Goal: Task Accomplishment & Management: Use online tool/utility

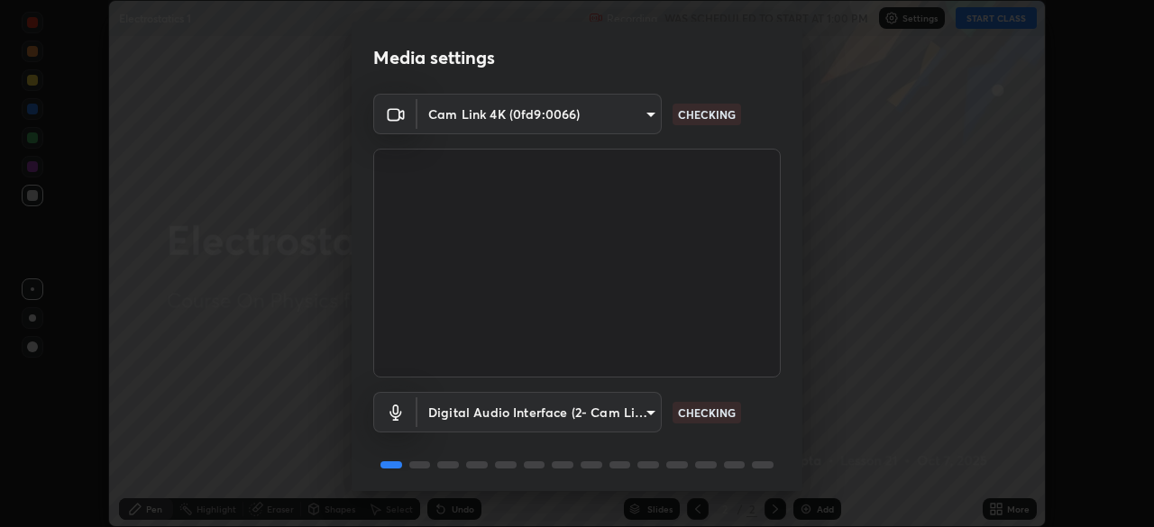
scroll to position [64, 0]
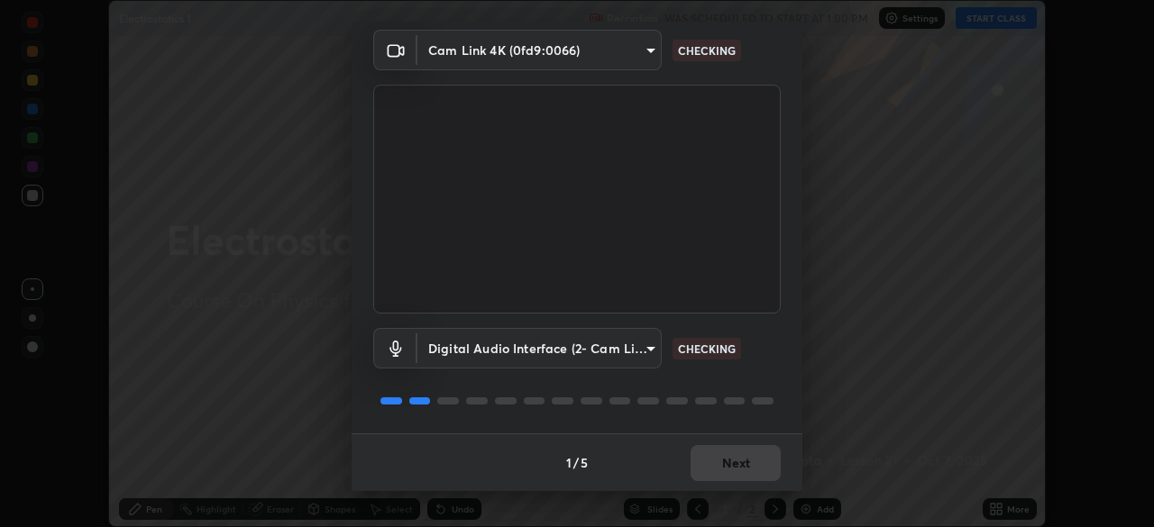
click at [711, 466] on div "1 / 5 Next" at bounding box center [577, 463] width 451 height 58
click at [713, 462] on div "1 / 5 Next" at bounding box center [577, 463] width 451 height 58
click at [716, 459] on div "1 / 5 Next" at bounding box center [577, 463] width 451 height 58
click at [722, 458] on div "1 / 5 Next" at bounding box center [577, 463] width 451 height 58
click at [725, 457] on div "1 / 5 Next" at bounding box center [577, 463] width 451 height 58
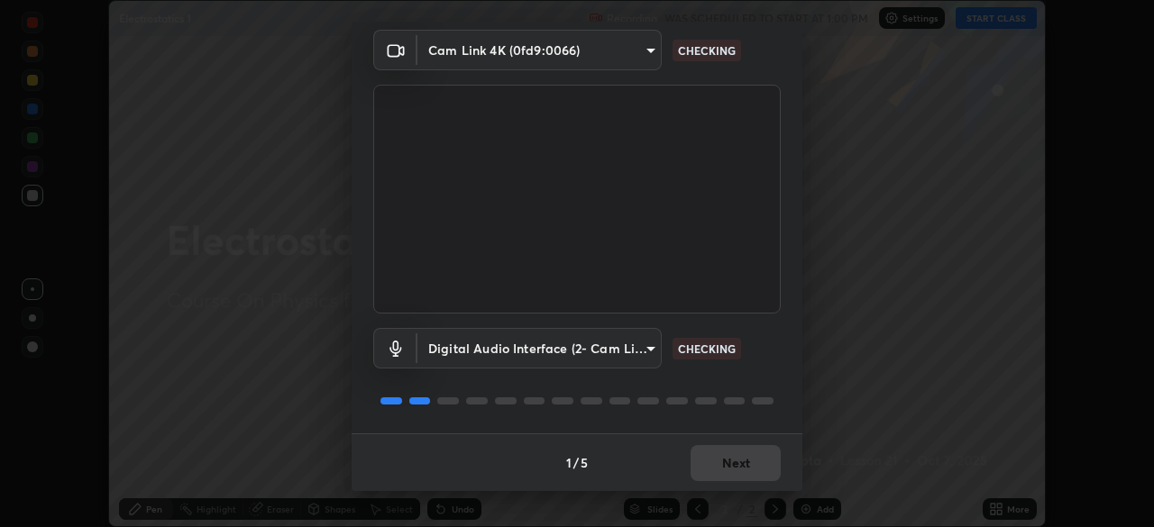
click at [727, 465] on div "1 / 5 Next" at bounding box center [577, 463] width 451 height 58
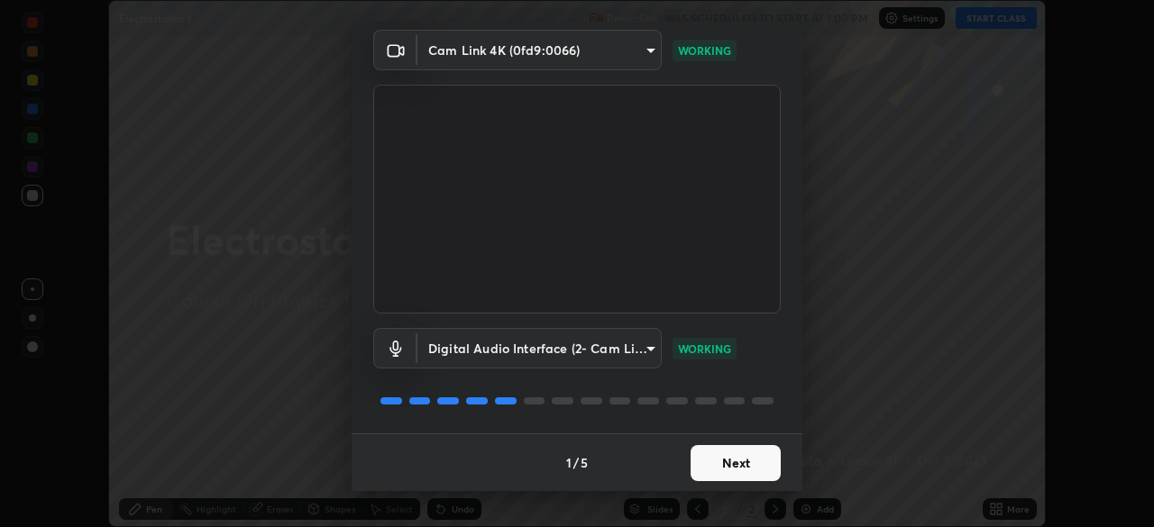
click at [734, 470] on button "Next" at bounding box center [736, 463] width 90 height 36
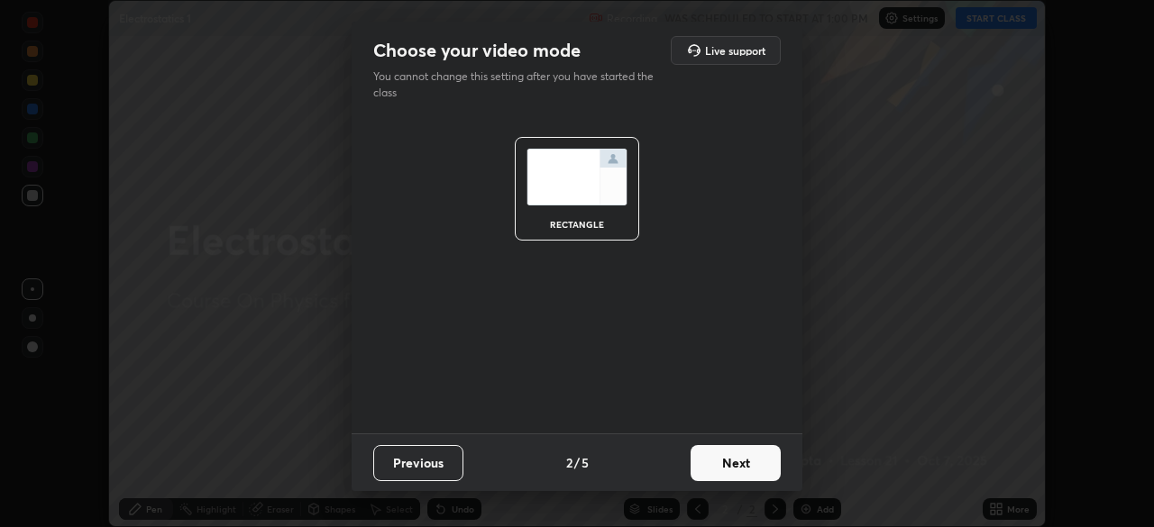
scroll to position [0, 0]
click at [740, 471] on button "Next" at bounding box center [736, 463] width 90 height 36
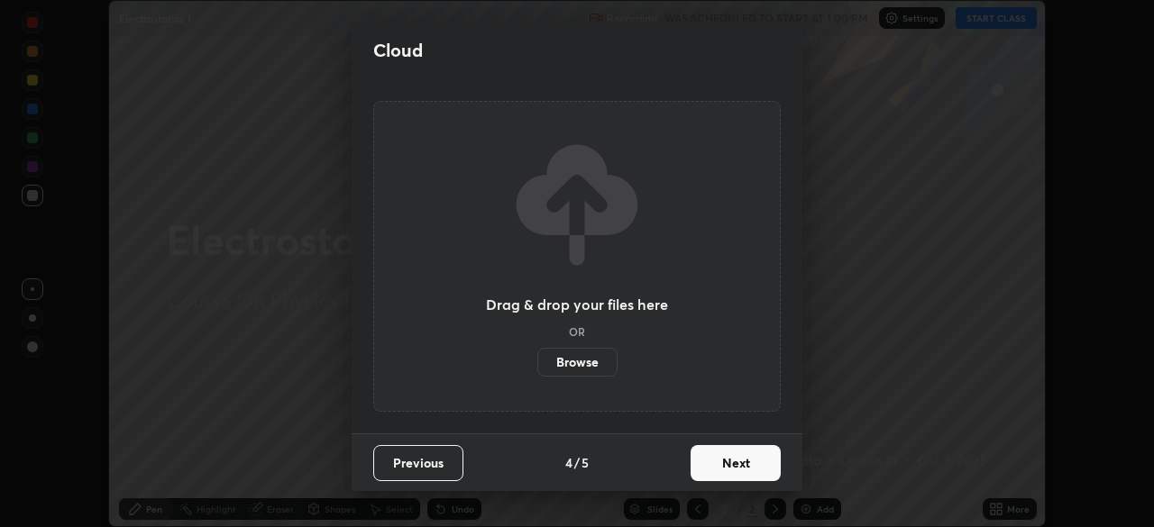
click at [744, 472] on button "Next" at bounding box center [736, 463] width 90 height 36
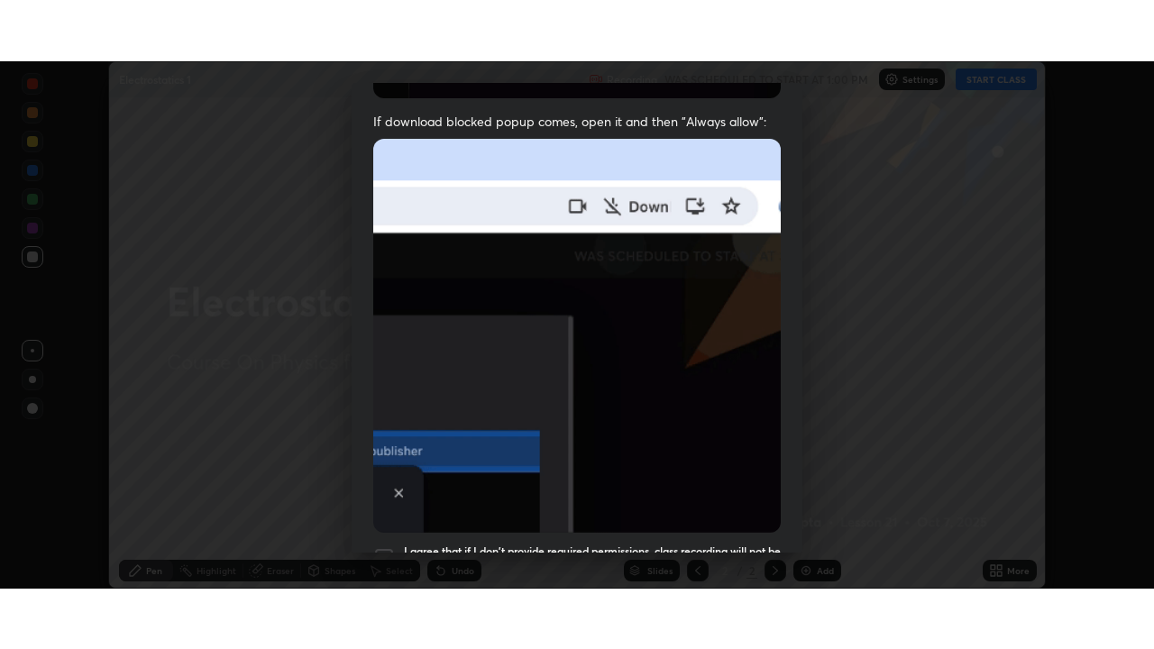
scroll to position [432, 0]
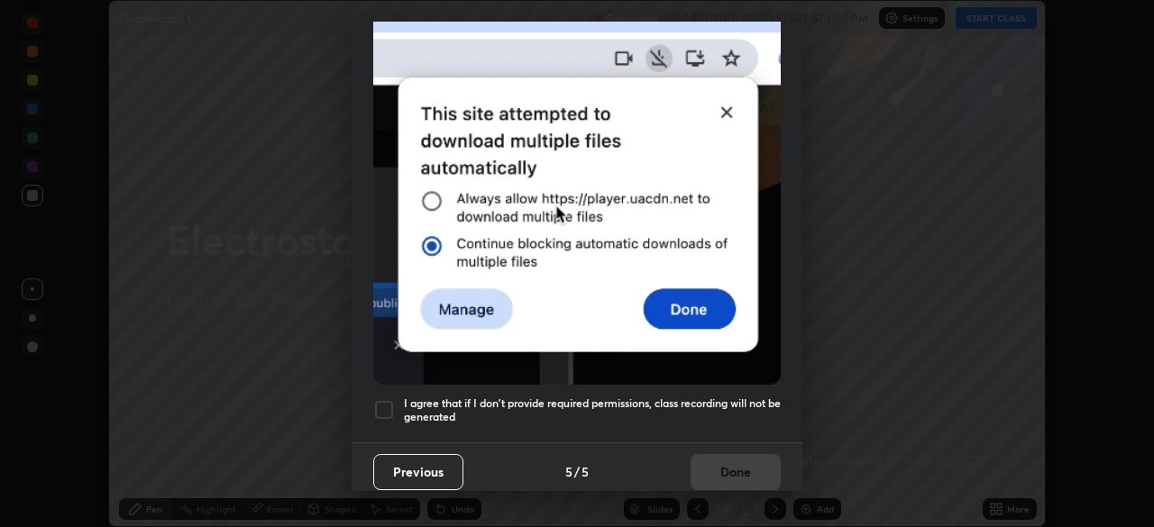
click at [689, 406] on h5 "I agree that if I don't provide required permissions, class recording will not …" at bounding box center [592, 411] width 377 height 28
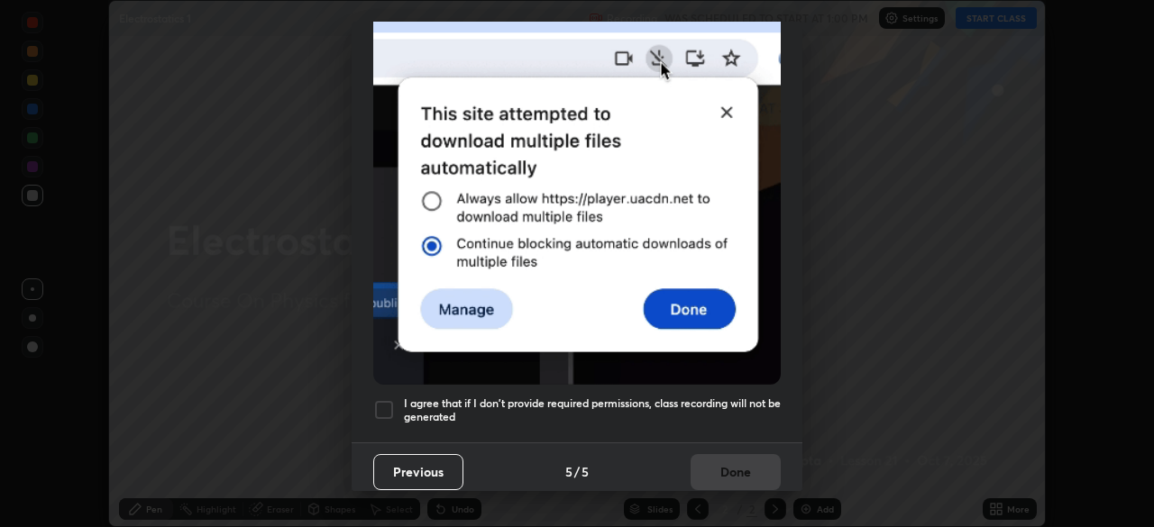
click at [725, 464] on button "Done" at bounding box center [736, 472] width 90 height 36
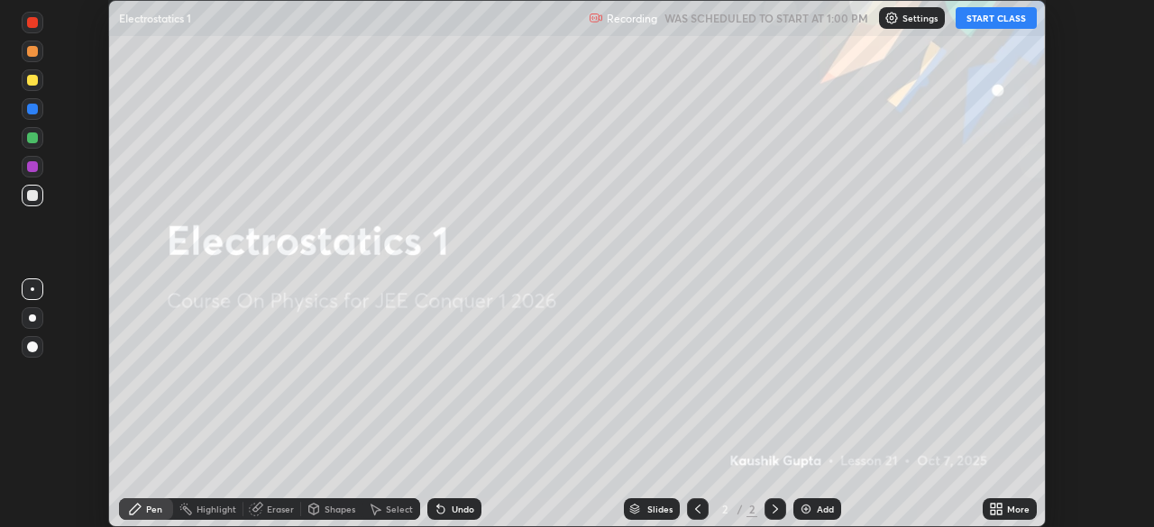
click at [991, 515] on icon at bounding box center [993, 512] width 5 height 5
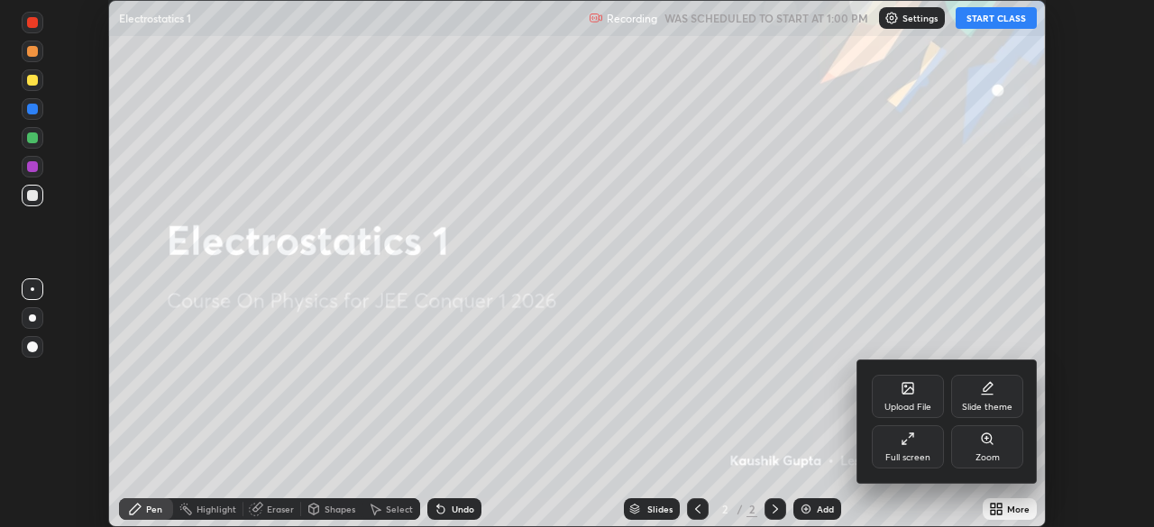
click at [911, 471] on div "Upload File Slide theme Full screen Zoom" at bounding box center [947, 422] width 180 height 123
click at [903, 458] on div "Full screen" at bounding box center [907, 458] width 45 height 9
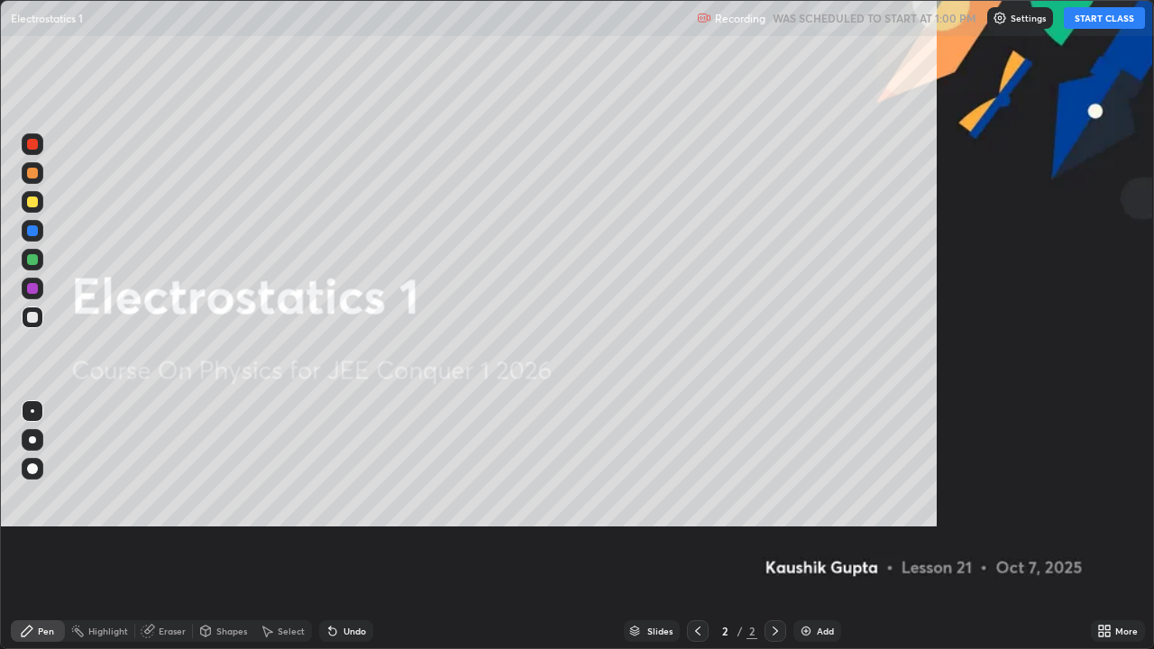
scroll to position [649, 1154]
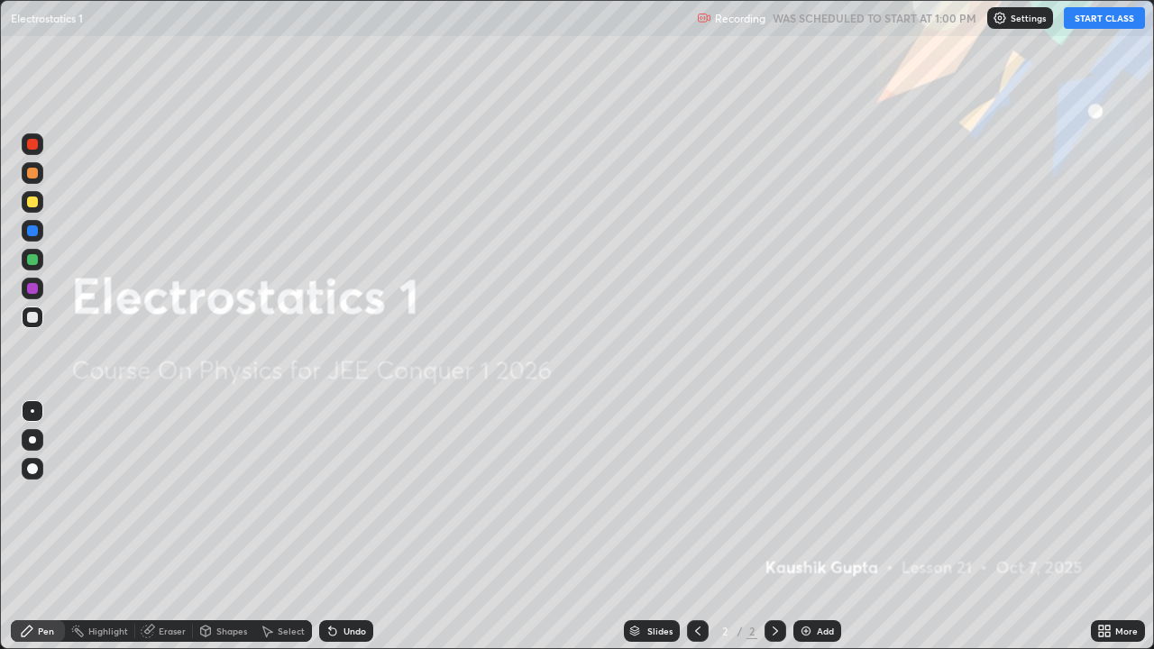
click at [814, 527] on div "Add" at bounding box center [817, 631] width 48 height 22
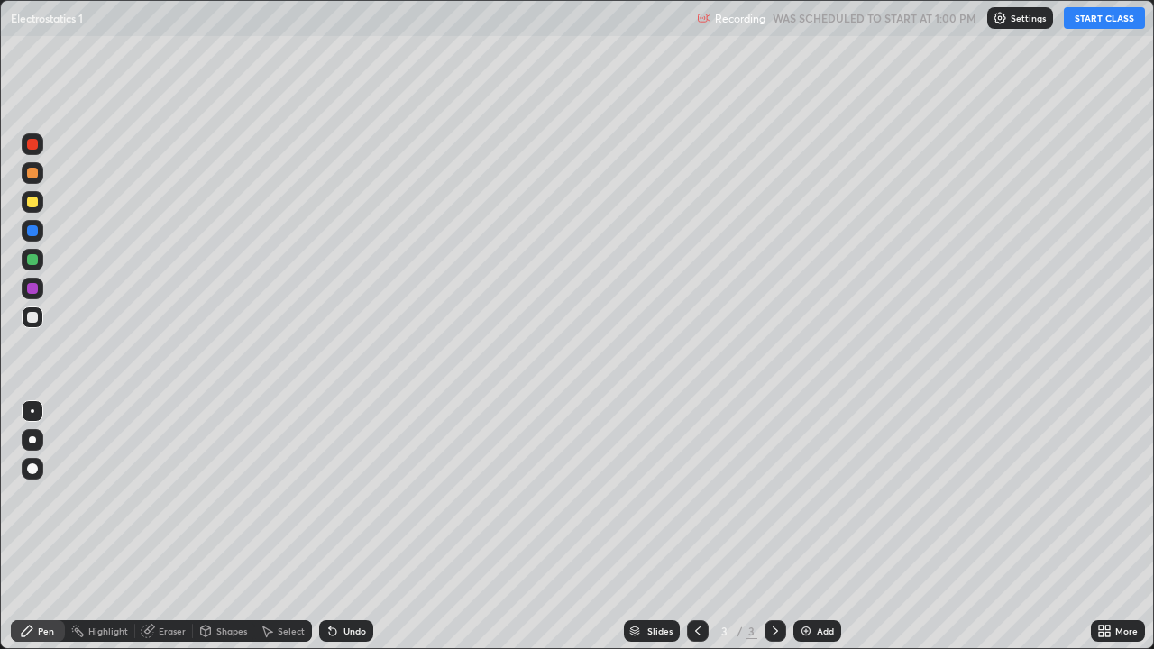
click at [35, 174] on div at bounding box center [32, 173] width 11 height 11
click at [32, 203] on div at bounding box center [32, 202] width 11 height 11
click at [1102, 21] on button "START CLASS" at bounding box center [1104, 18] width 81 height 22
click at [28, 141] on div at bounding box center [32, 144] width 11 height 11
click at [27, 258] on div at bounding box center [32, 259] width 11 height 11
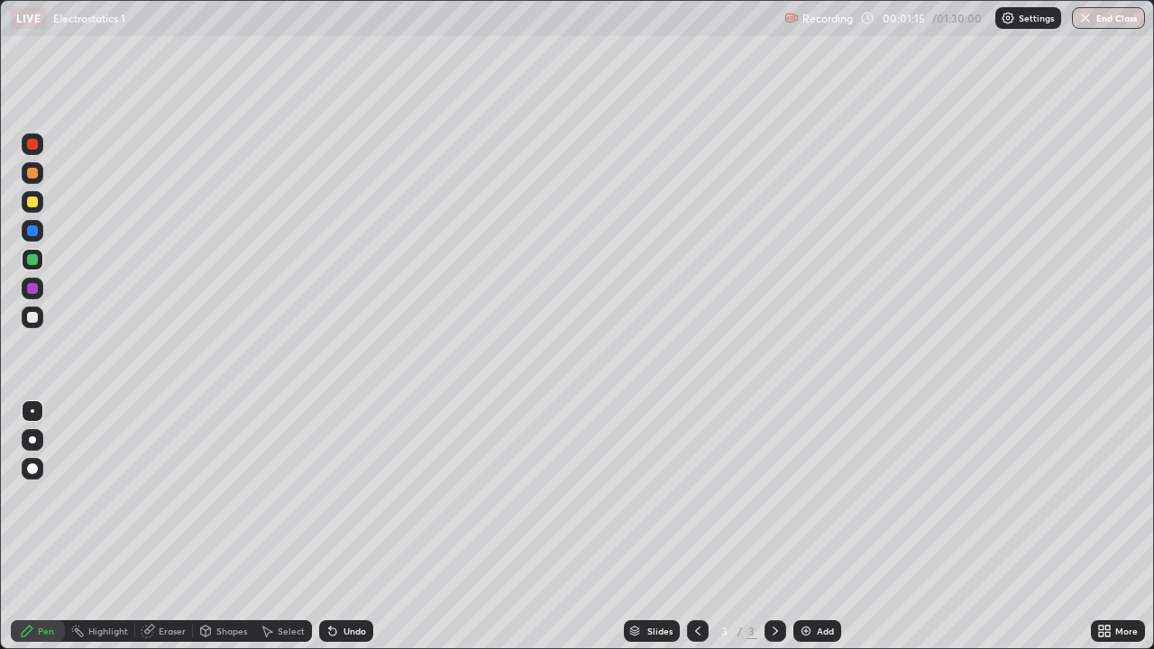
click at [28, 288] on div at bounding box center [32, 288] width 11 height 11
click at [26, 199] on div at bounding box center [33, 202] width 22 height 22
click at [174, 527] on div "Eraser" at bounding box center [172, 631] width 27 height 9
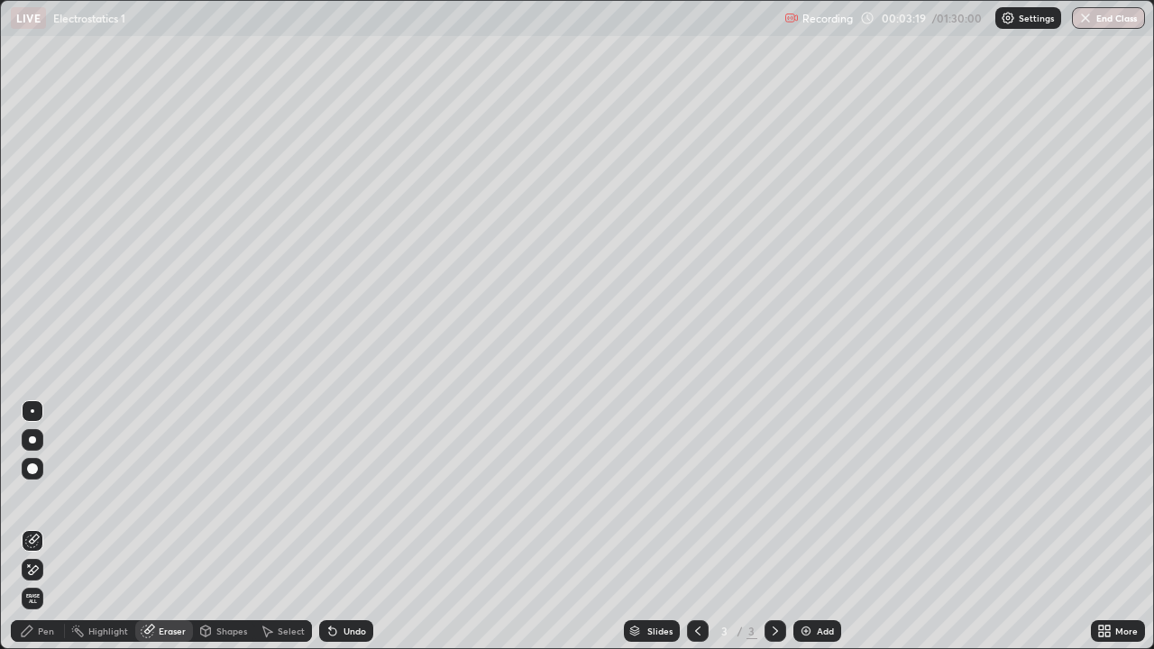
click at [52, 527] on div "Pen" at bounding box center [38, 631] width 54 height 22
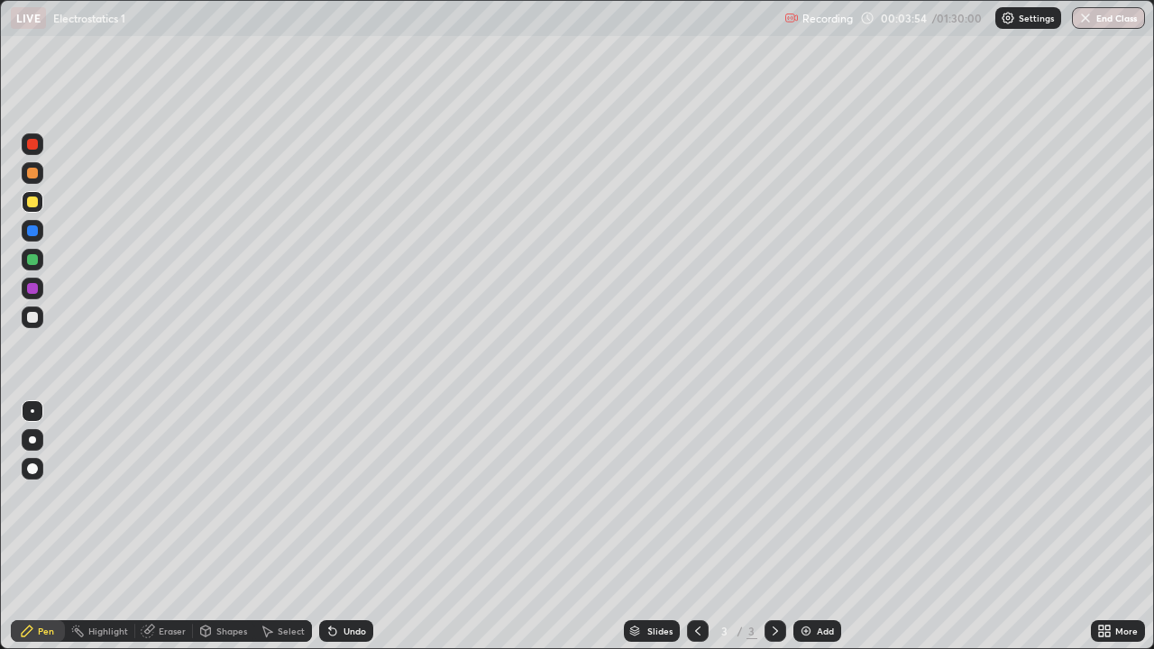
click at [827, 527] on div "Add" at bounding box center [825, 631] width 17 height 9
click at [29, 315] on div at bounding box center [32, 317] width 11 height 11
click at [693, 527] on icon at bounding box center [698, 631] width 14 height 14
click at [775, 527] on icon at bounding box center [775, 631] width 14 height 14
click at [696, 527] on icon at bounding box center [698, 631] width 14 height 14
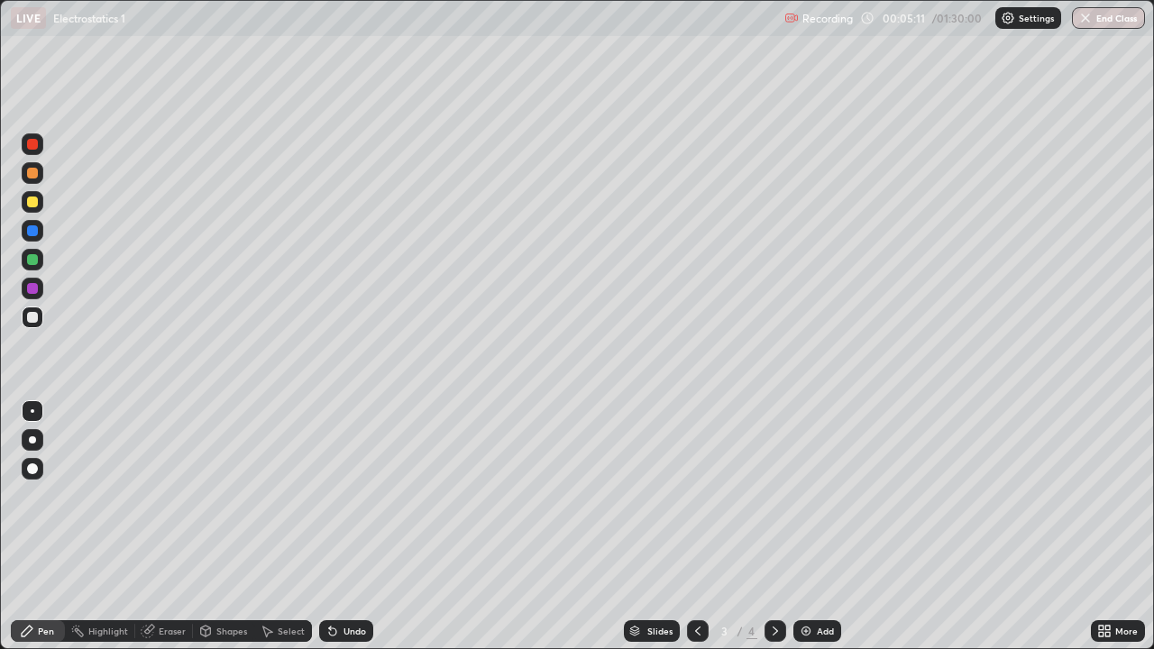
click at [775, 527] on icon at bounding box center [775, 631] width 5 height 9
click at [810, 527] on img at bounding box center [806, 631] width 14 height 14
click at [700, 527] on icon at bounding box center [698, 631] width 14 height 14
click at [695, 527] on icon at bounding box center [698, 631] width 14 height 14
click at [820, 527] on div "Add" at bounding box center [825, 631] width 17 height 9
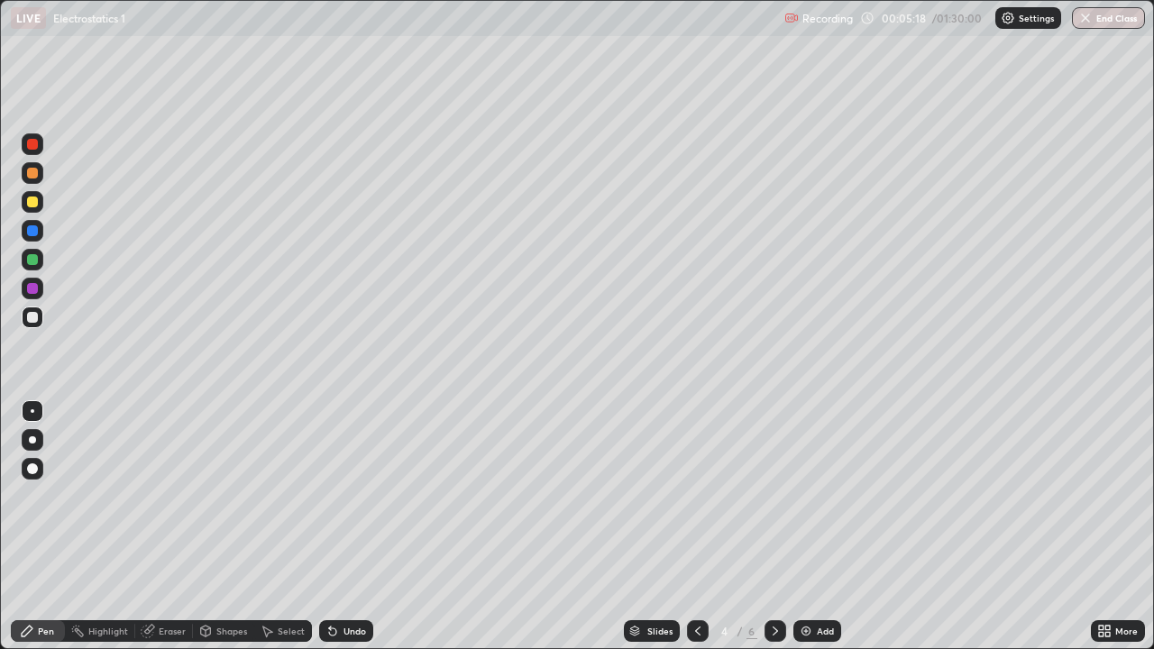
click at [36, 171] on div at bounding box center [32, 173] width 11 height 11
click at [349, 527] on div "Undo" at bounding box center [355, 631] width 23 height 9
click at [30, 203] on div at bounding box center [32, 202] width 11 height 11
click at [773, 527] on icon at bounding box center [775, 631] width 14 height 14
click at [33, 315] on div at bounding box center [32, 317] width 11 height 11
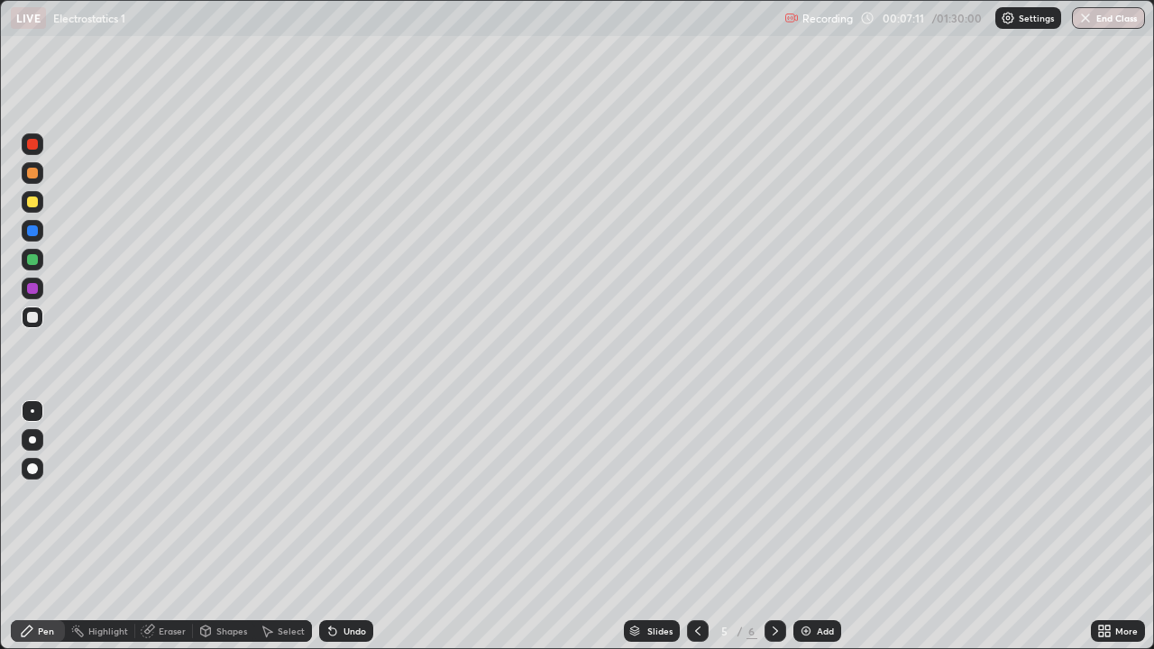
click at [32, 204] on div at bounding box center [32, 202] width 11 height 11
click at [36, 314] on div at bounding box center [32, 317] width 11 height 11
click at [27, 288] on div at bounding box center [32, 288] width 11 height 11
click at [695, 527] on div at bounding box center [698, 631] width 22 height 36
click at [702, 527] on div at bounding box center [698, 631] width 22 height 22
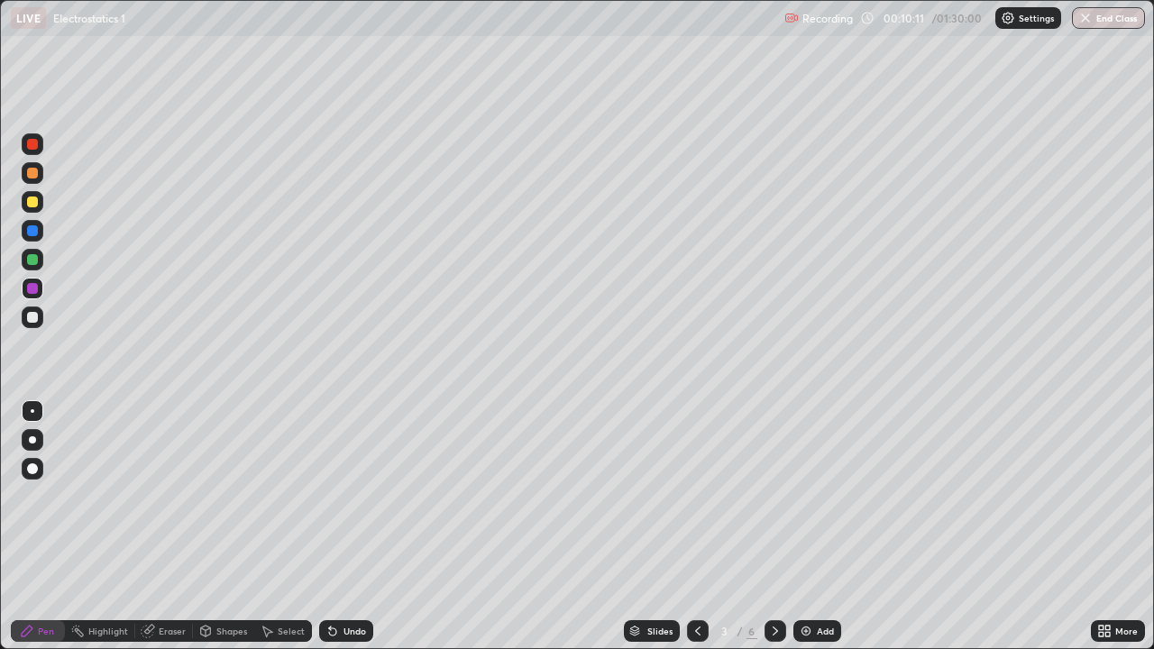
click at [776, 527] on icon at bounding box center [775, 631] width 14 height 14
click at [775, 527] on div at bounding box center [776, 631] width 22 height 36
click at [30, 202] on div at bounding box center [32, 202] width 11 height 11
click at [35, 173] on div at bounding box center [32, 173] width 11 height 11
click at [41, 230] on div at bounding box center [33, 231] width 22 height 22
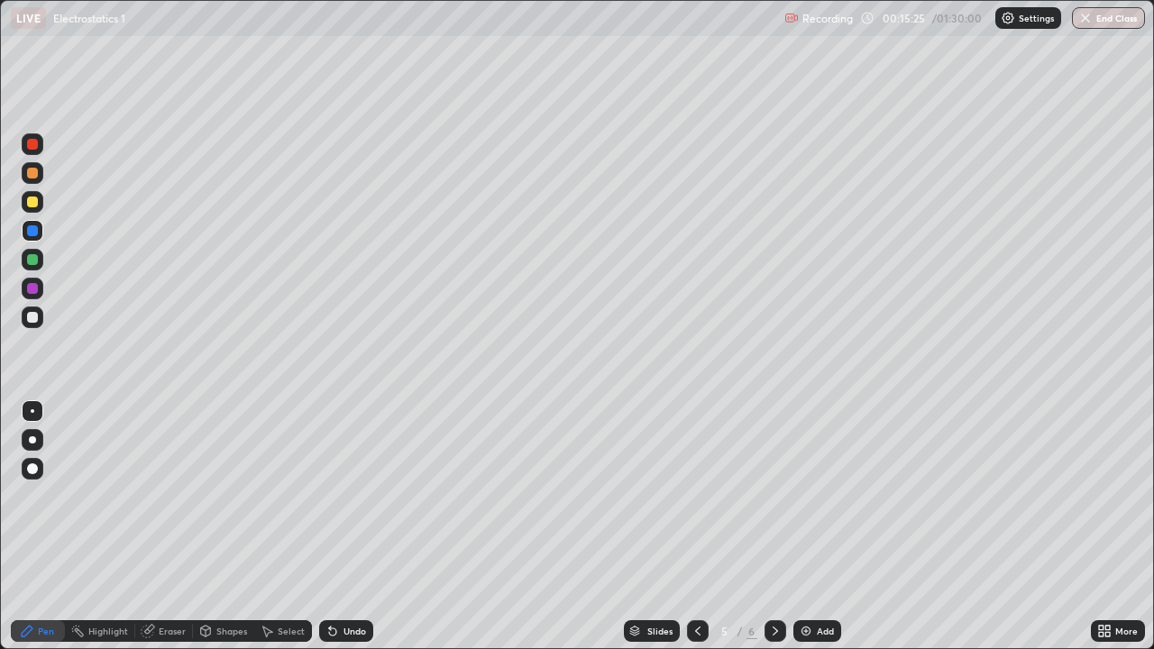
click at [33, 258] on div at bounding box center [32, 259] width 11 height 11
click at [149, 527] on div "Eraser" at bounding box center [164, 631] width 58 height 22
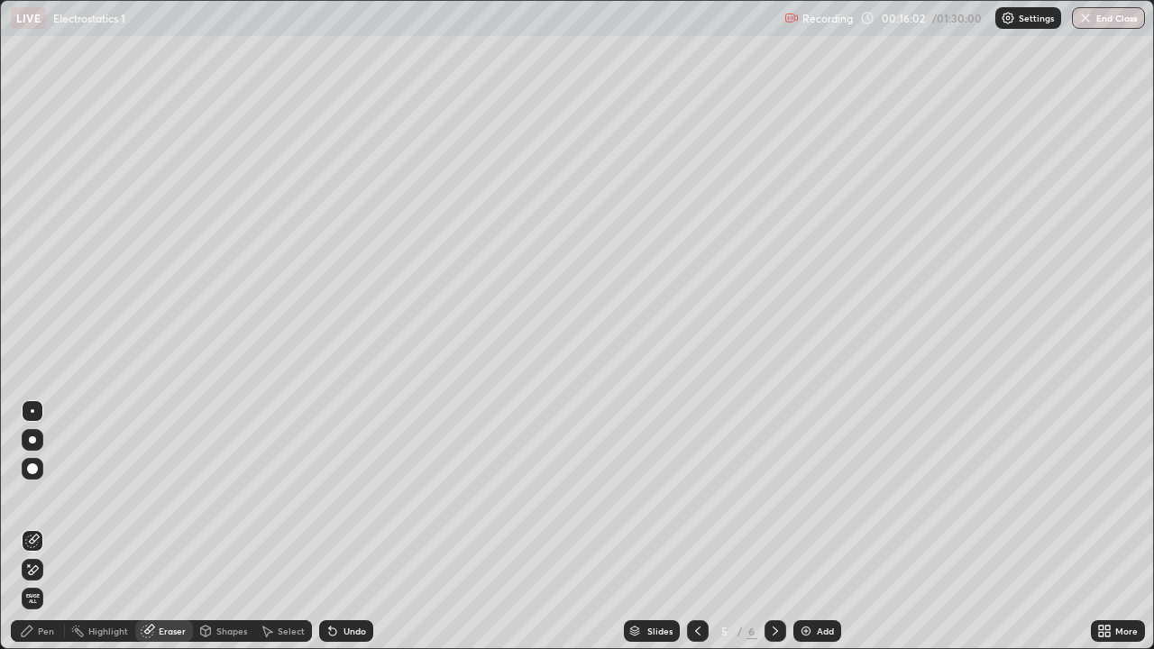
click at [35, 527] on div "Pen" at bounding box center [38, 631] width 54 height 22
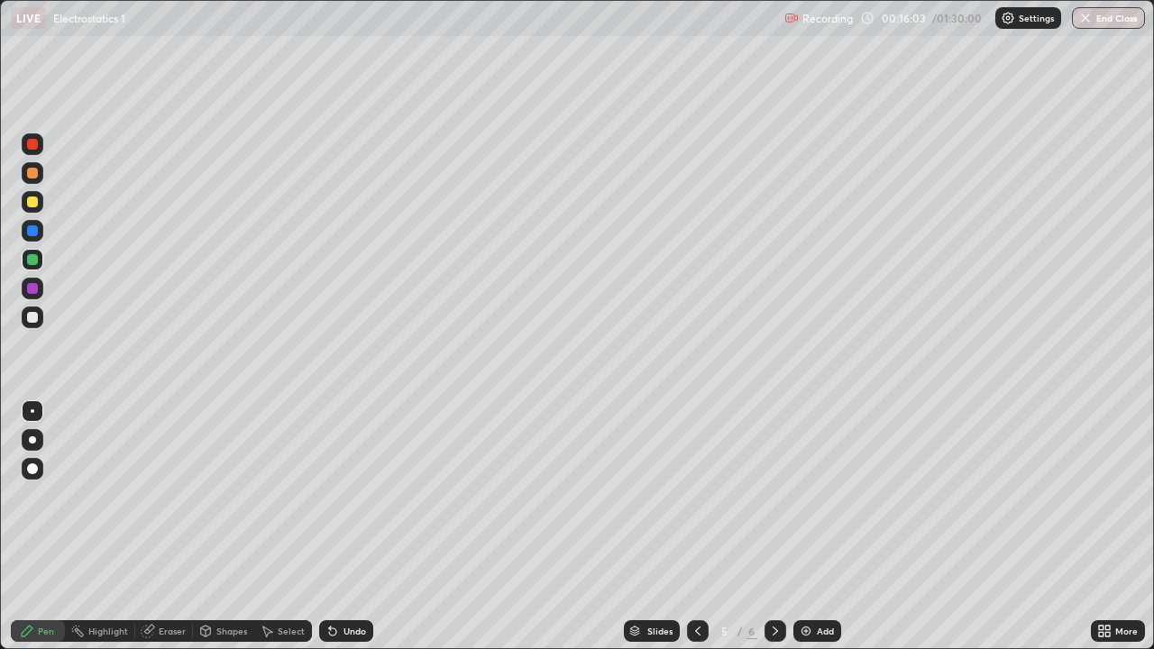
click at [28, 202] on div at bounding box center [32, 202] width 11 height 11
click at [350, 527] on div "Undo" at bounding box center [355, 631] width 23 height 9
click at [339, 527] on div "Undo" at bounding box center [346, 631] width 54 height 22
click at [338, 527] on div "Undo" at bounding box center [346, 631] width 54 height 22
click at [337, 527] on div "Undo" at bounding box center [346, 631] width 54 height 22
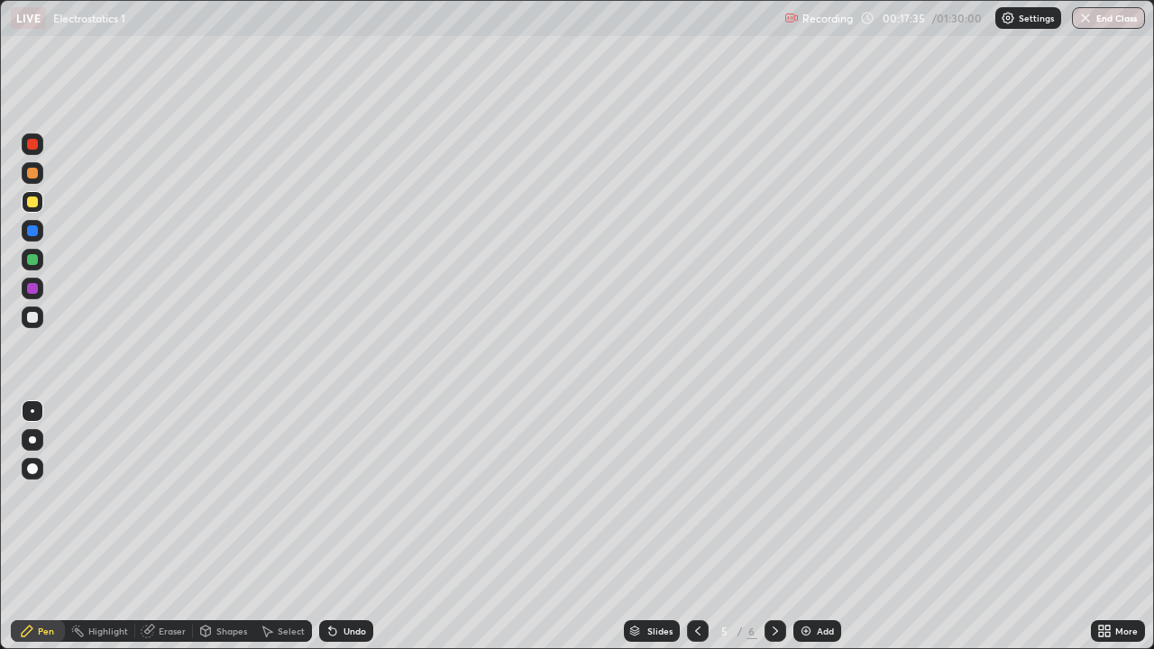
click at [343, 527] on div "Undo" at bounding box center [346, 631] width 54 height 22
click at [356, 527] on div "Undo" at bounding box center [346, 631] width 54 height 22
click at [367, 527] on div "Undo" at bounding box center [346, 631] width 54 height 22
click at [696, 527] on icon at bounding box center [698, 631] width 14 height 14
click at [697, 527] on icon at bounding box center [698, 631] width 14 height 14
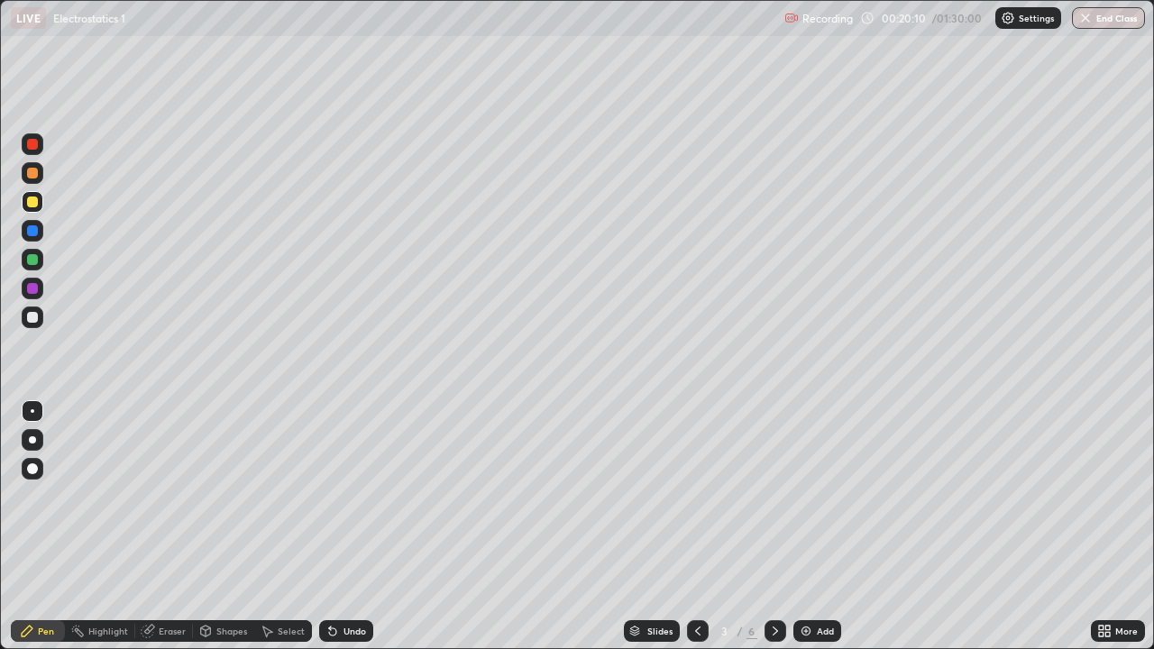
click at [773, 527] on div at bounding box center [776, 631] width 22 height 22
click at [775, 527] on icon at bounding box center [775, 631] width 14 height 14
click at [698, 527] on icon at bounding box center [698, 631] width 14 height 14
click at [698, 527] on icon at bounding box center [697, 631] width 5 height 9
click at [774, 527] on icon at bounding box center [775, 631] width 14 height 14
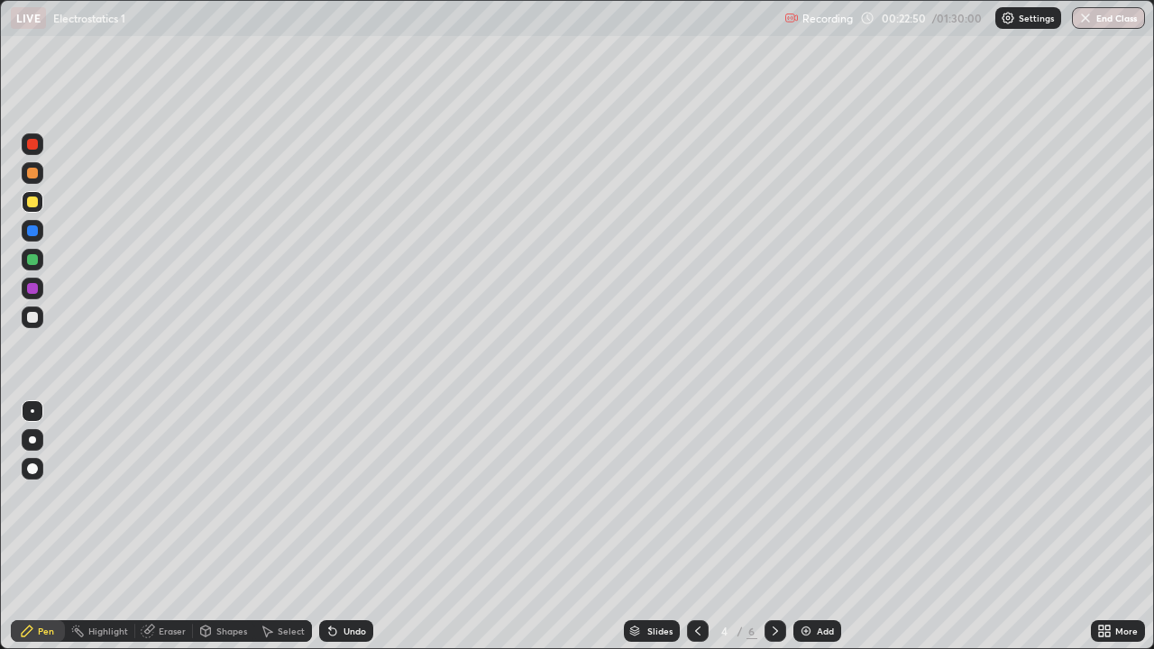
click at [774, 527] on icon at bounding box center [775, 631] width 14 height 14
click at [30, 260] on div at bounding box center [32, 259] width 11 height 11
click at [33, 323] on div at bounding box center [33, 318] width 22 height 22
click at [28, 206] on div at bounding box center [32, 202] width 11 height 11
click at [344, 527] on div "Undo" at bounding box center [346, 631] width 54 height 22
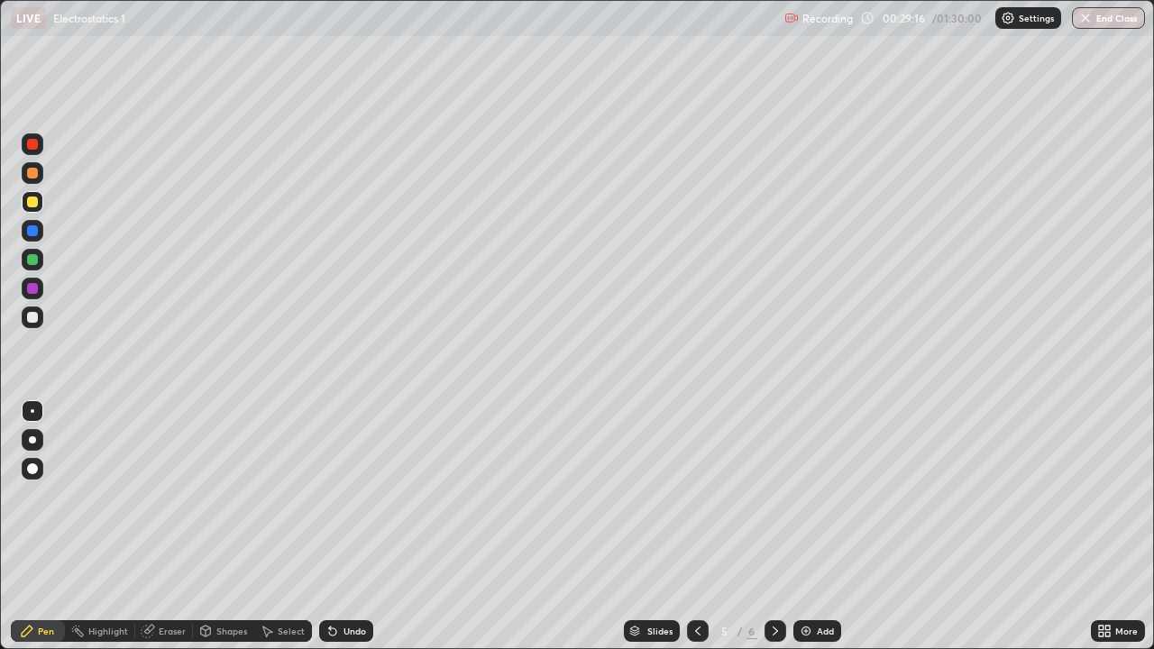
click at [340, 527] on div "Undo" at bounding box center [346, 631] width 54 height 22
click at [343, 527] on div "Undo" at bounding box center [346, 631] width 54 height 22
click at [345, 527] on div "Undo" at bounding box center [355, 631] width 23 height 9
click at [346, 527] on div "Undo" at bounding box center [346, 631] width 54 height 22
click at [345, 527] on div "Undo" at bounding box center [346, 631] width 54 height 22
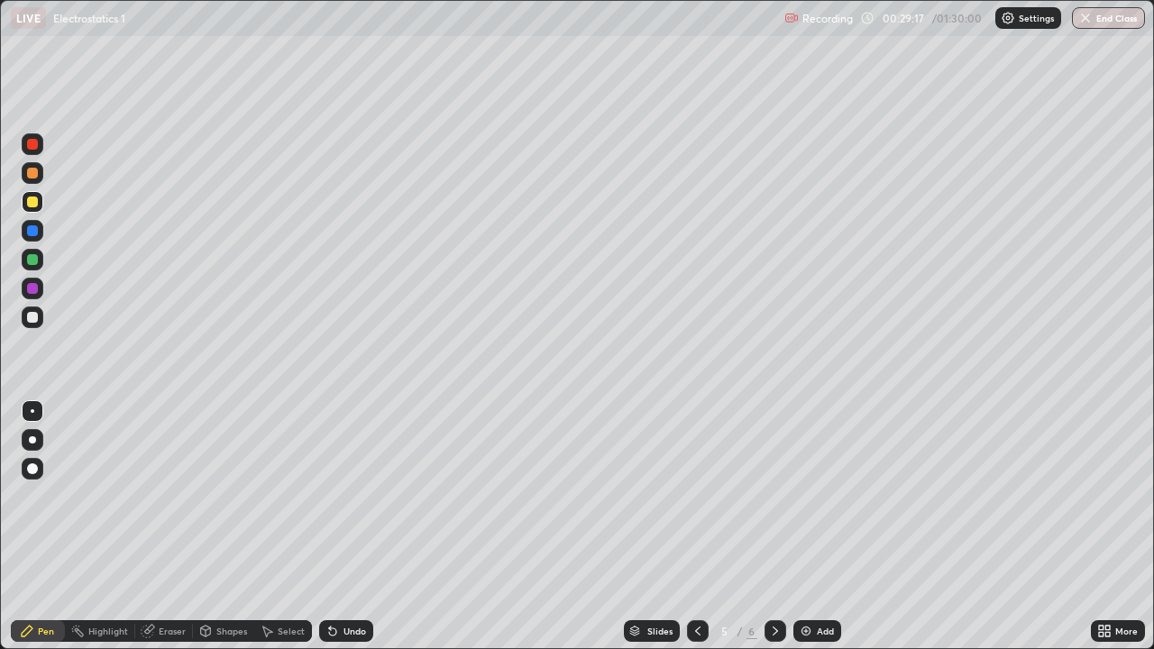
click at [346, 527] on div "Undo" at bounding box center [355, 631] width 23 height 9
click at [345, 527] on div "Undo" at bounding box center [346, 631] width 54 height 22
click at [347, 527] on div "Undo" at bounding box center [355, 631] width 23 height 9
click at [346, 527] on div "Undo" at bounding box center [355, 631] width 23 height 9
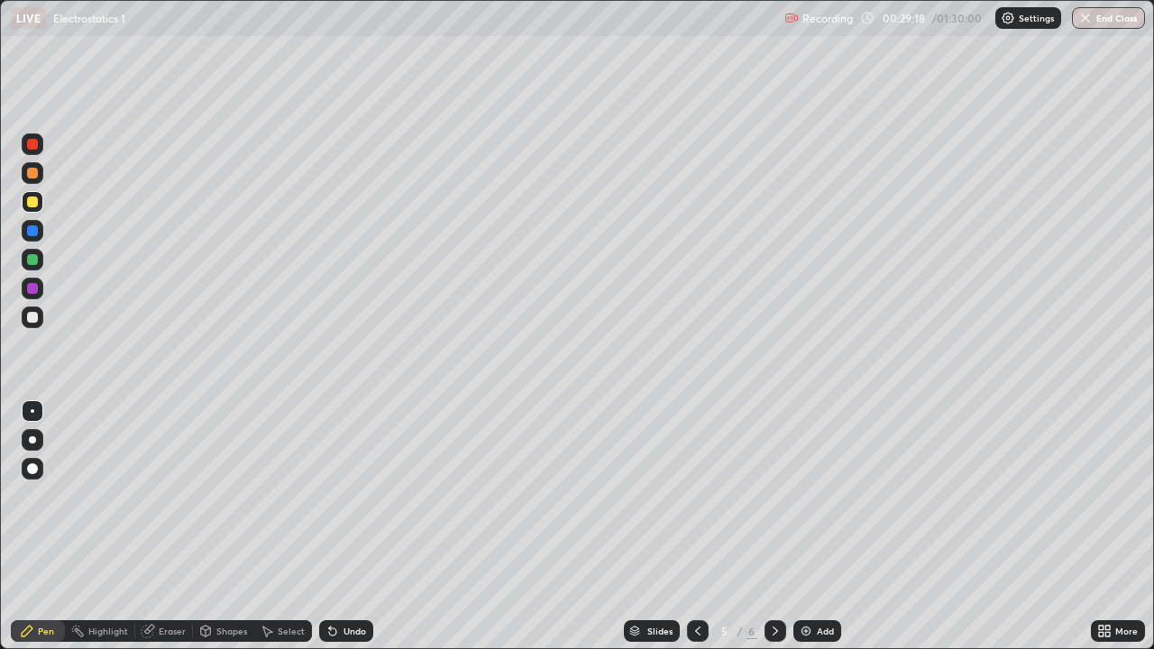
click at [345, 527] on div "Undo" at bounding box center [355, 631] width 23 height 9
click at [344, 527] on div "Undo" at bounding box center [355, 631] width 23 height 9
click at [154, 527] on div "Eraser" at bounding box center [164, 631] width 58 height 22
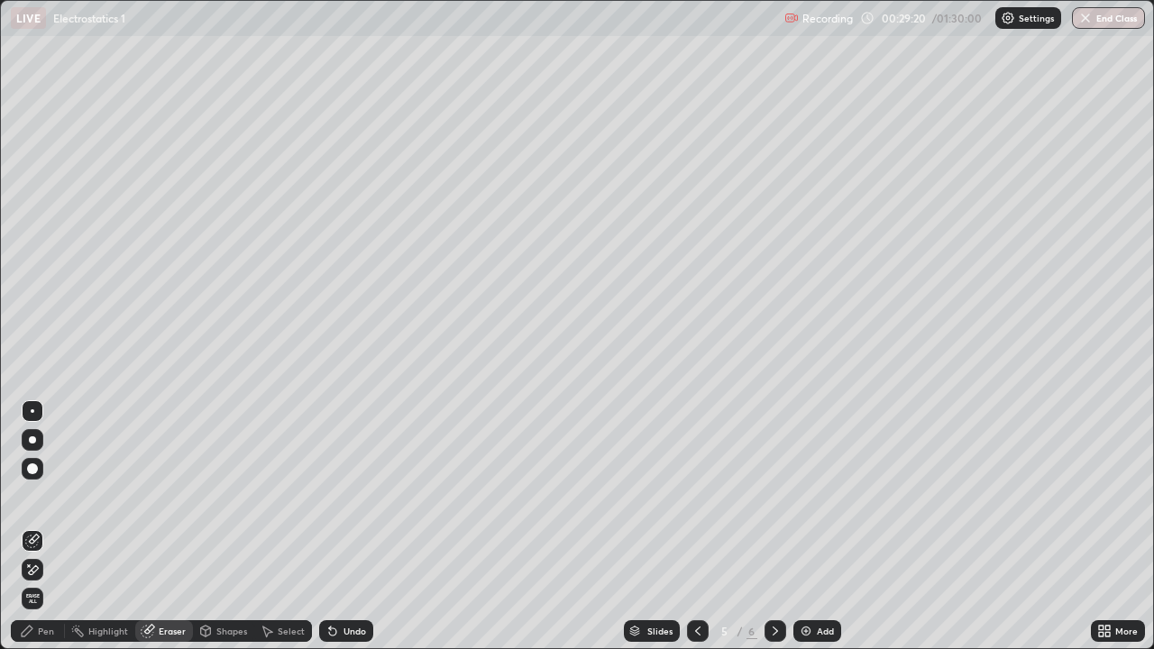
click at [35, 527] on div "Pen" at bounding box center [38, 631] width 54 height 22
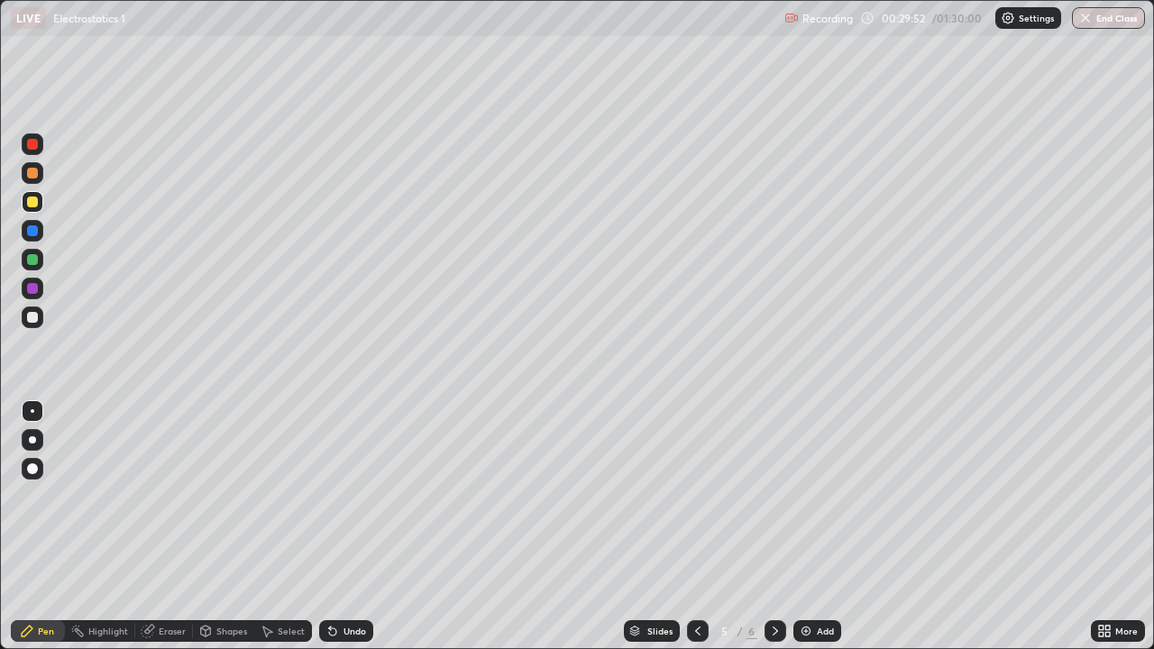
click at [154, 527] on div "Eraser" at bounding box center [164, 631] width 58 height 22
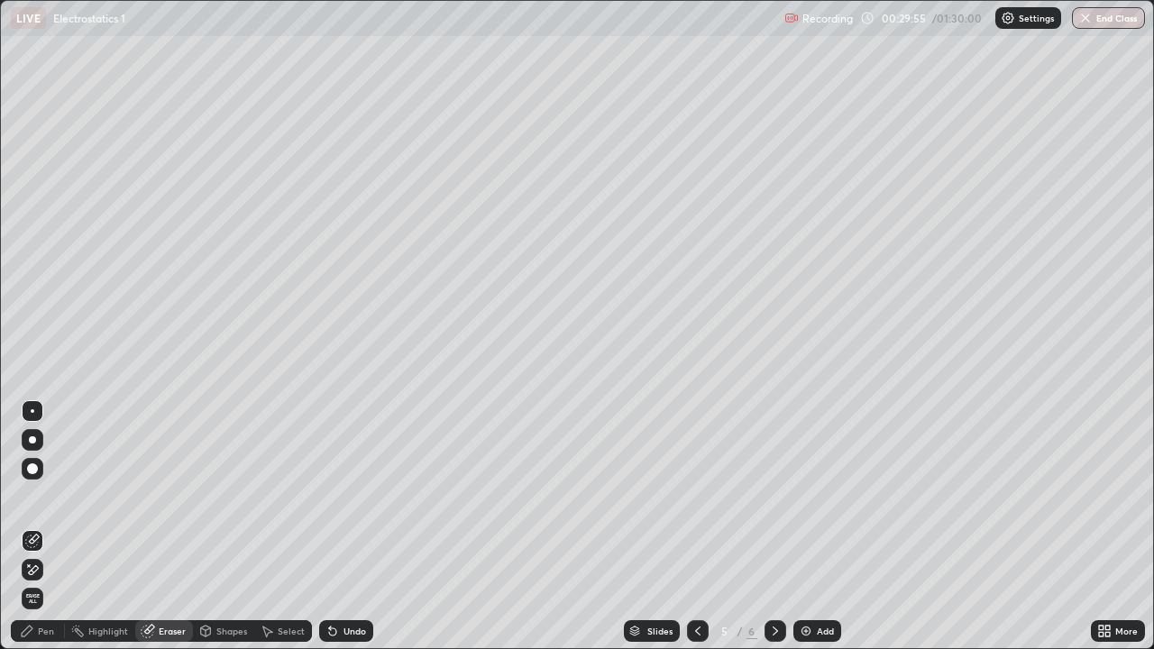
click at [33, 527] on div "Pen" at bounding box center [38, 631] width 54 height 22
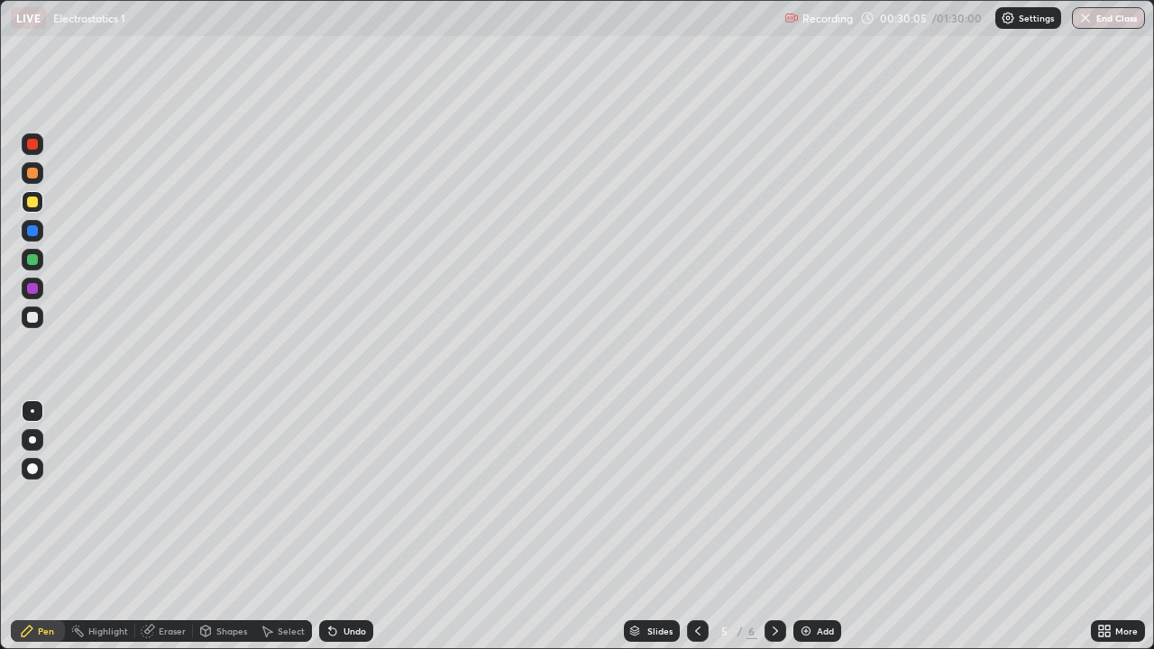
click at [157, 527] on div "Eraser" at bounding box center [164, 631] width 58 height 22
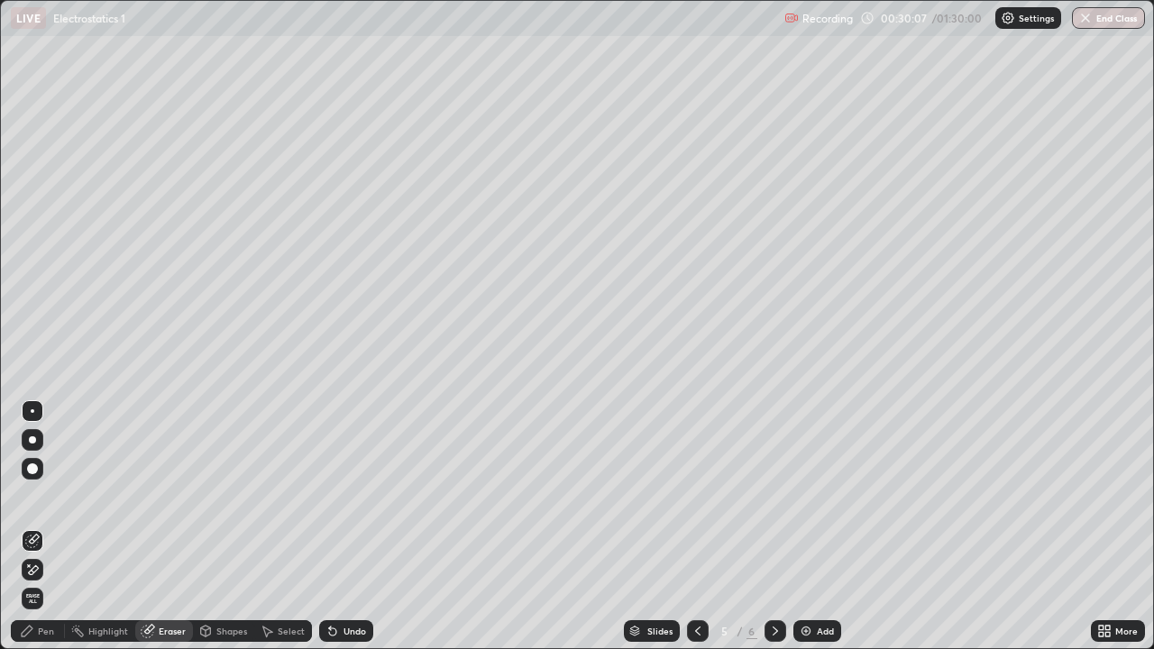
click at [37, 527] on div "Pen" at bounding box center [38, 631] width 54 height 22
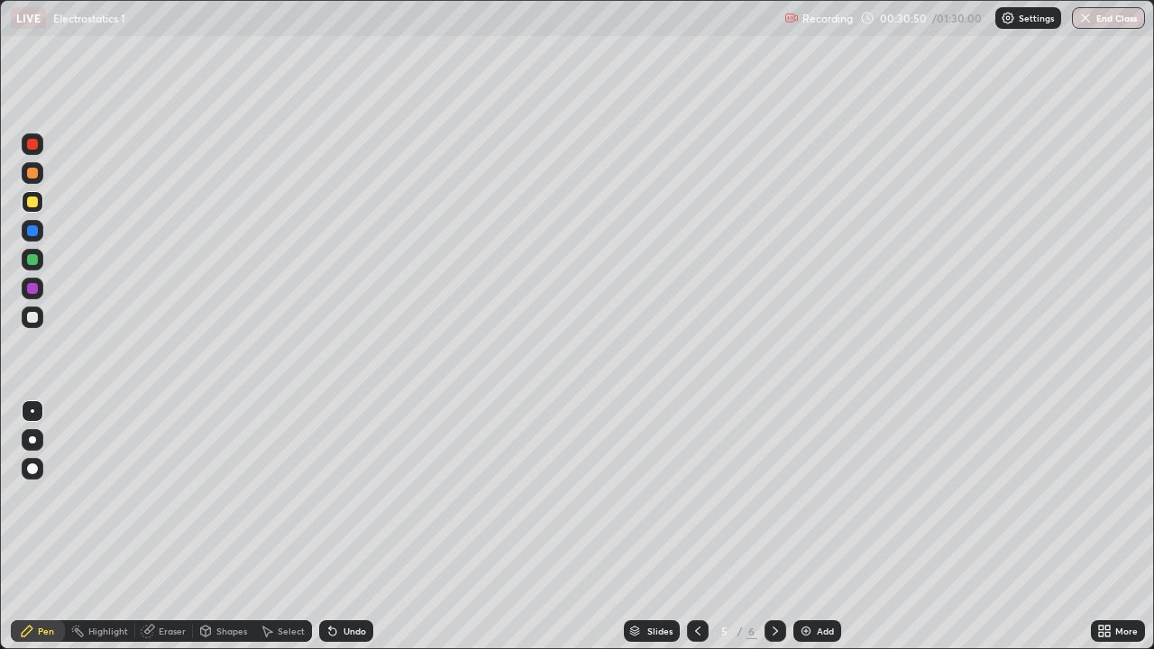
click at [30, 287] on div at bounding box center [32, 288] width 11 height 11
click at [821, 527] on div "Add" at bounding box center [825, 631] width 17 height 9
click at [31, 174] on div at bounding box center [32, 173] width 11 height 11
click at [330, 527] on icon at bounding box center [332, 631] width 7 height 7
click at [335, 527] on icon at bounding box center [333, 631] width 14 height 14
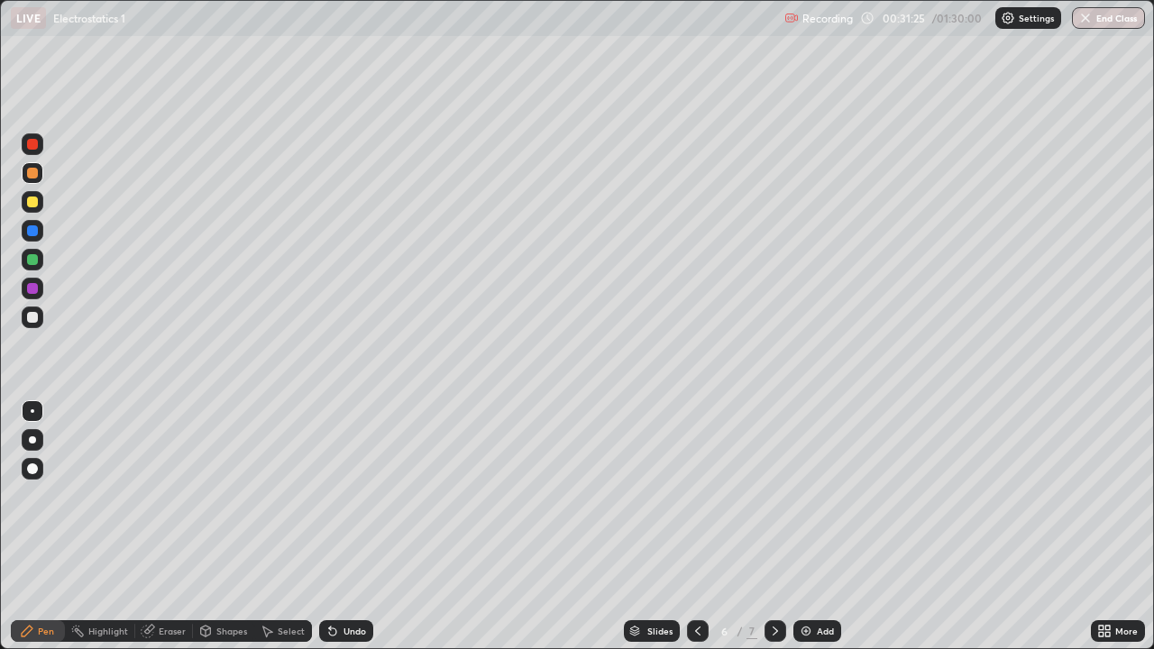
click at [339, 527] on div "Undo" at bounding box center [346, 631] width 54 height 22
click at [31, 316] on div at bounding box center [32, 317] width 11 height 11
click at [25, 289] on div at bounding box center [33, 289] width 22 height 22
click at [365, 527] on div "Undo" at bounding box center [346, 631] width 54 height 22
click at [26, 198] on div at bounding box center [33, 202] width 22 height 22
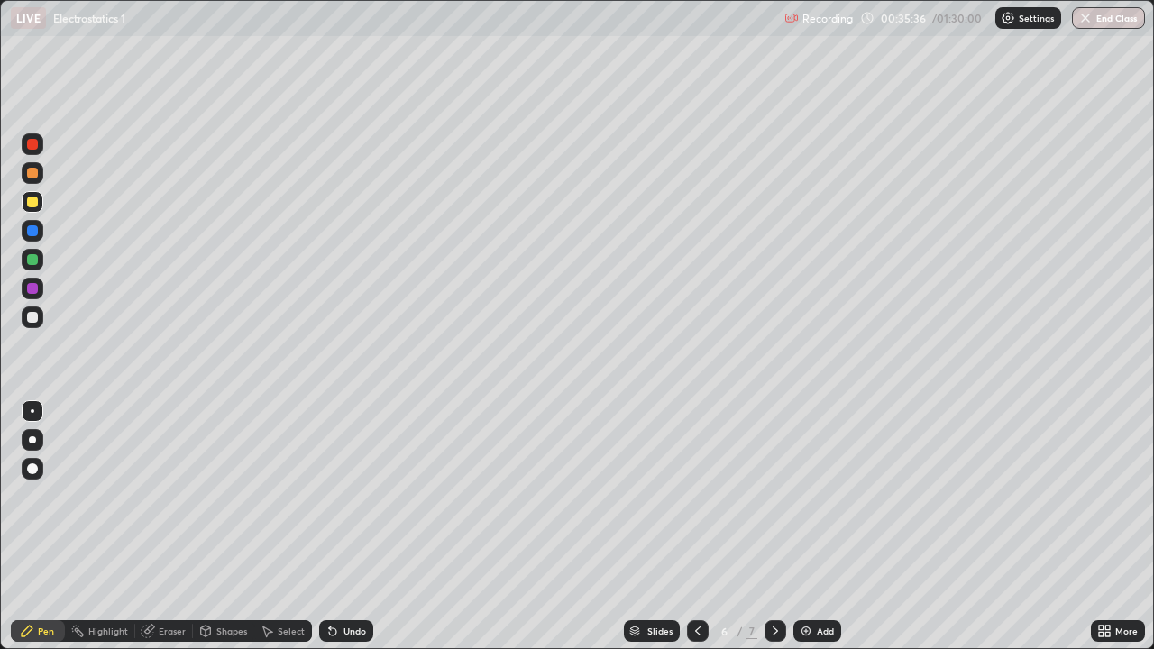
click at [783, 527] on div at bounding box center [776, 631] width 22 height 22
click at [23, 316] on div at bounding box center [33, 318] width 22 height 22
click at [31, 308] on div at bounding box center [33, 318] width 22 height 22
click at [36, 201] on div at bounding box center [32, 202] width 11 height 11
click at [32, 199] on div at bounding box center [32, 202] width 11 height 11
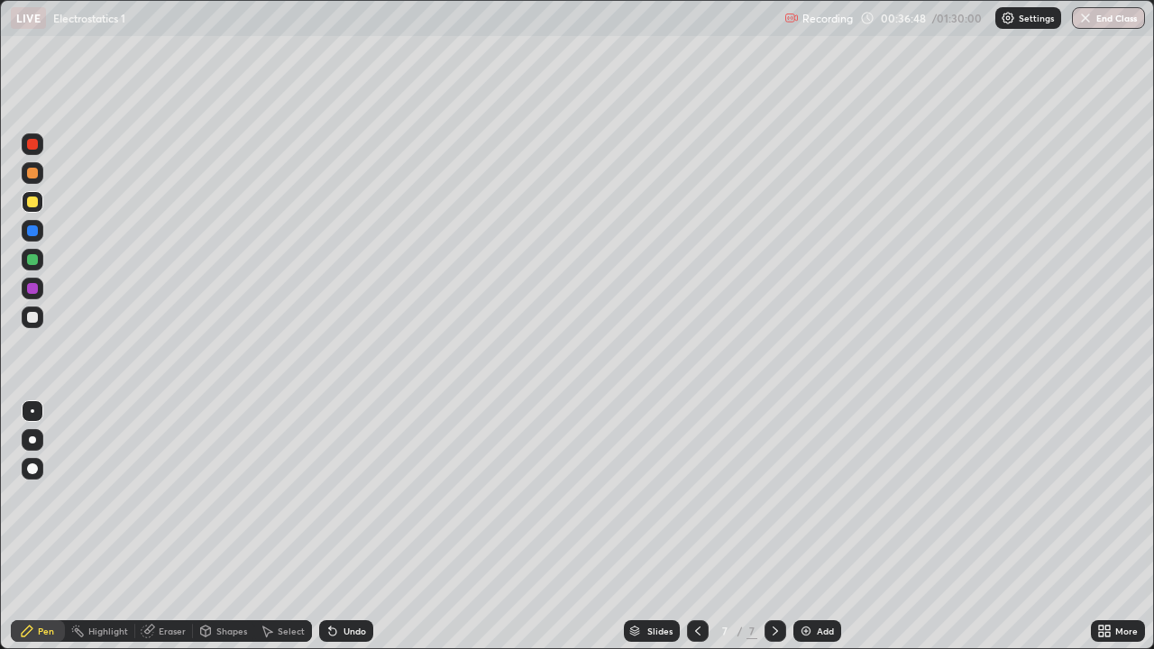
click at [31, 146] on div at bounding box center [32, 144] width 11 height 11
click at [774, 527] on icon at bounding box center [775, 631] width 14 height 14
click at [803, 527] on img at bounding box center [806, 631] width 14 height 14
click at [33, 207] on div at bounding box center [33, 202] width 22 height 22
click at [336, 527] on icon at bounding box center [333, 631] width 14 height 14
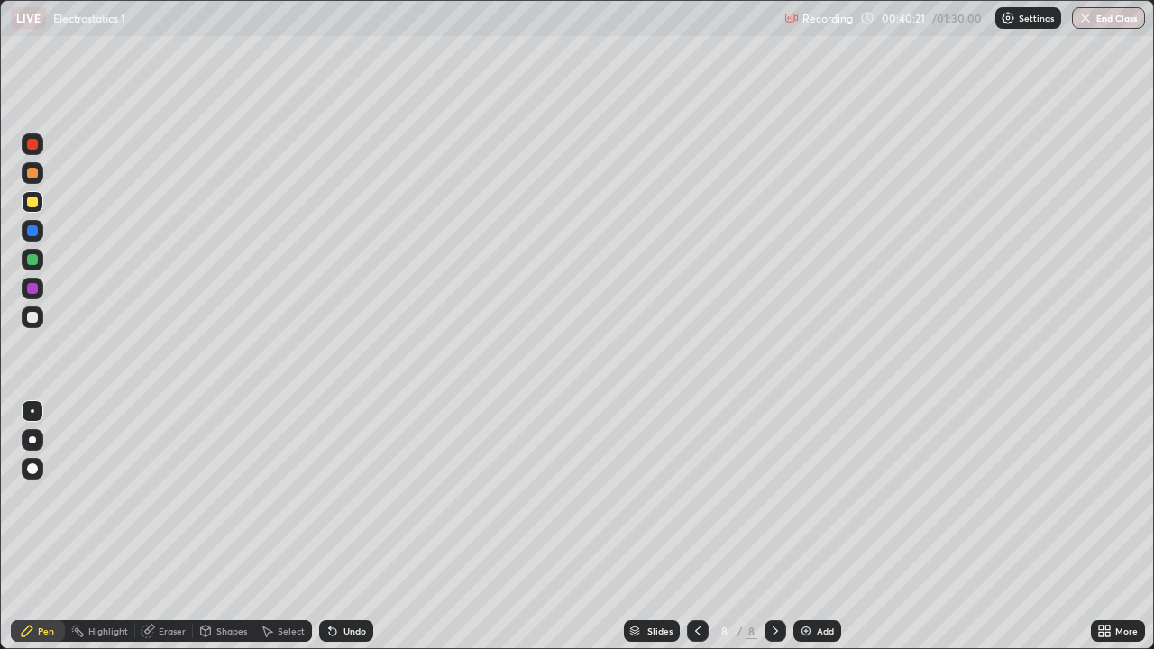
click at [38, 316] on div at bounding box center [33, 318] width 22 height 22
click at [32, 257] on div at bounding box center [32, 259] width 11 height 11
click at [353, 527] on div "Undo" at bounding box center [355, 631] width 23 height 9
click at [41, 320] on div at bounding box center [33, 318] width 22 height 22
click at [353, 527] on div "Undo" at bounding box center [355, 631] width 23 height 9
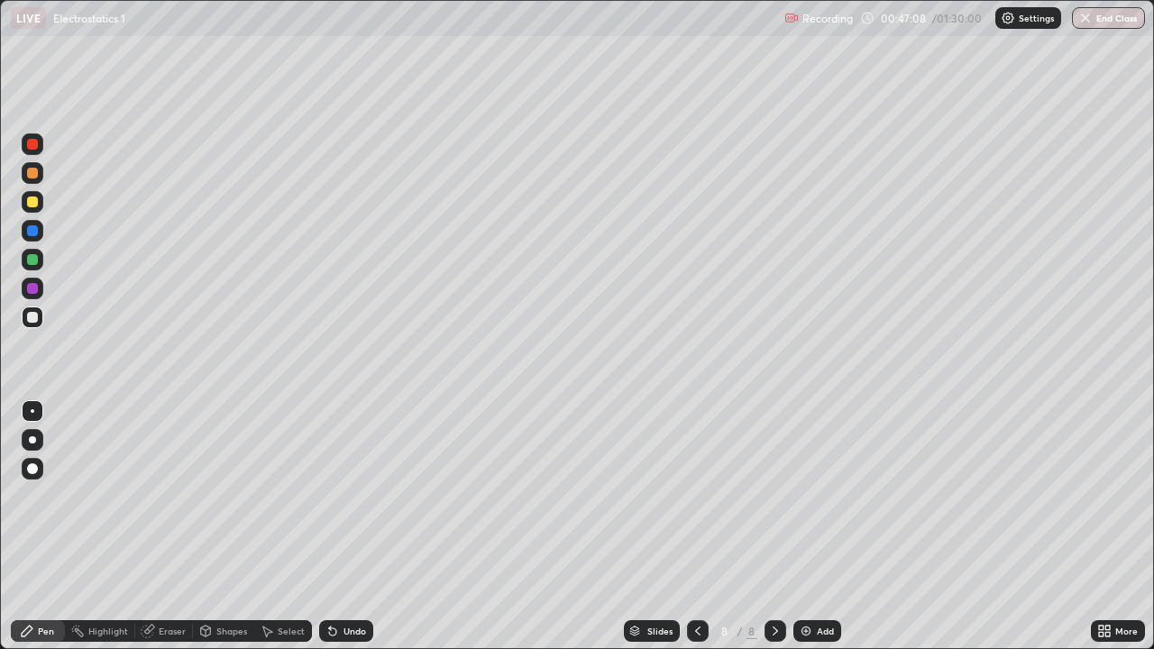
click at [32, 206] on div at bounding box center [32, 202] width 11 height 11
click at [39, 325] on div at bounding box center [33, 318] width 22 height 22
click at [32, 202] on div at bounding box center [32, 202] width 11 height 11
click at [360, 527] on div "Undo" at bounding box center [355, 631] width 23 height 9
click at [344, 527] on div "Undo" at bounding box center [355, 631] width 23 height 9
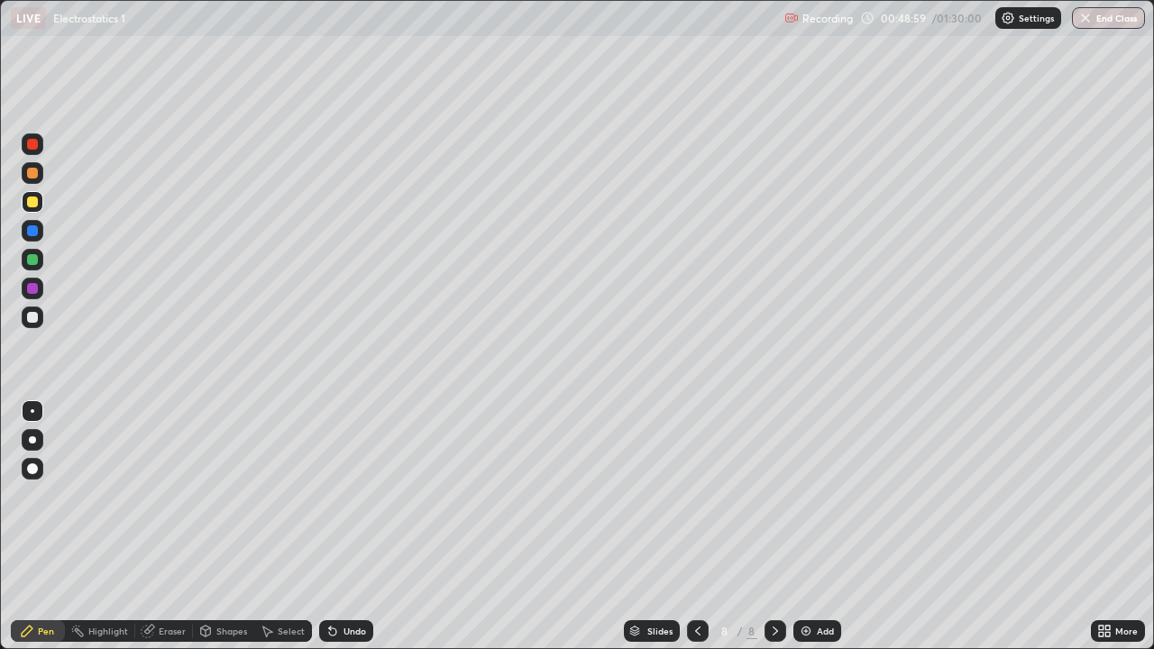
click at [342, 527] on div "Undo" at bounding box center [346, 631] width 54 height 22
click at [346, 527] on div "Undo" at bounding box center [342, 631] width 61 height 36
click at [348, 527] on div "Undo" at bounding box center [342, 631] width 61 height 36
click at [352, 527] on div "Undo" at bounding box center [346, 631] width 54 height 22
click at [360, 527] on div "Undo" at bounding box center [355, 631] width 23 height 9
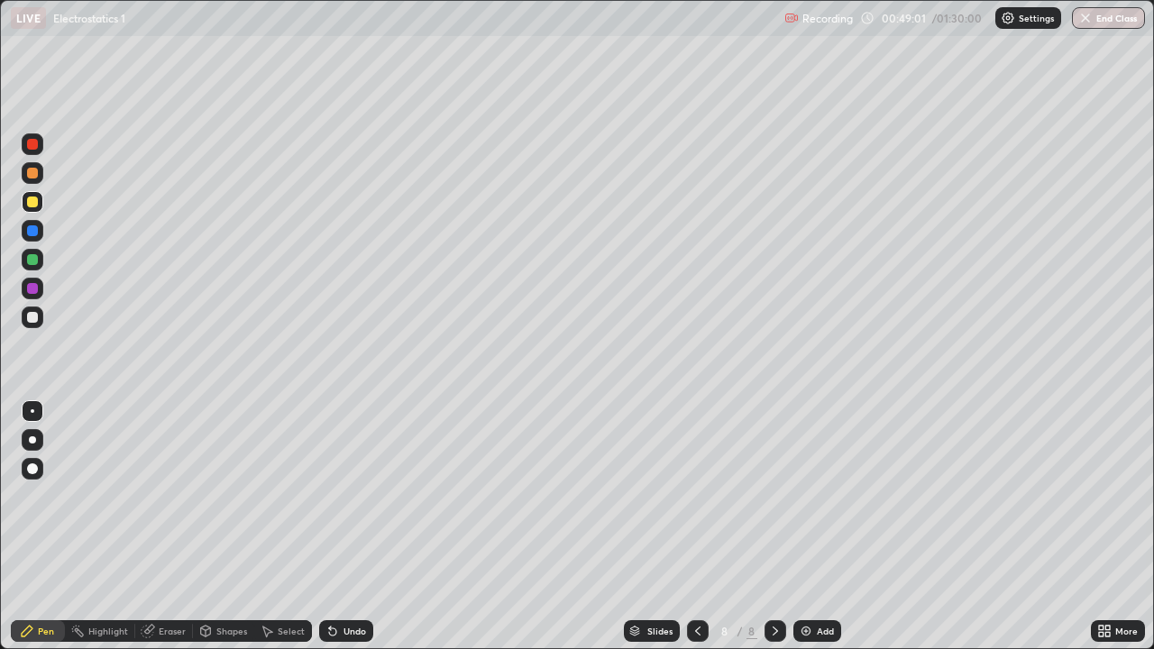
click at [346, 527] on div "Undo" at bounding box center [346, 631] width 54 height 22
click at [32, 316] on div at bounding box center [32, 317] width 11 height 11
click at [353, 527] on div "Undo" at bounding box center [355, 631] width 23 height 9
click at [289, 527] on div "Select" at bounding box center [283, 631] width 58 height 22
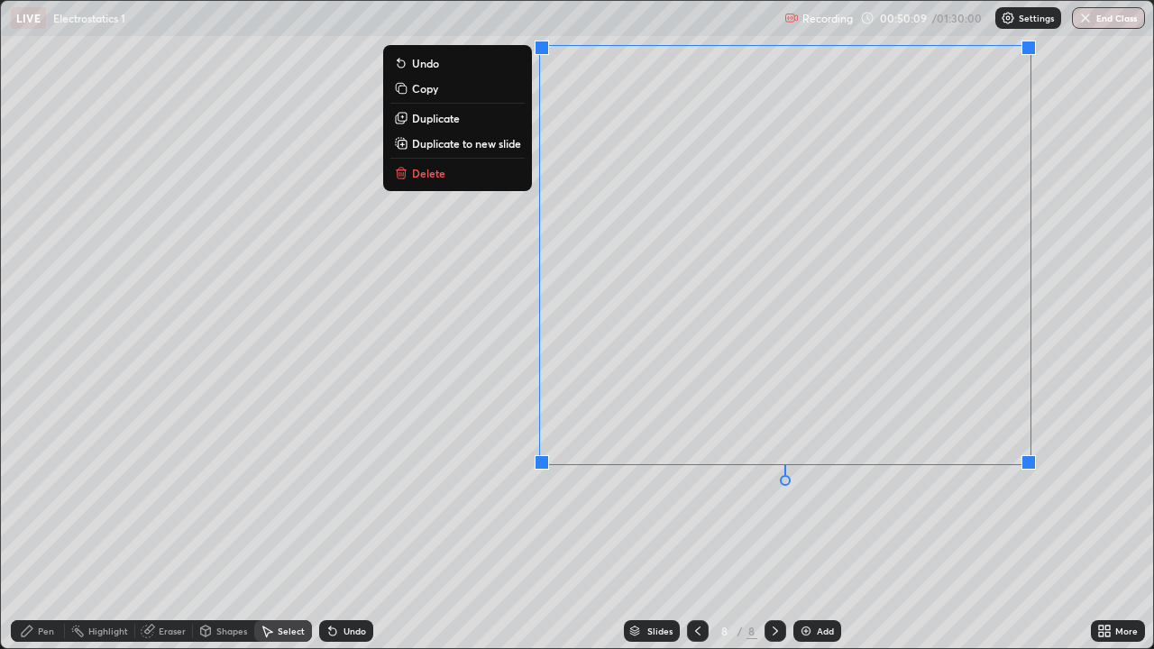
click at [887, 527] on div "0 ° Undo Copy Duplicate Duplicate to new slide Delete" at bounding box center [577, 324] width 1152 height 647
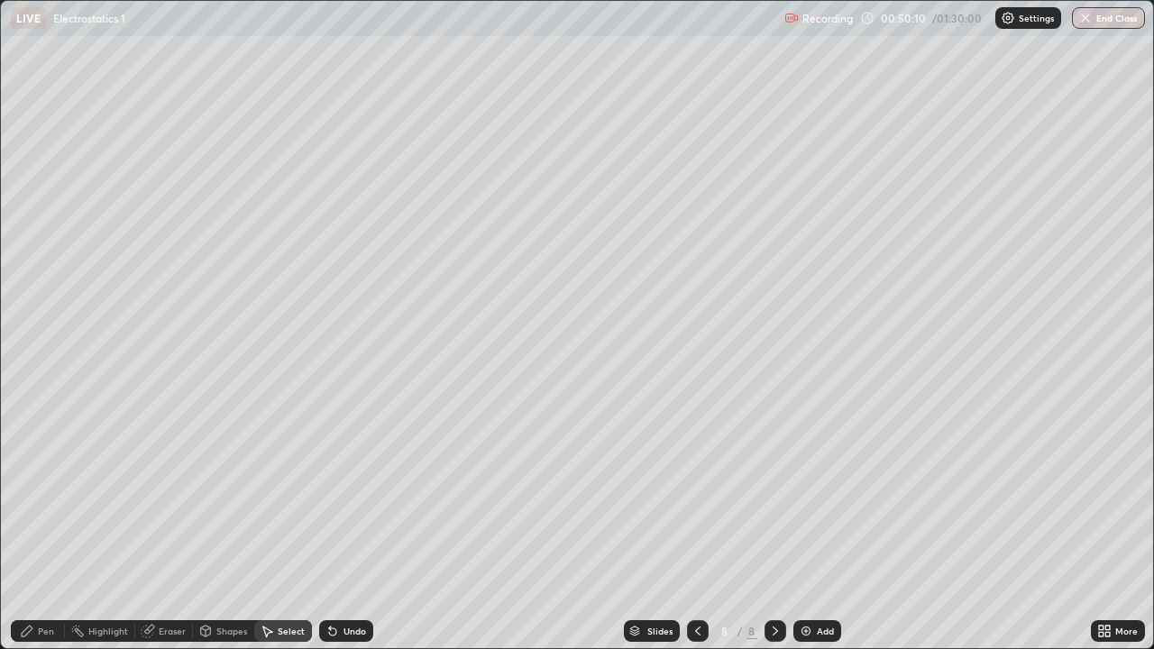
click at [41, 527] on div "Pen" at bounding box center [38, 631] width 54 height 22
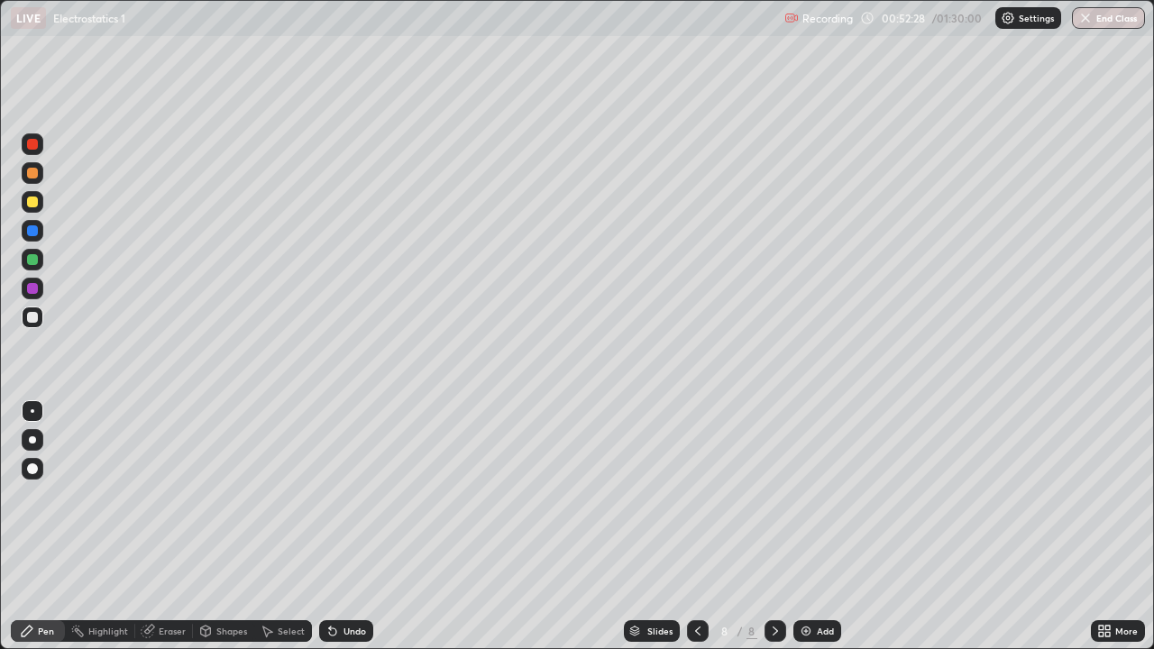
click at [36, 175] on div at bounding box center [32, 173] width 11 height 11
click at [362, 527] on div "Undo" at bounding box center [355, 631] width 23 height 9
click at [347, 527] on div "Undo" at bounding box center [355, 631] width 23 height 9
click at [346, 527] on div "Undo" at bounding box center [355, 631] width 23 height 9
click at [347, 527] on div "Undo" at bounding box center [355, 631] width 23 height 9
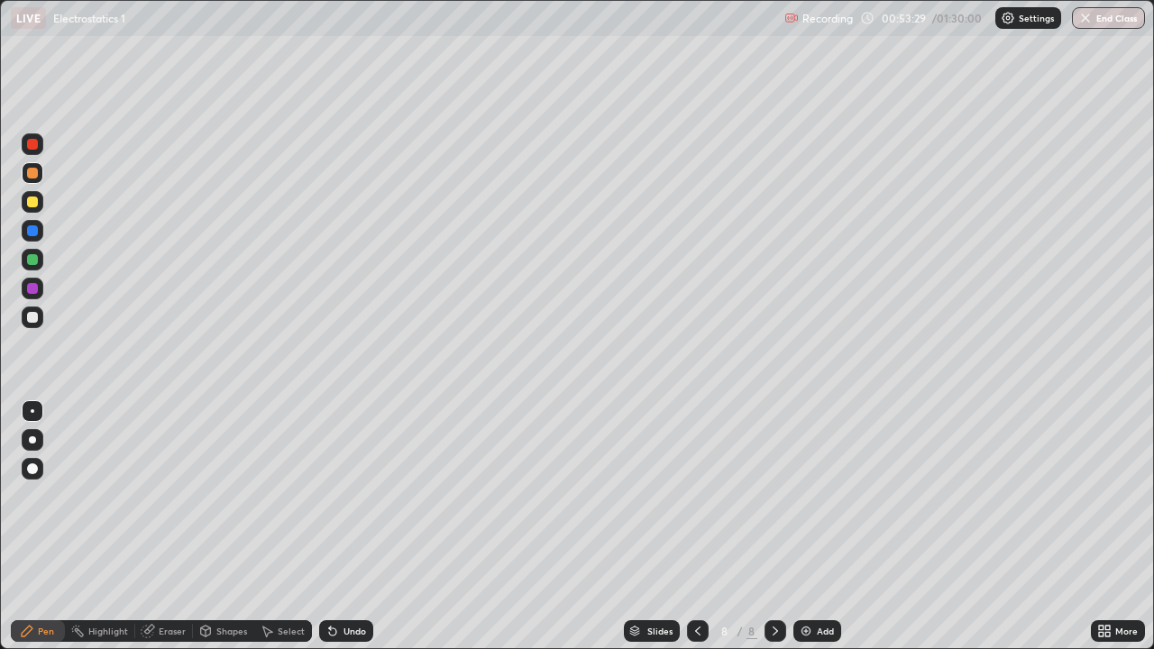
click at [355, 527] on div "Undo" at bounding box center [342, 631] width 61 height 36
click at [348, 527] on div "Undo" at bounding box center [355, 631] width 23 height 9
click at [348, 527] on div "Undo" at bounding box center [346, 631] width 54 height 22
click at [817, 527] on div "Add" at bounding box center [817, 631] width 48 height 22
click at [34, 322] on div at bounding box center [32, 317] width 11 height 11
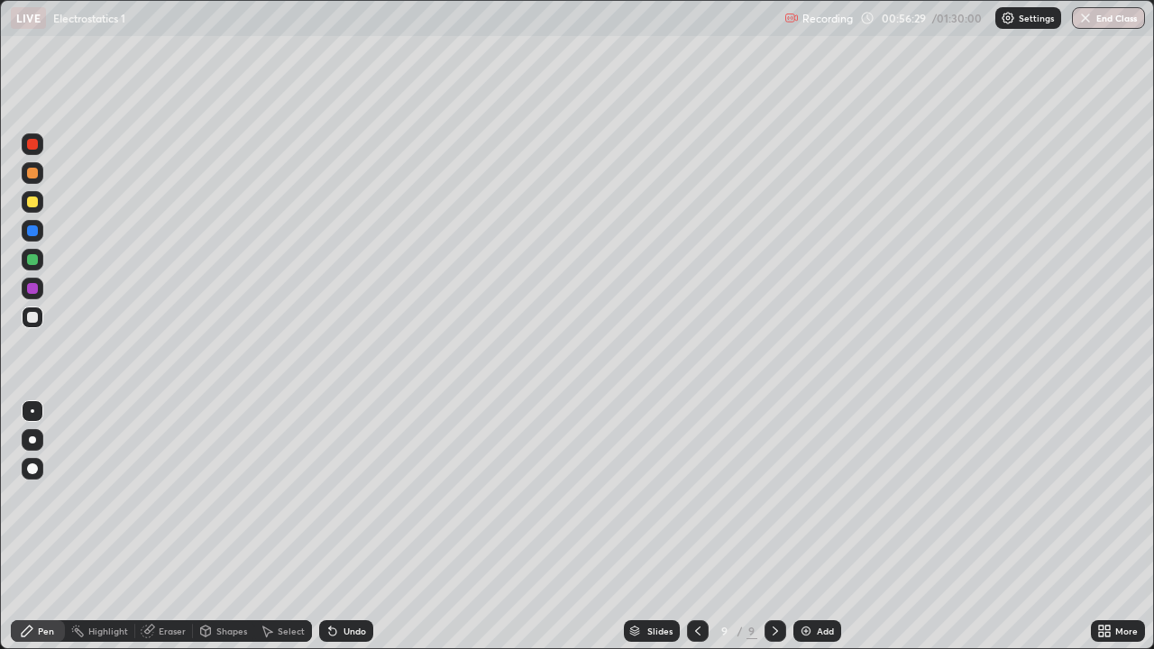
click at [341, 527] on div "Undo" at bounding box center [346, 631] width 54 height 22
click at [32, 202] on div at bounding box center [32, 202] width 11 height 11
click at [31, 292] on div at bounding box center [32, 288] width 11 height 11
click at [35, 206] on div at bounding box center [32, 202] width 11 height 11
click at [334, 527] on icon at bounding box center [333, 631] width 14 height 14
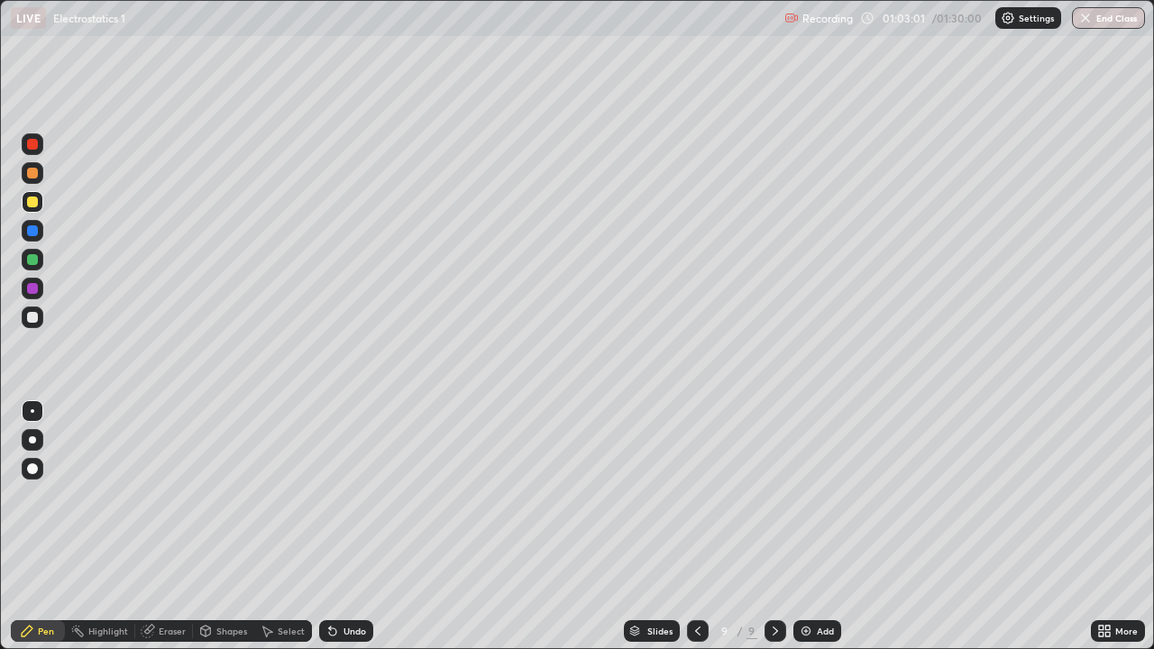
click at [341, 527] on div "Undo" at bounding box center [346, 631] width 54 height 22
click at [307, 527] on div "Select" at bounding box center [283, 631] width 58 height 22
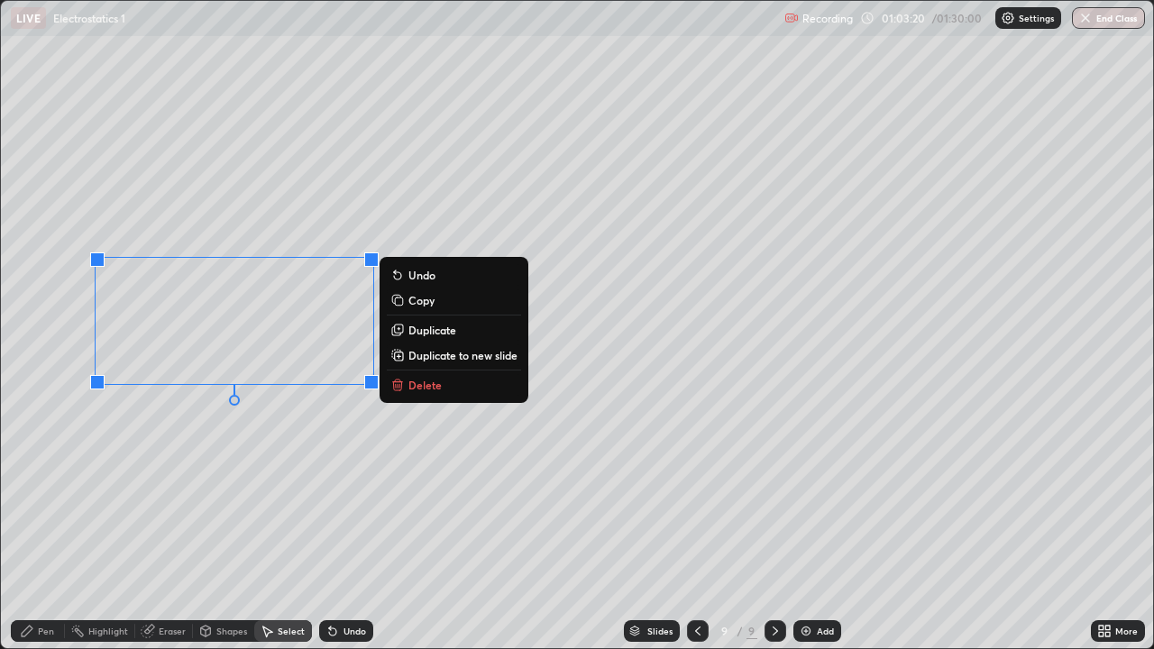
click at [452, 391] on button "Delete" at bounding box center [454, 385] width 134 height 22
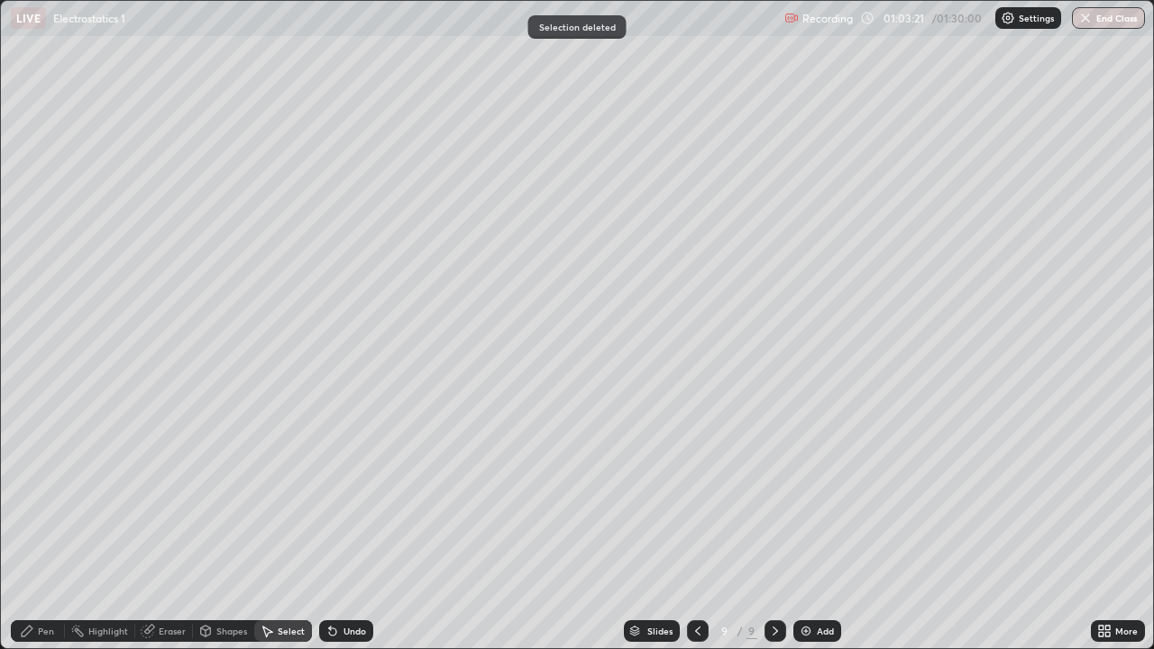
click at [49, 527] on div "Pen" at bounding box center [38, 631] width 54 height 22
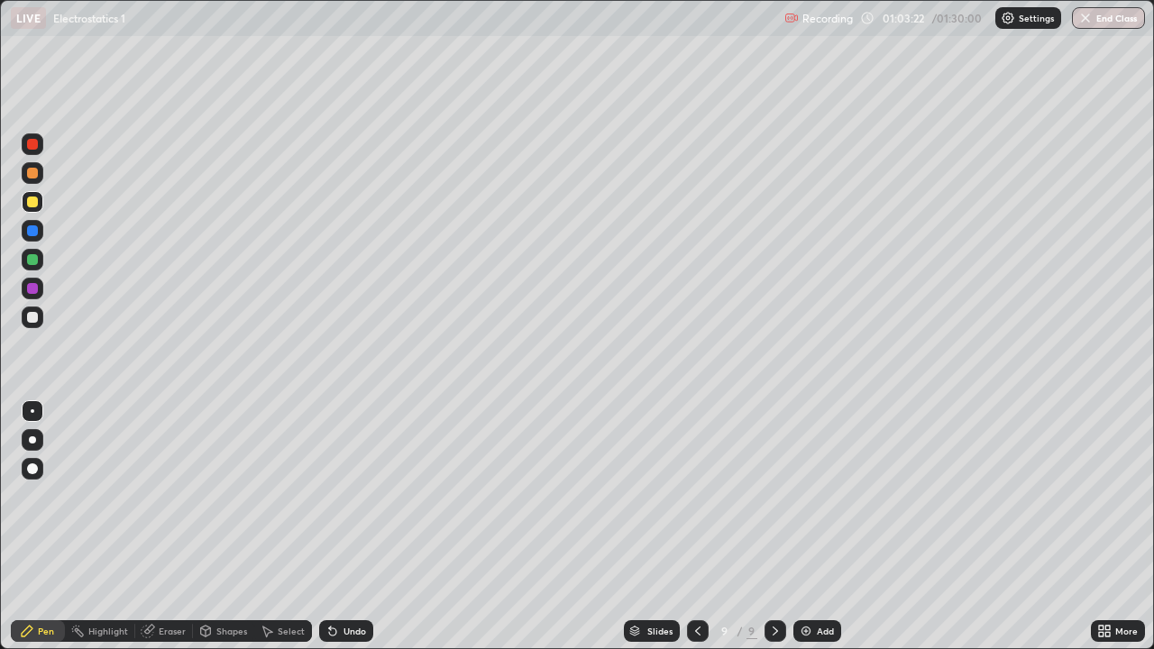
click at [30, 319] on div at bounding box center [32, 317] width 11 height 11
click at [26, 200] on div at bounding box center [33, 202] width 22 height 22
click at [334, 527] on icon at bounding box center [333, 631] width 14 height 14
click at [330, 527] on icon at bounding box center [332, 631] width 7 height 7
click at [32, 263] on div at bounding box center [32, 259] width 11 height 11
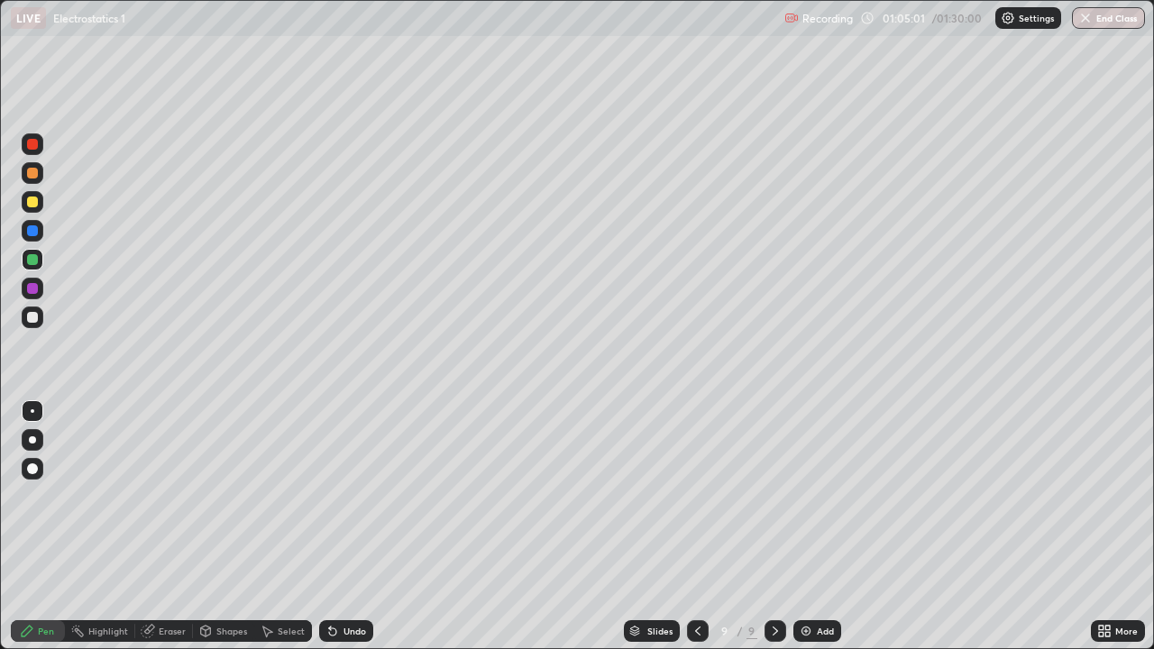
click at [34, 309] on div at bounding box center [33, 318] width 22 height 22
click at [30, 197] on div at bounding box center [32, 202] width 11 height 11
click at [41, 321] on div at bounding box center [33, 318] width 22 height 22
click at [33, 174] on div at bounding box center [32, 173] width 11 height 11
click at [29, 316] on div at bounding box center [32, 317] width 11 height 11
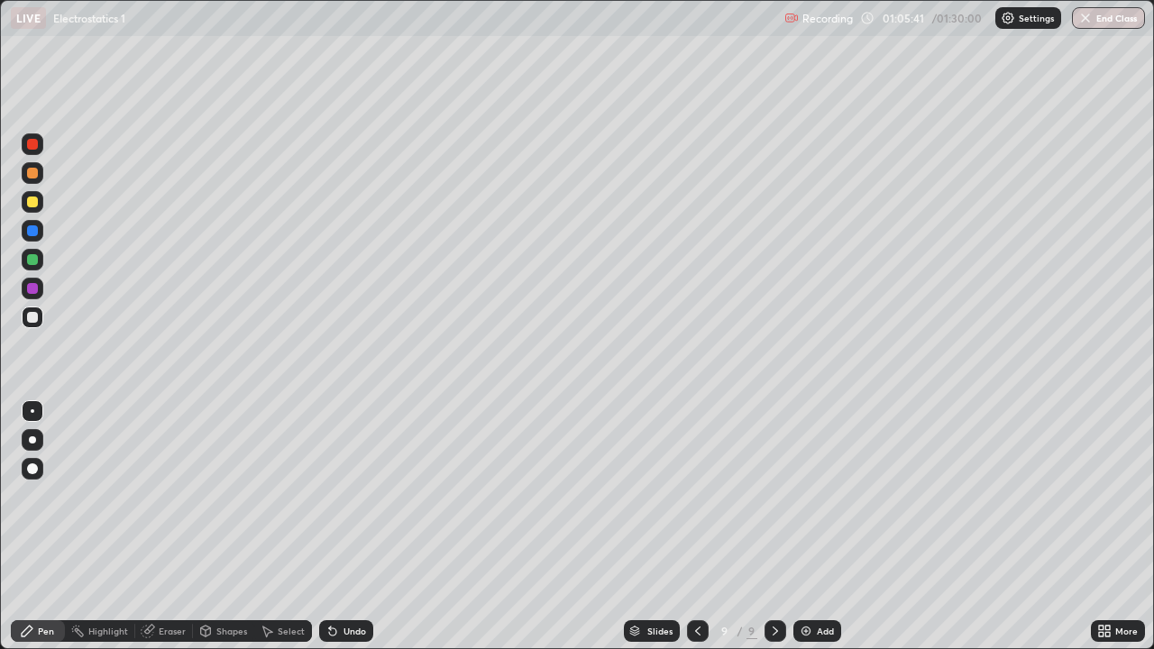
click at [30, 200] on div at bounding box center [32, 202] width 11 height 11
click at [344, 527] on div "Undo" at bounding box center [355, 631] width 23 height 9
click at [31, 319] on div at bounding box center [32, 317] width 11 height 11
click at [351, 527] on div "Undo" at bounding box center [346, 631] width 54 height 22
click at [342, 527] on div "Undo" at bounding box center [346, 631] width 54 height 22
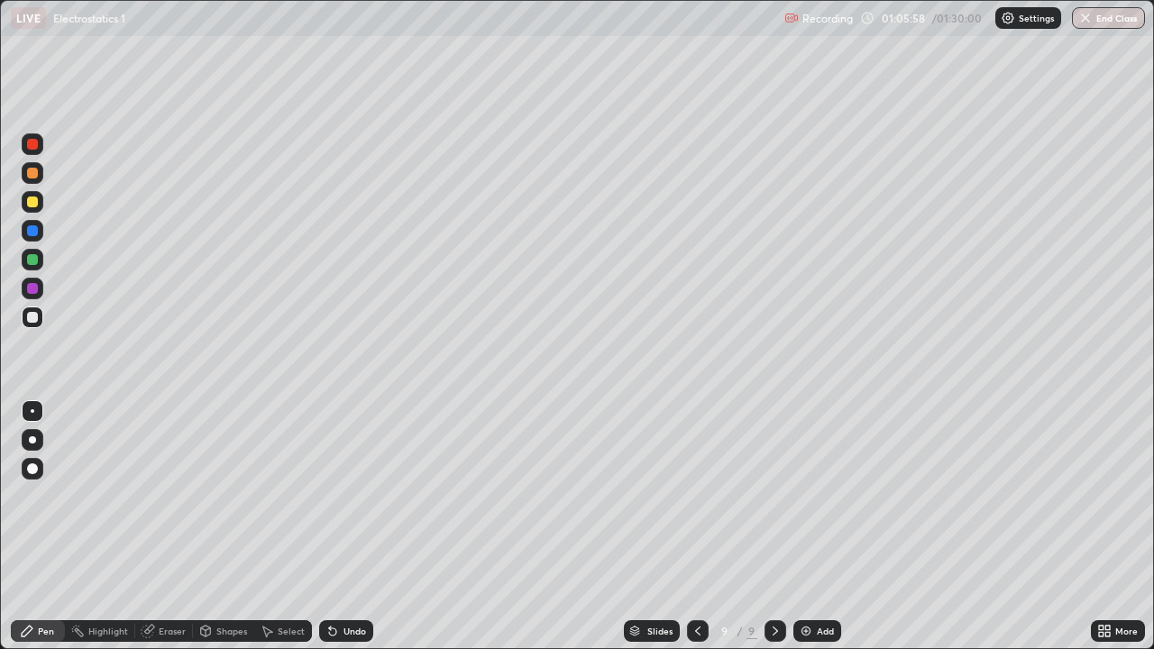
click at [345, 527] on div "Undo" at bounding box center [346, 631] width 54 height 22
click at [160, 527] on div "Eraser" at bounding box center [164, 631] width 58 height 22
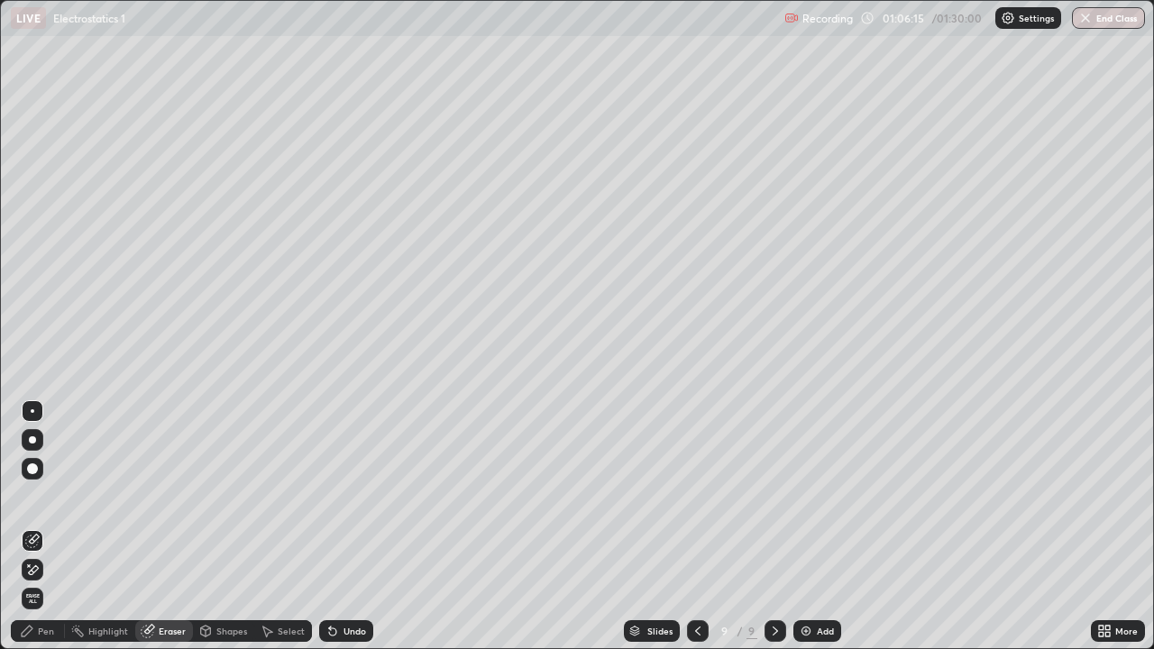
click at [42, 527] on div "Pen" at bounding box center [46, 631] width 16 height 9
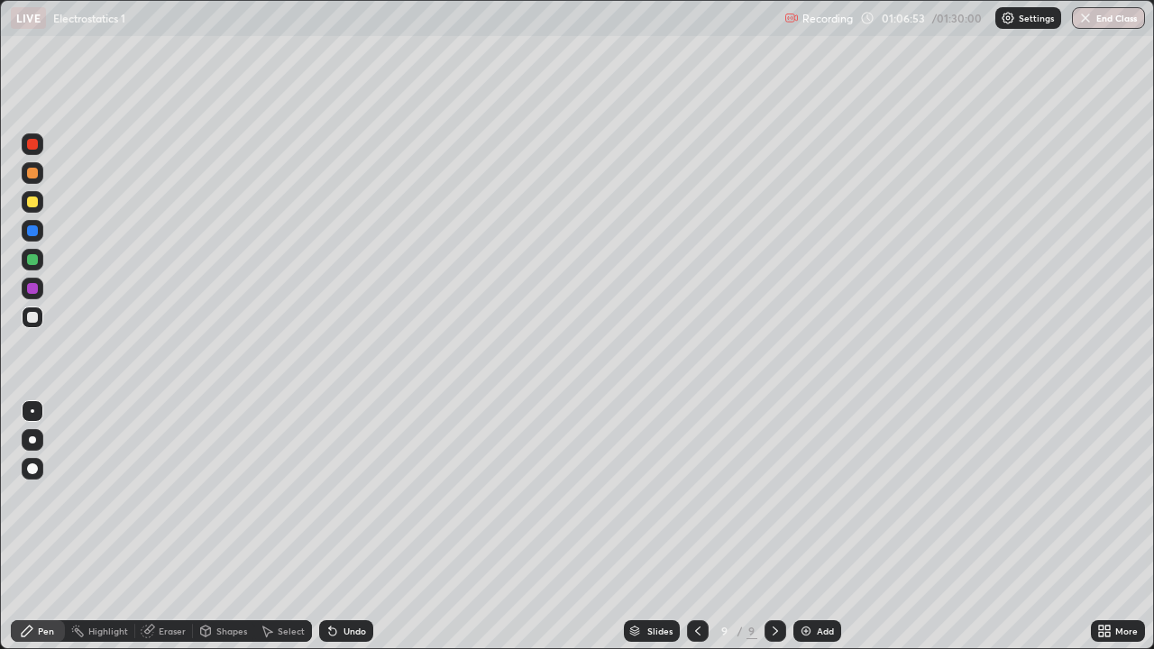
click at [26, 261] on div at bounding box center [33, 260] width 22 height 22
click at [346, 527] on div "Undo" at bounding box center [355, 631] width 23 height 9
click at [32, 151] on div at bounding box center [33, 144] width 22 height 22
click at [344, 527] on div "Undo" at bounding box center [355, 631] width 23 height 9
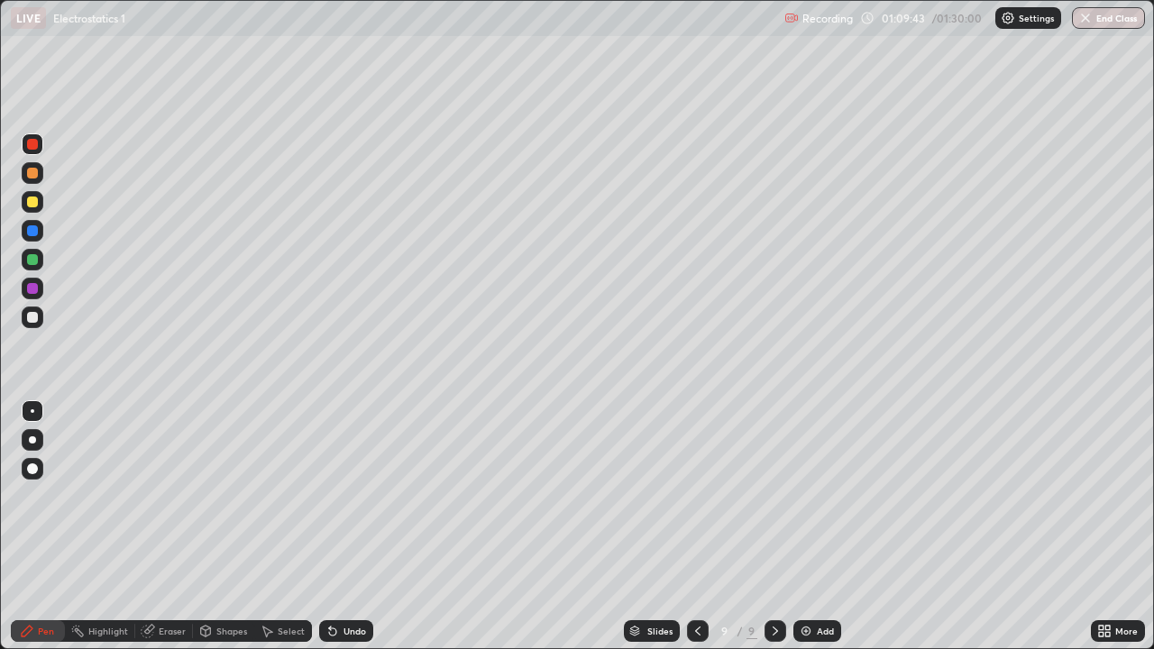
click at [350, 527] on div "Undo" at bounding box center [355, 631] width 23 height 9
click at [705, 527] on div at bounding box center [698, 631] width 22 height 22
click at [696, 527] on icon at bounding box center [698, 631] width 14 height 14
click at [702, 527] on div at bounding box center [698, 631] width 22 height 36
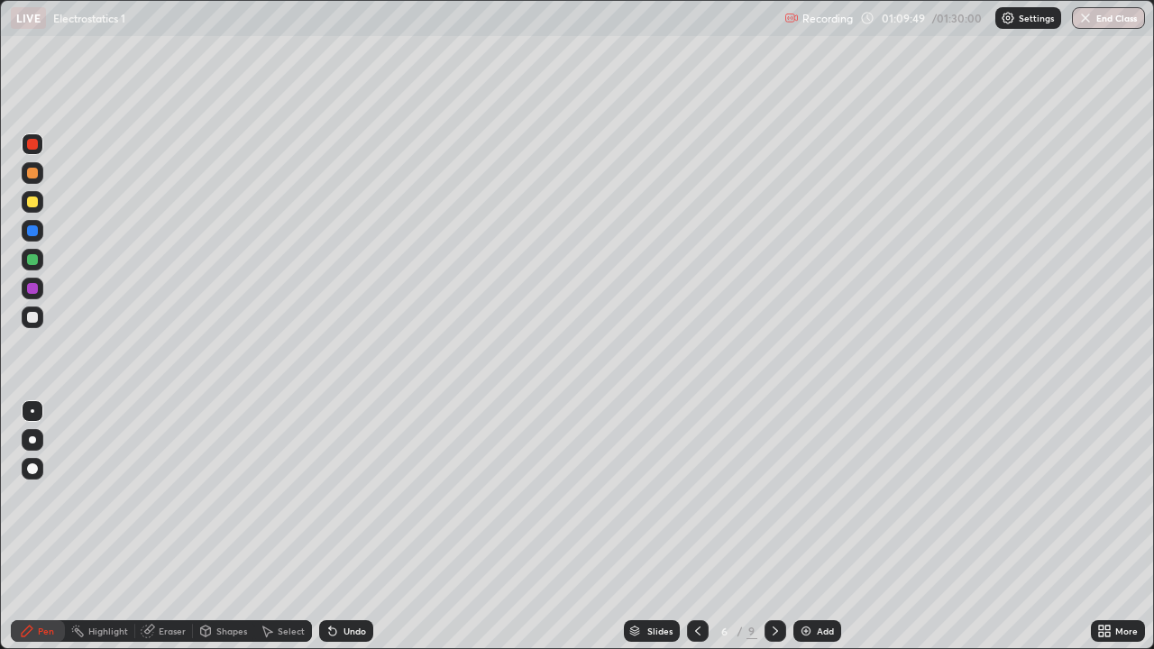
click at [775, 527] on icon at bounding box center [775, 631] width 14 height 14
click at [773, 527] on icon at bounding box center [775, 631] width 14 height 14
click at [774, 527] on icon at bounding box center [775, 631] width 14 height 14
click at [776, 527] on icon at bounding box center [775, 631] width 14 height 14
click at [803, 527] on div "Add" at bounding box center [817, 631] width 48 height 22
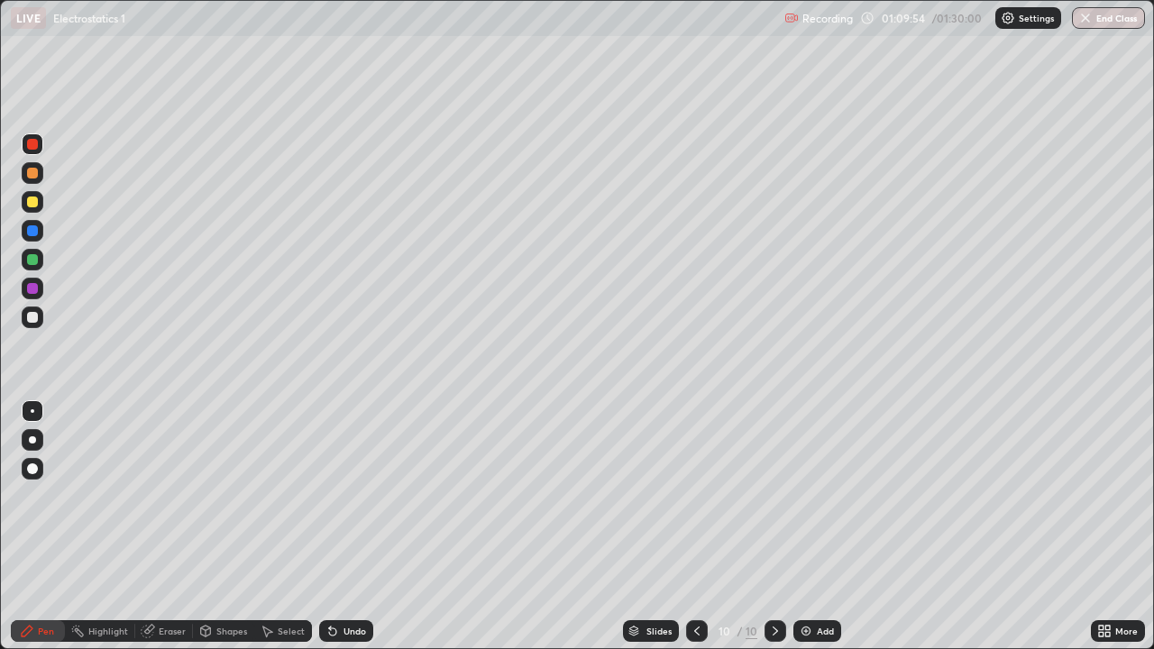
click at [25, 323] on div at bounding box center [33, 318] width 22 height 22
click at [696, 527] on icon at bounding box center [697, 631] width 14 height 14
click at [35, 205] on div at bounding box center [32, 202] width 11 height 11
click at [699, 527] on div at bounding box center [697, 631] width 22 height 22
click at [768, 527] on div at bounding box center [776, 631] width 22 height 22
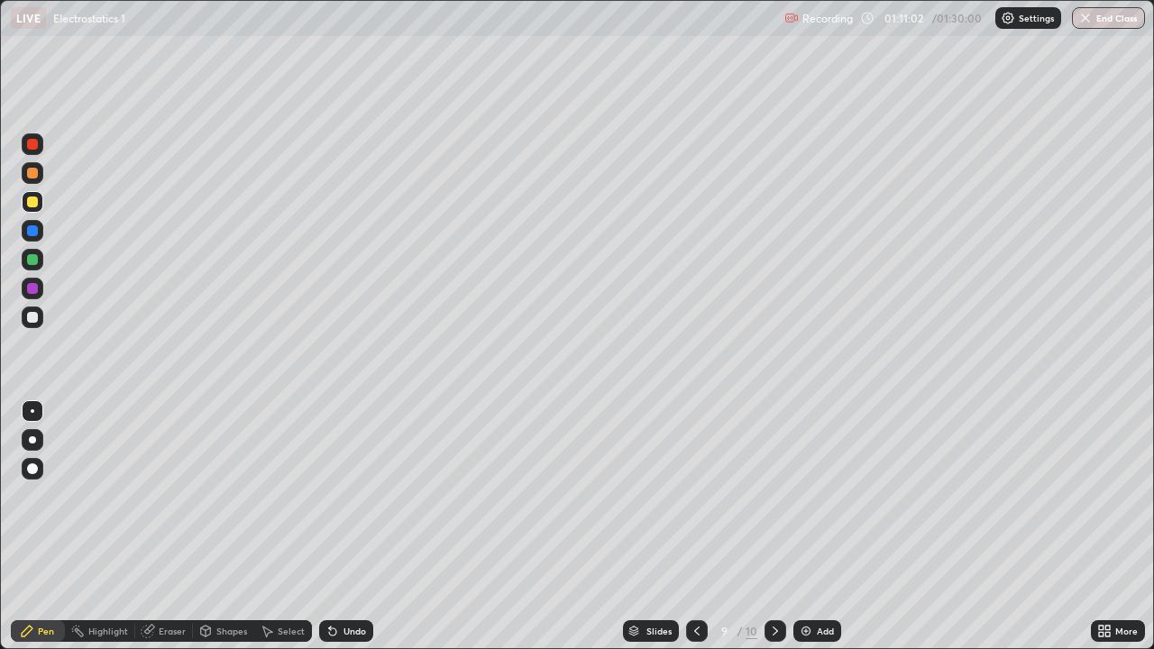
click at [775, 527] on icon at bounding box center [775, 631] width 14 height 14
click at [34, 315] on div at bounding box center [32, 317] width 11 height 11
click at [221, 527] on div "Shapes" at bounding box center [231, 631] width 31 height 9
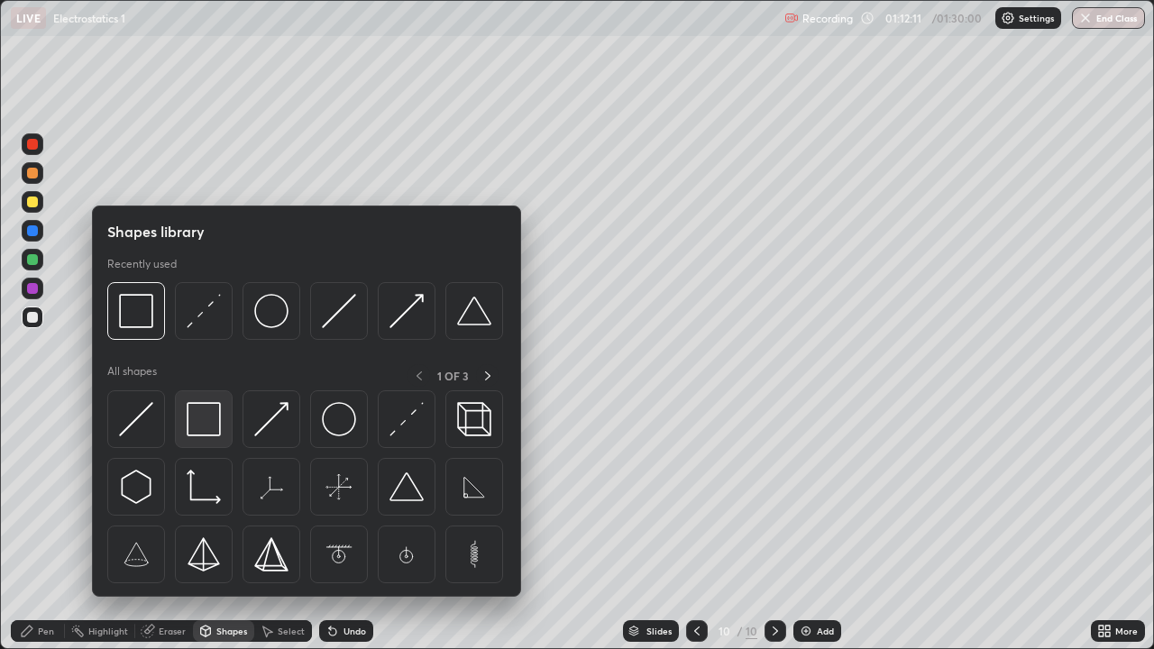
click at [196, 427] on img at bounding box center [204, 419] width 34 height 34
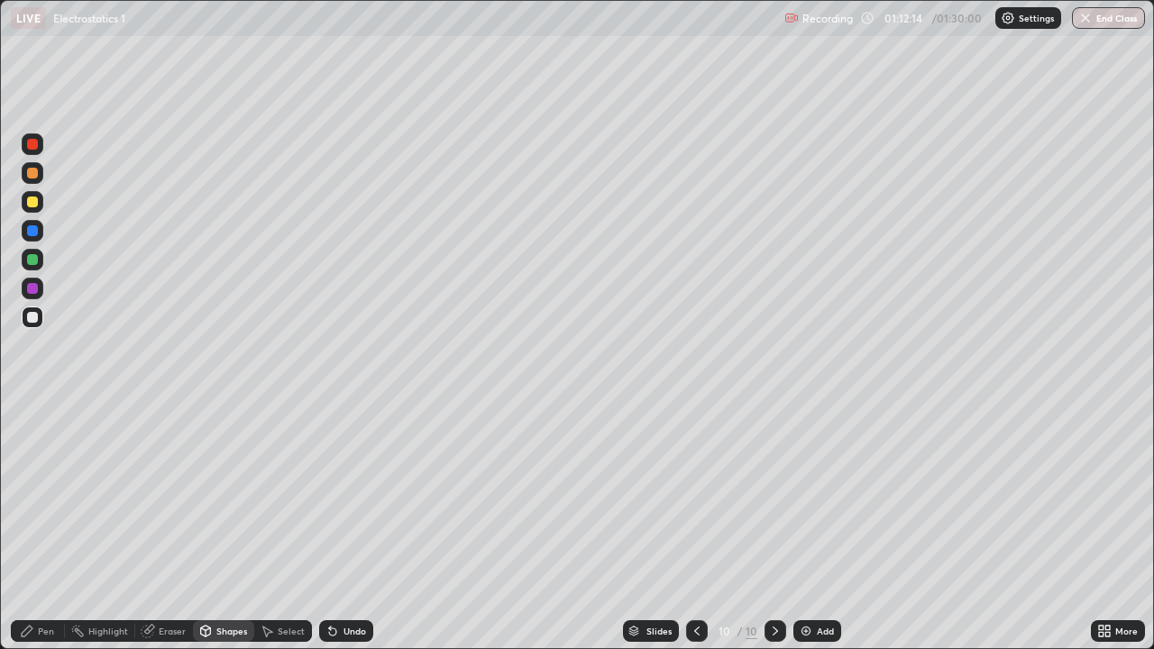
click at [43, 527] on div "Pen" at bounding box center [46, 631] width 16 height 9
click at [32, 206] on div at bounding box center [32, 202] width 11 height 11
click at [344, 527] on div "Undo" at bounding box center [355, 631] width 23 height 9
click at [162, 527] on div "Eraser" at bounding box center [172, 631] width 27 height 9
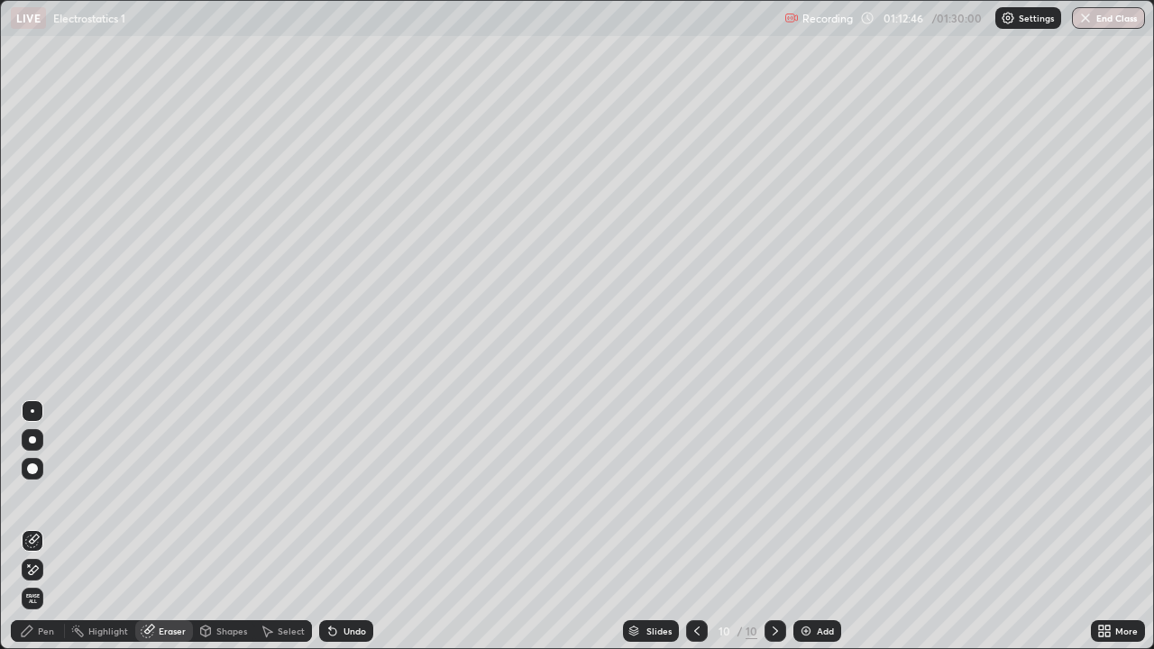
click at [56, 527] on div "Pen" at bounding box center [38, 631] width 54 height 22
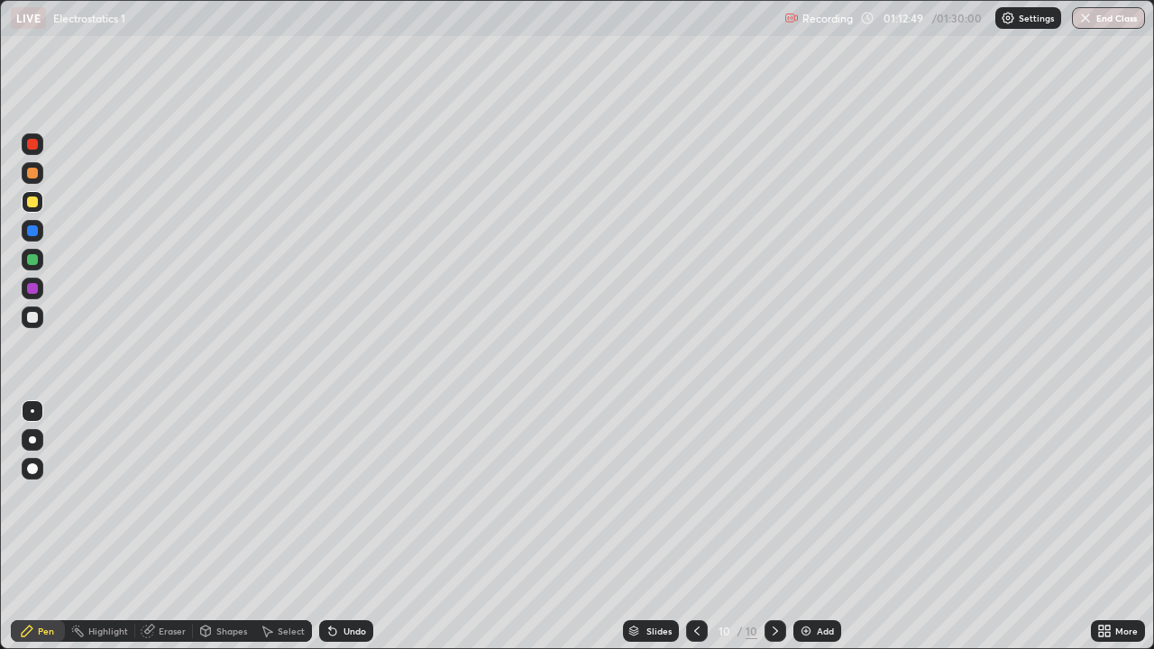
click at [350, 527] on div "Undo" at bounding box center [355, 631] width 23 height 9
click at [346, 527] on div "Undo" at bounding box center [355, 631] width 23 height 9
click at [145, 527] on icon at bounding box center [148, 632] width 12 height 12
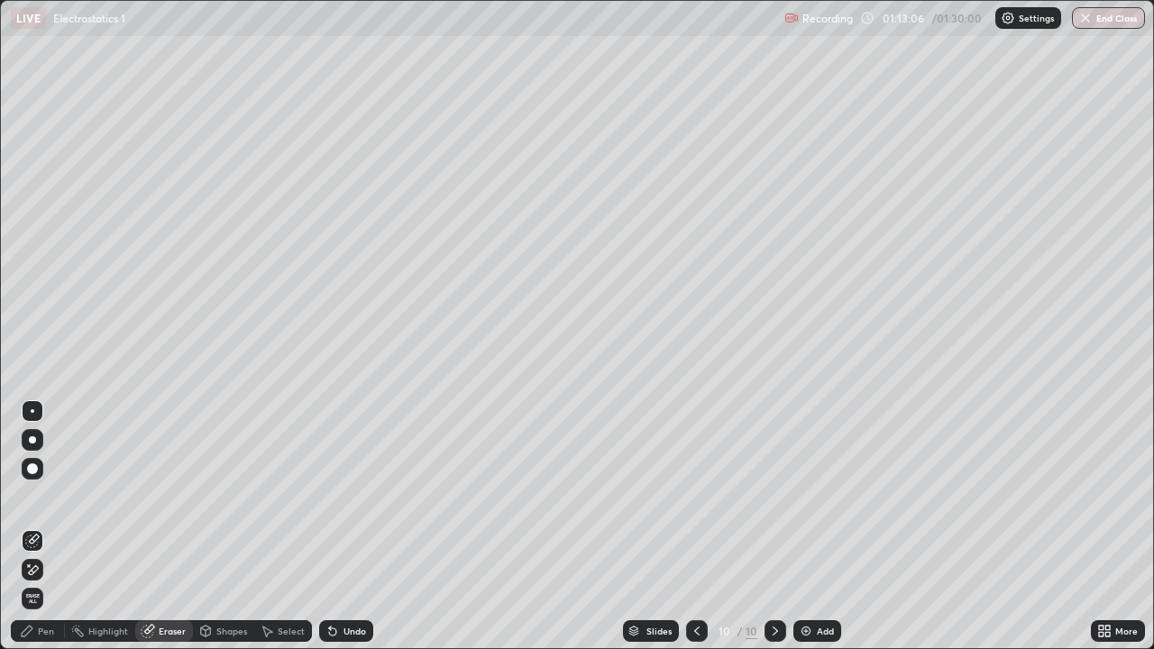
click at [38, 527] on div "Pen" at bounding box center [38, 631] width 54 height 22
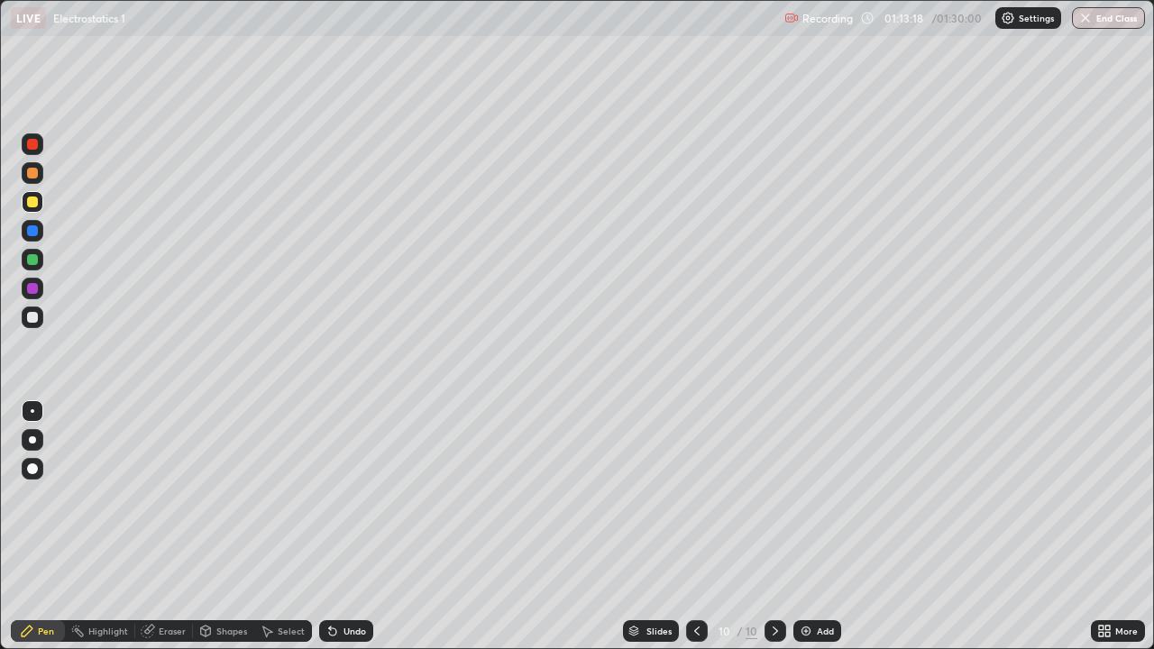
click at [32, 150] on div at bounding box center [33, 144] width 22 height 22
click at [329, 527] on icon at bounding box center [330, 628] width 2 height 2
click at [33, 292] on div at bounding box center [32, 288] width 11 height 11
click at [338, 527] on div "Undo" at bounding box center [346, 631] width 54 height 22
click at [339, 527] on div "Undo" at bounding box center [346, 631] width 54 height 22
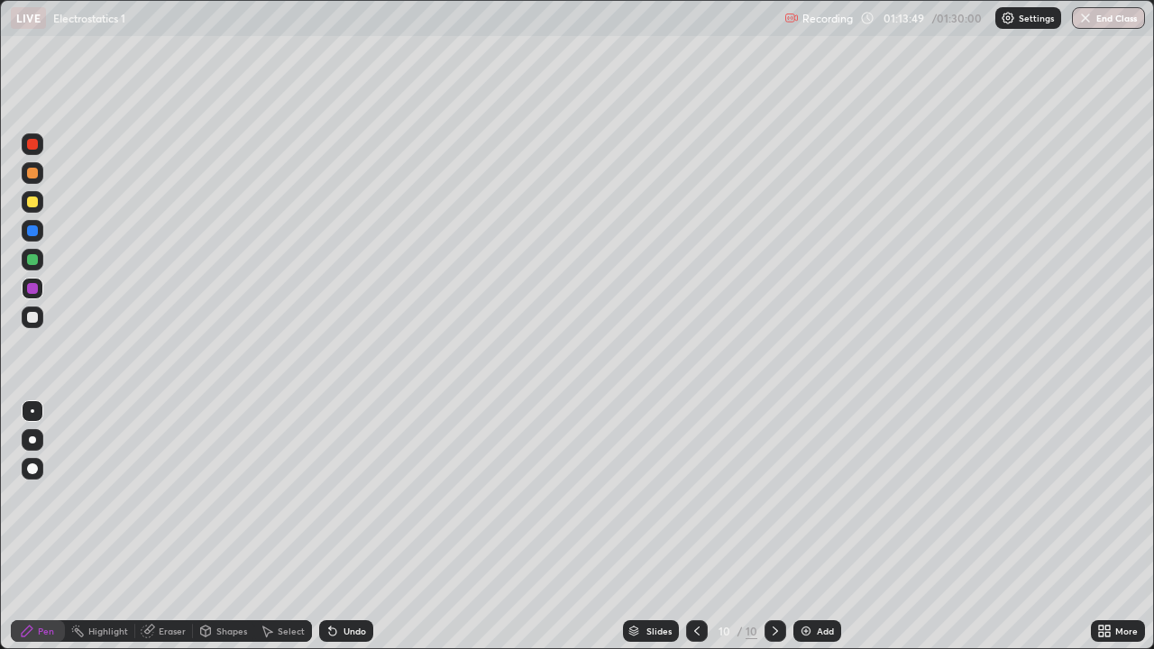
click at [274, 527] on div "Select" at bounding box center [283, 631] width 58 height 22
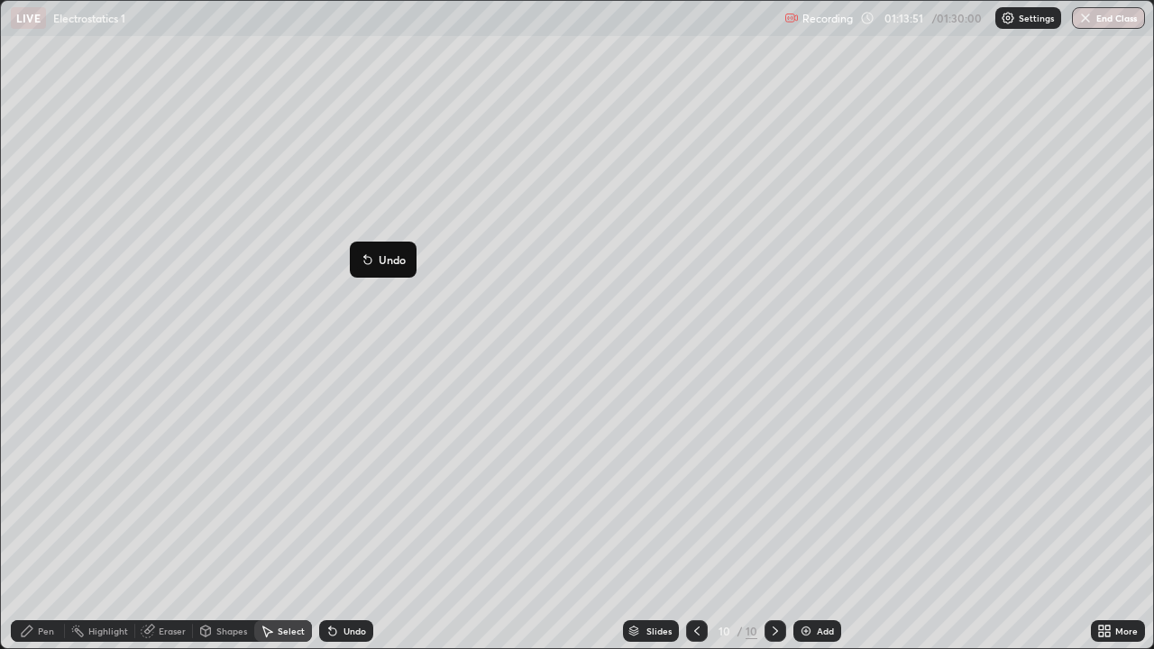
click at [259, 509] on div "0 ° Undo Copy Duplicate Duplicate to new slide Delete" at bounding box center [577, 324] width 1152 height 647
click at [27, 527] on icon at bounding box center [27, 631] width 11 height 11
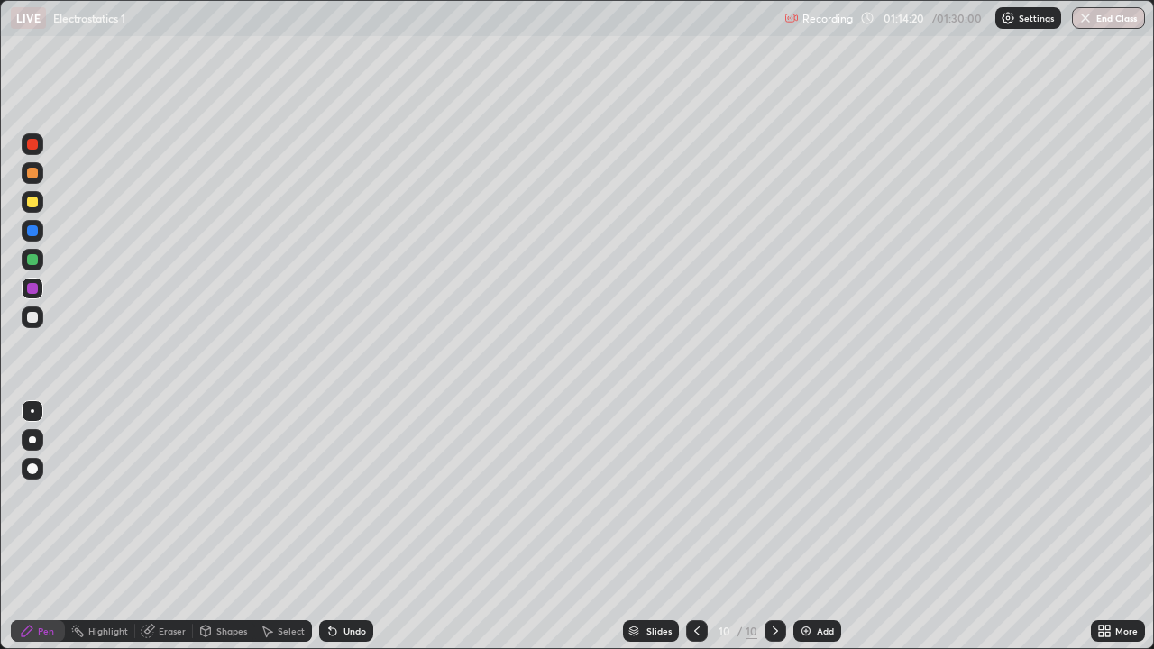
click at [27, 234] on div at bounding box center [32, 230] width 11 height 11
click at [32, 289] on div at bounding box center [32, 288] width 11 height 11
click at [354, 527] on div "Undo" at bounding box center [355, 631] width 23 height 9
click at [28, 316] on div at bounding box center [32, 317] width 11 height 11
click at [352, 527] on div "Undo" at bounding box center [355, 631] width 23 height 9
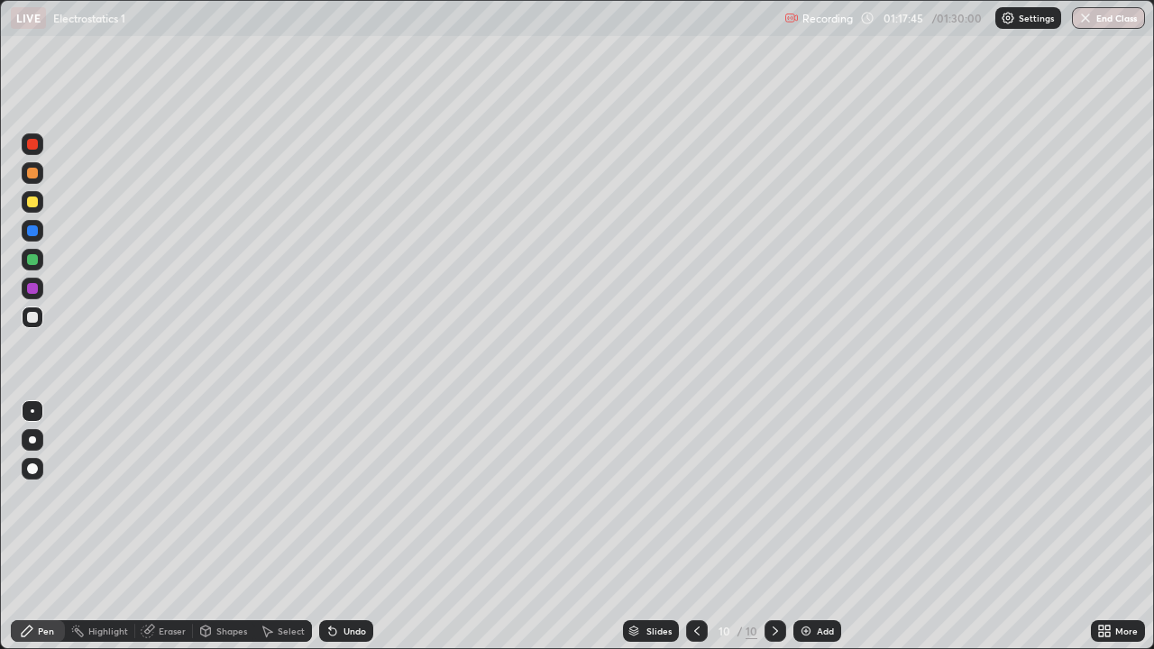
click at [31, 203] on div at bounding box center [32, 202] width 11 height 11
click at [345, 527] on div "Undo" at bounding box center [355, 631] width 23 height 9
click at [29, 319] on div at bounding box center [32, 317] width 11 height 11
click at [351, 527] on div "Undo" at bounding box center [346, 631] width 54 height 22
click at [349, 527] on div "Undo" at bounding box center [355, 631] width 23 height 9
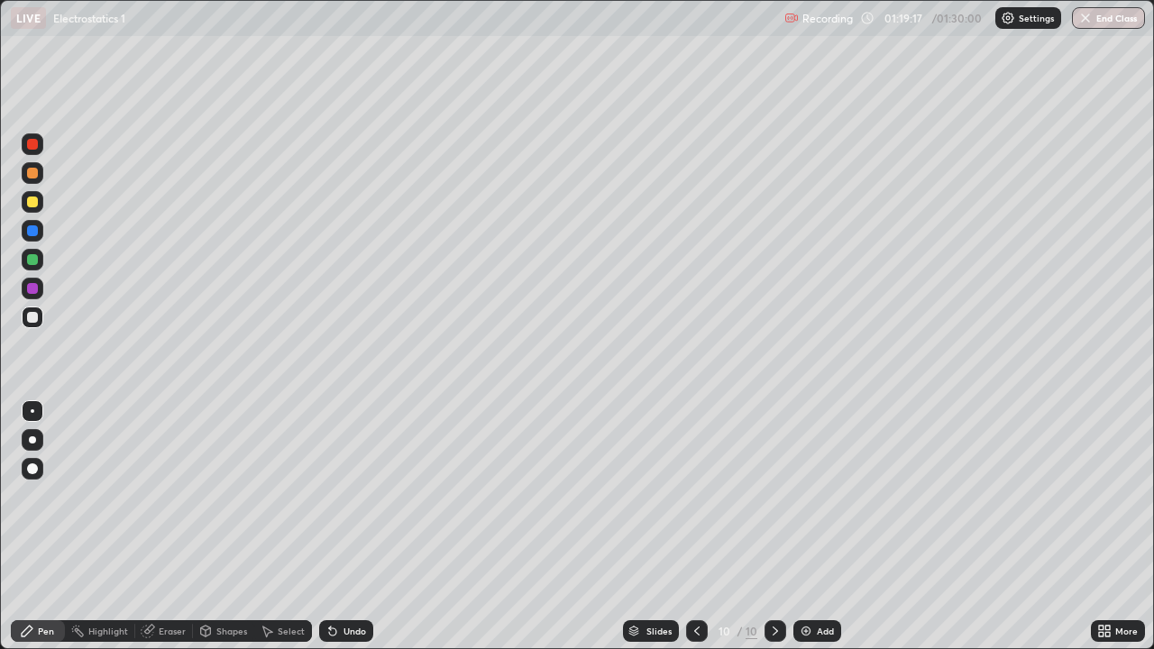
click at [349, 527] on div "Undo" at bounding box center [355, 631] width 23 height 9
click at [817, 527] on div "Add" at bounding box center [825, 631] width 17 height 9
click at [700, 527] on icon at bounding box center [698, 631] width 14 height 14
click at [658, 527] on div "Slides" at bounding box center [659, 631] width 25 height 9
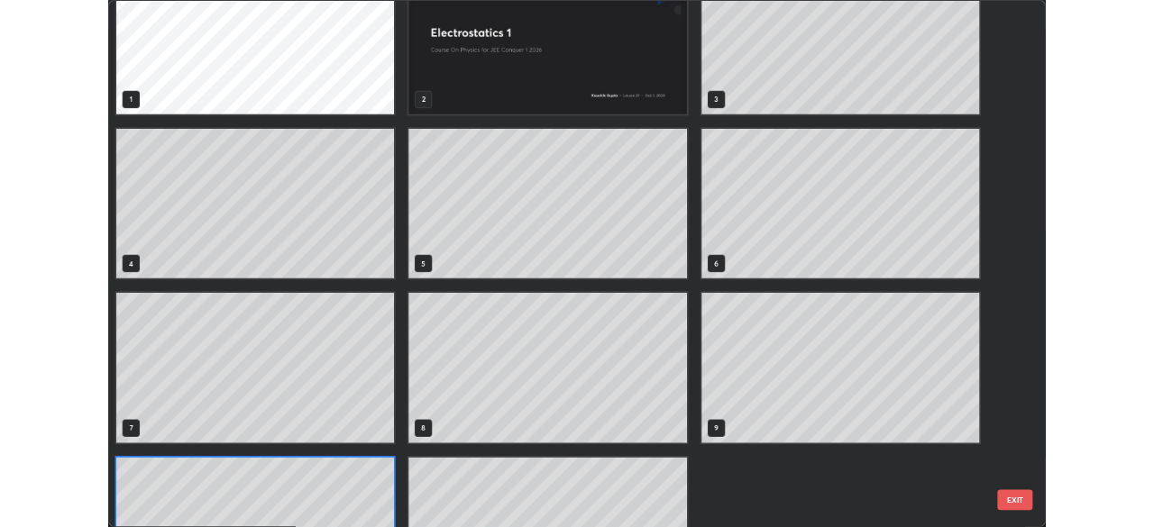
scroll to position [0, 0]
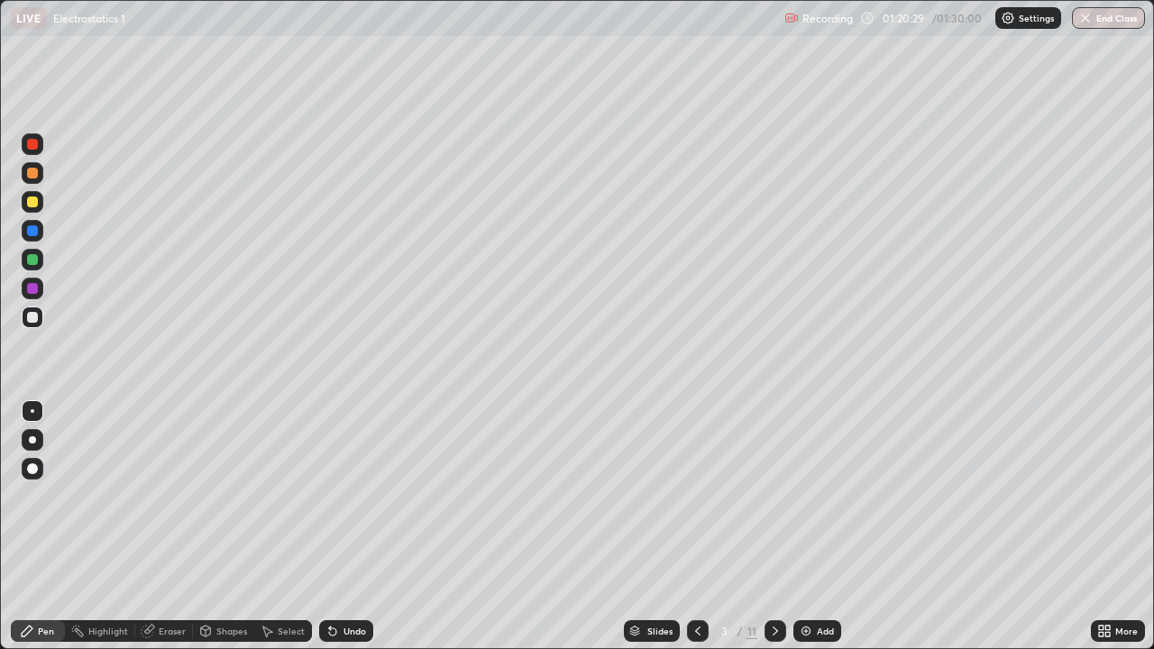
click at [779, 527] on div at bounding box center [776, 631] width 22 height 22
click at [778, 527] on div at bounding box center [776, 631] width 22 height 22
click at [774, 527] on icon at bounding box center [775, 631] width 14 height 14
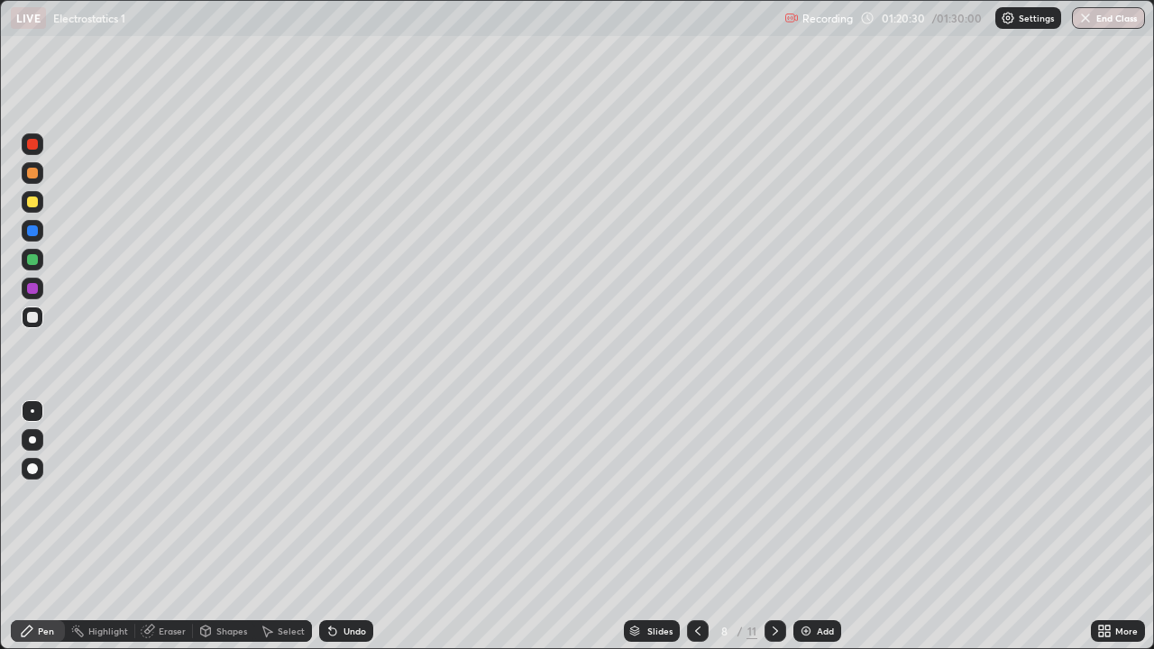
click at [777, 527] on icon at bounding box center [775, 631] width 14 height 14
click at [776, 527] on icon at bounding box center [775, 631] width 14 height 14
click at [33, 202] on div at bounding box center [32, 202] width 11 height 11
click at [37, 320] on div at bounding box center [32, 317] width 11 height 11
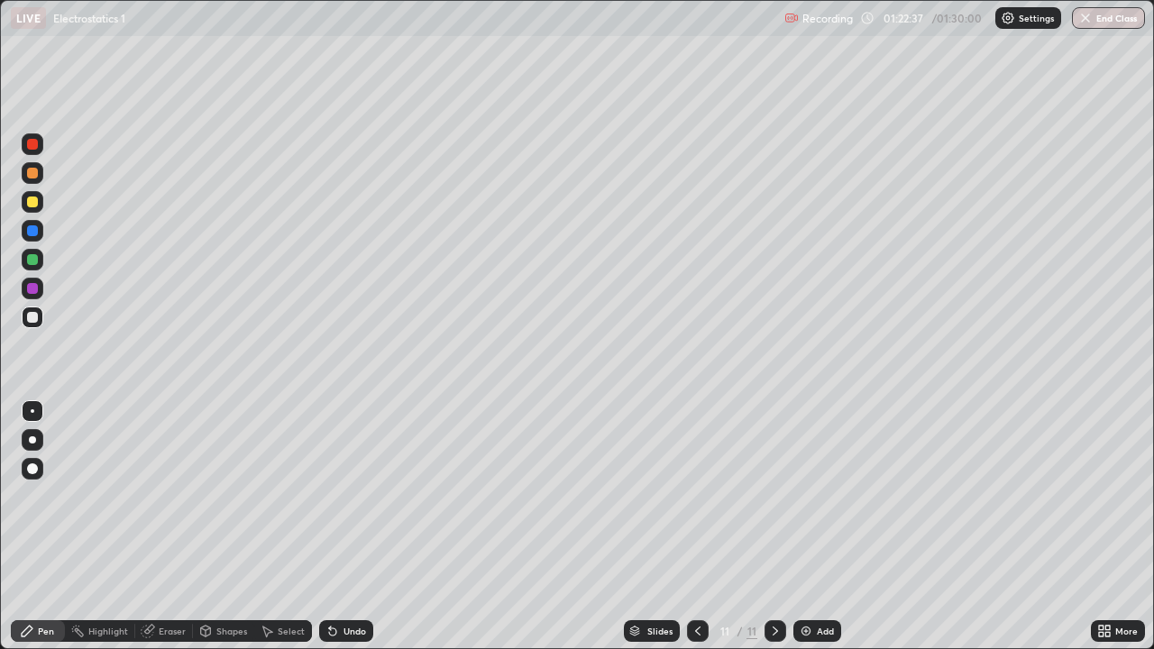
click at [36, 209] on div at bounding box center [33, 202] width 22 height 22
click at [31, 235] on div at bounding box center [32, 230] width 11 height 11
click at [34, 319] on div at bounding box center [32, 317] width 11 height 11
click at [33, 253] on div at bounding box center [33, 260] width 22 height 22
click at [32, 325] on div at bounding box center [33, 318] width 22 height 22
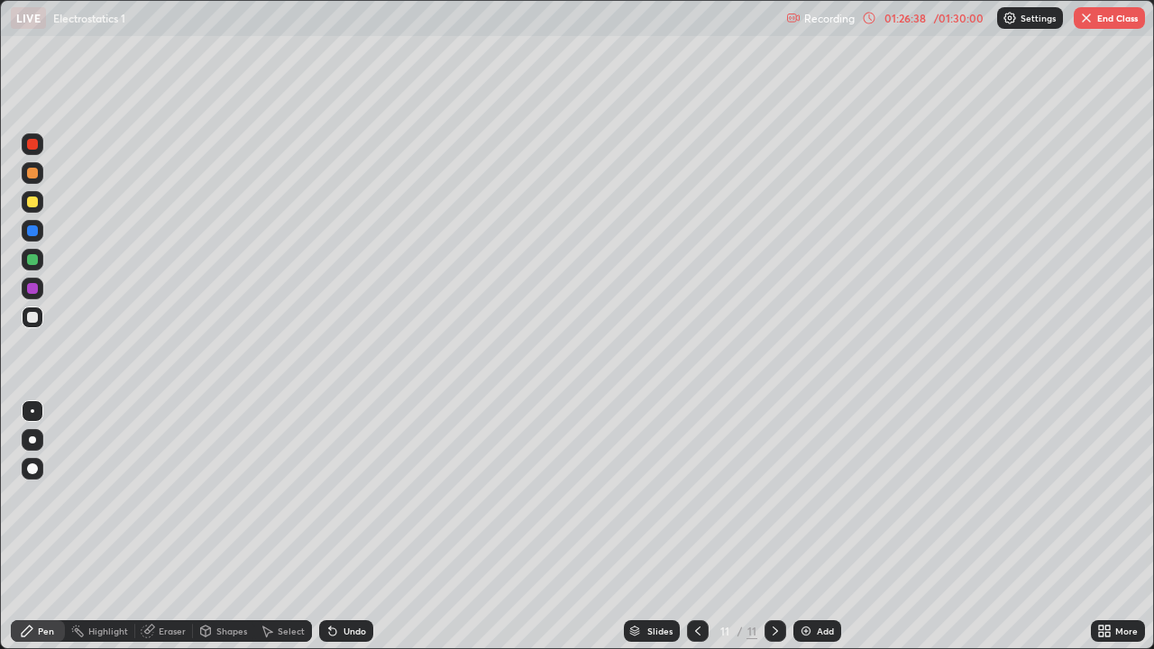
click at [26, 202] on div at bounding box center [33, 202] width 22 height 22
click at [35, 233] on div at bounding box center [32, 230] width 11 height 11
click at [37, 320] on div at bounding box center [32, 317] width 11 height 11
click at [29, 233] on div at bounding box center [32, 230] width 11 height 11
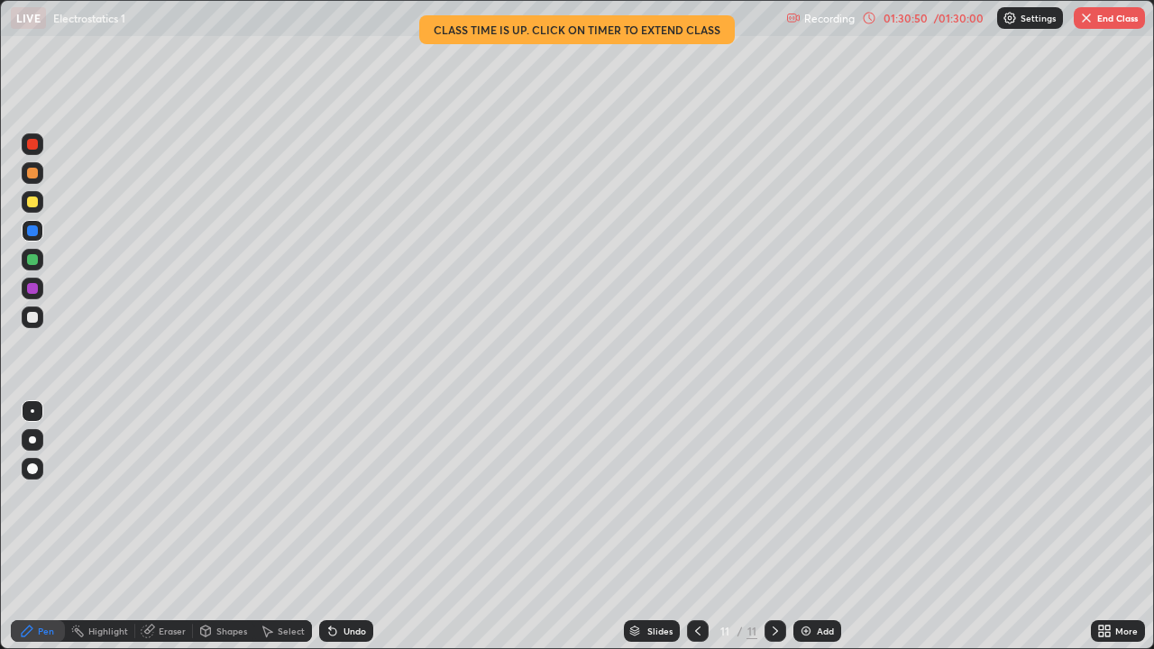
click at [956, 16] on div "/ 01:30:00" at bounding box center [959, 18] width 56 height 11
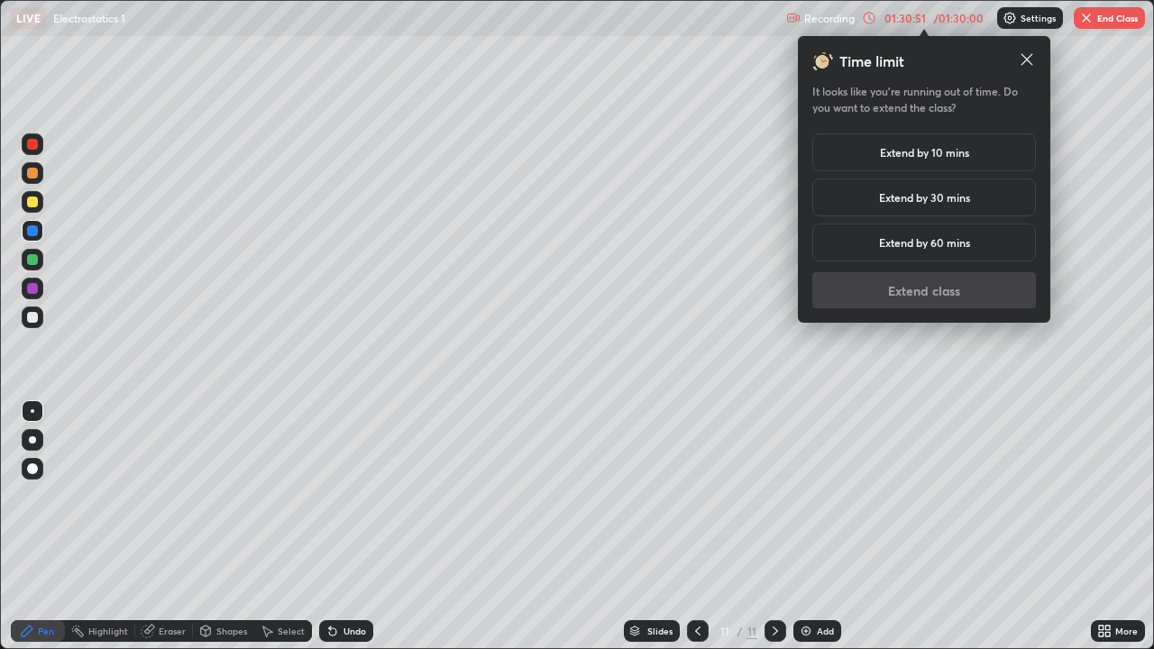
click at [894, 144] on h5 "Extend by 10 mins" at bounding box center [924, 152] width 89 height 16
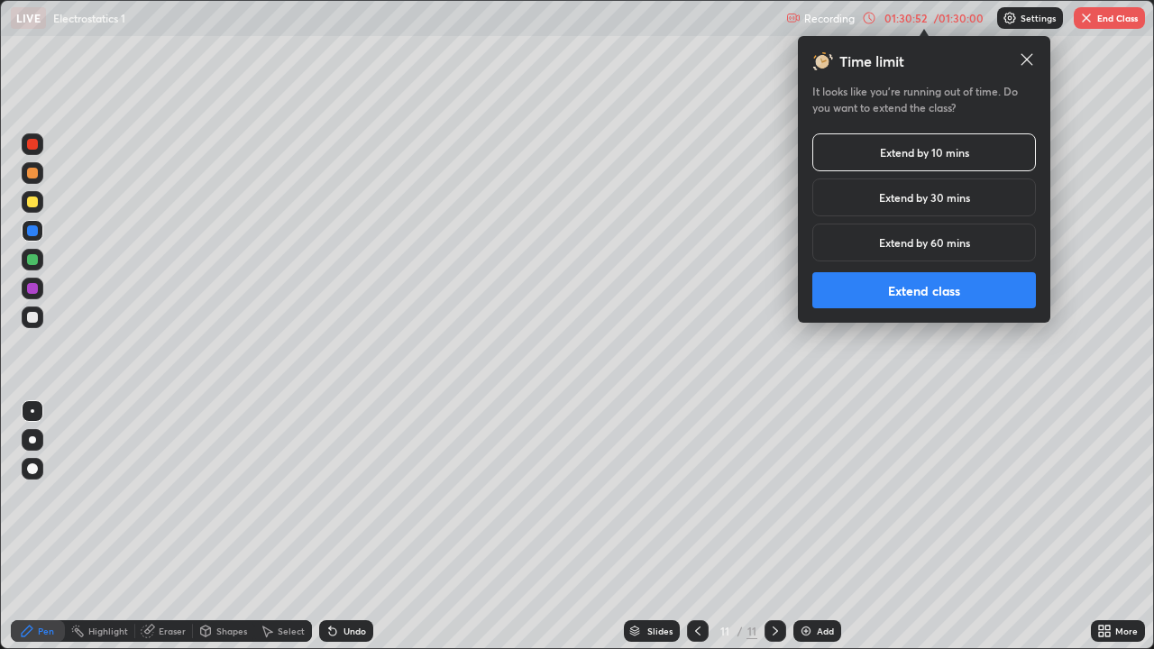
click at [940, 289] on button "Extend class" at bounding box center [924, 290] width 224 height 36
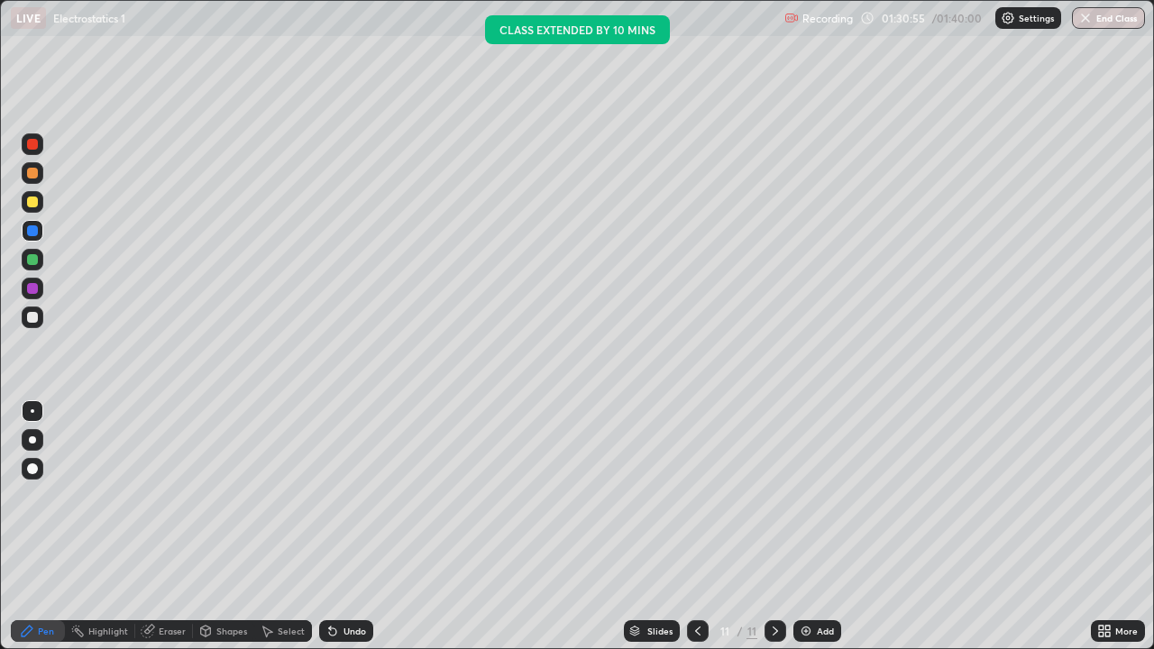
click at [335, 527] on icon at bounding box center [333, 631] width 14 height 14
click at [336, 527] on icon at bounding box center [333, 631] width 14 height 14
click at [817, 527] on div "Add" at bounding box center [825, 631] width 17 height 9
click at [39, 321] on div at bounding box center [33, 318] width 22 height 22
click at [29, 180] on div at bounding box center [33, 173] width 22 height 22
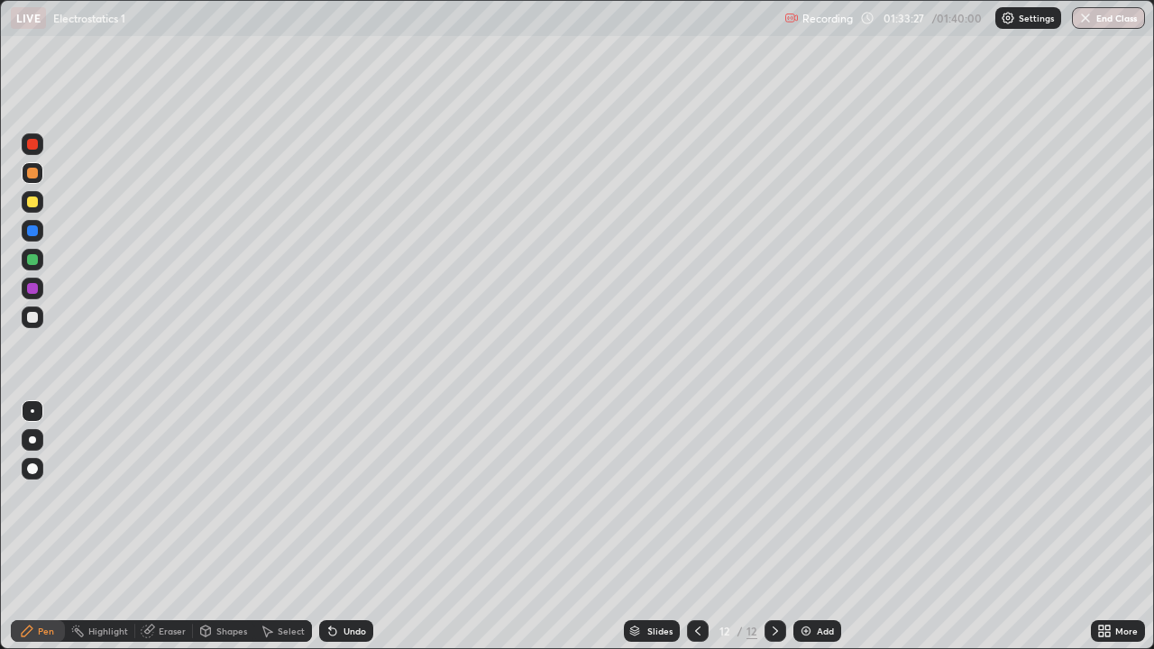
click at [1104, 24] on button "End Class" at bounding box center [1108, 18] width 73 height 22
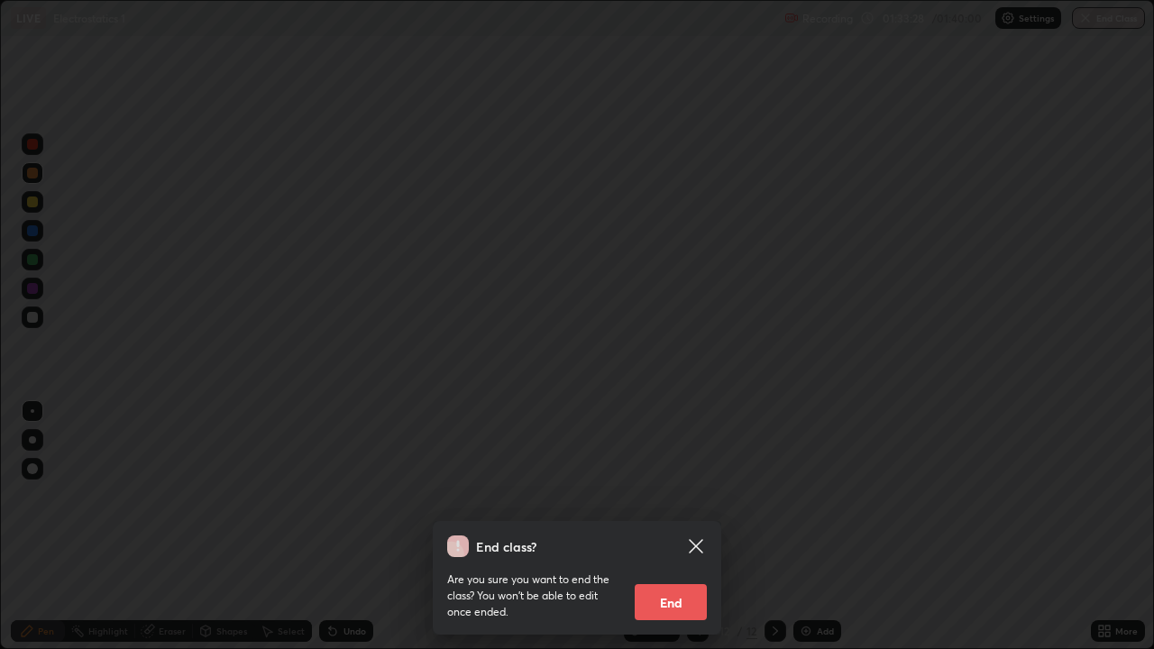
click at [683, 527] on button "End" at bounding box center [671, 602] width 72 height 36
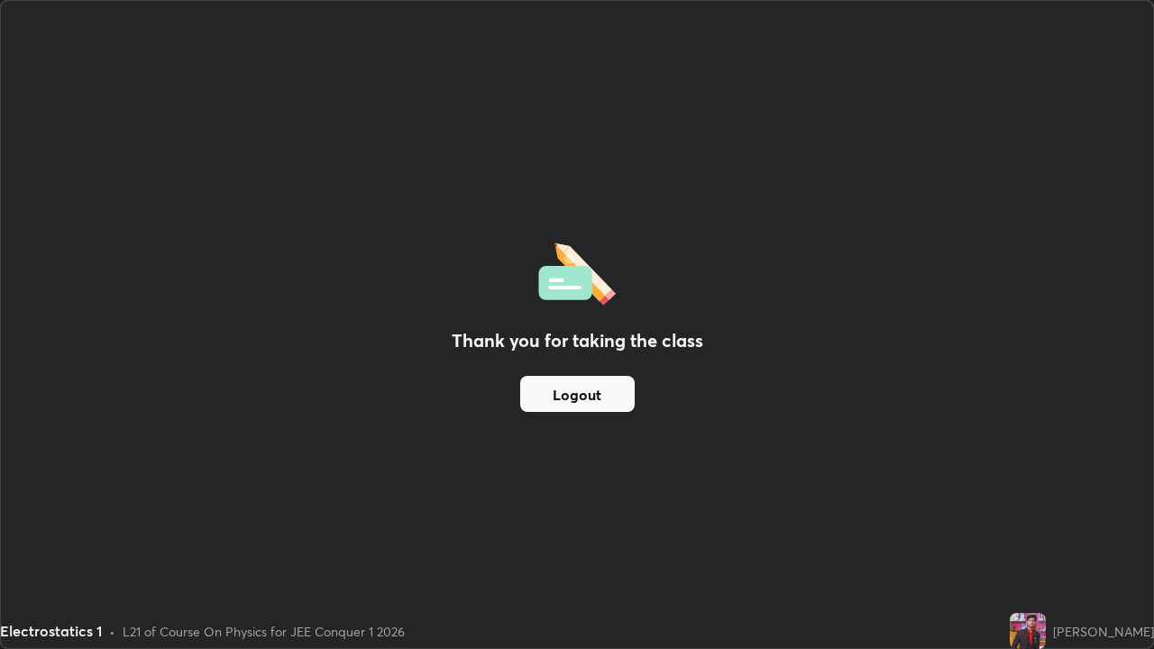
click at [613, 390] on button "Logout" at bounding box center [577, 394] width 115 height 36
click at [588, 395] on button "Logout" at bounding box center [577, 394] width 115 height 36
click at [1025, 527] on div "Thank you for taking the class Logout" at bounding box center [577, 324] width 1152 height 647
click at [1022, 527] on div "Thank you for taking the class Logout" at bounding box center [577, 324] width 1152 height 647
click at [1016, 527] on div "Thank you for taking the class Logout" at bounding box center [577, 324] width 1152 height 647
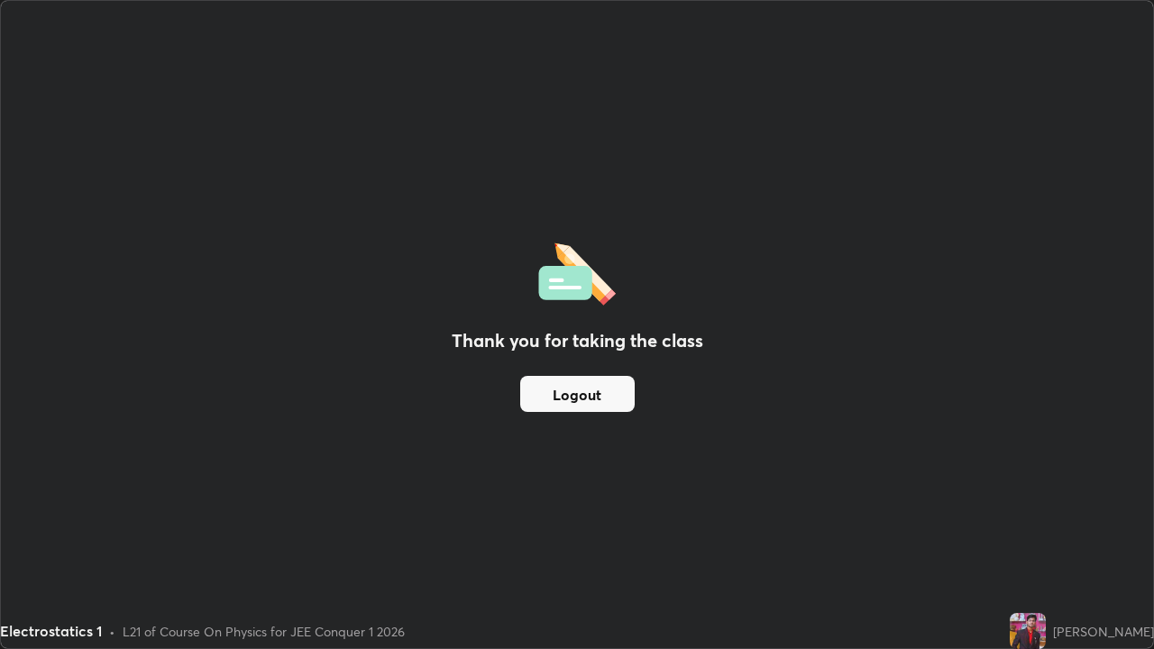
click at [337, 391] on div "Thank you for taking the class Logout" at bounding box center [577, 324] width 1152 height 647
click at [187, 350] on div "Thank you for taking the class Logout" at bounding box center [577, 324] width 1152 height 647
click at [545, 402] on button "Logout" at bounding box center [577, 394] width 115 height 36
click at [551, 398] on button "Logout" at bounding box center [577, 394] width 115 height 36
click at [551, 400] on button "Logout" at bounding box center [577, 394] width 115 height 36
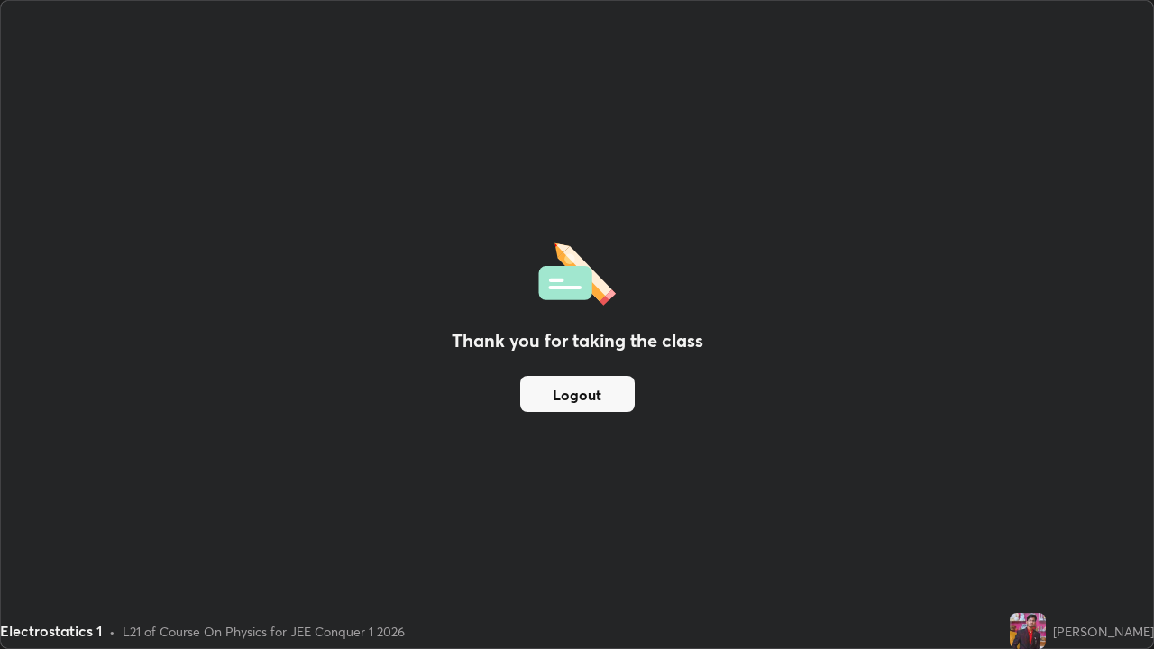
click at [554, 403] on button "Logout" at bounding box center [577, 394] width 115 height 36
click at [575, 396] on button "Logout" at bounding box center [577, 394] width 115 height 36
click at [564, 384] on button "Logout" at bounding box center [577, 394] width 115 height 36
click at [570, 386] on button "Logout" at bounding box center [577, 394] width 115 height 36
click at [571, 390] on button "Logout" at bounding box center [577, 394] width 115 height 36
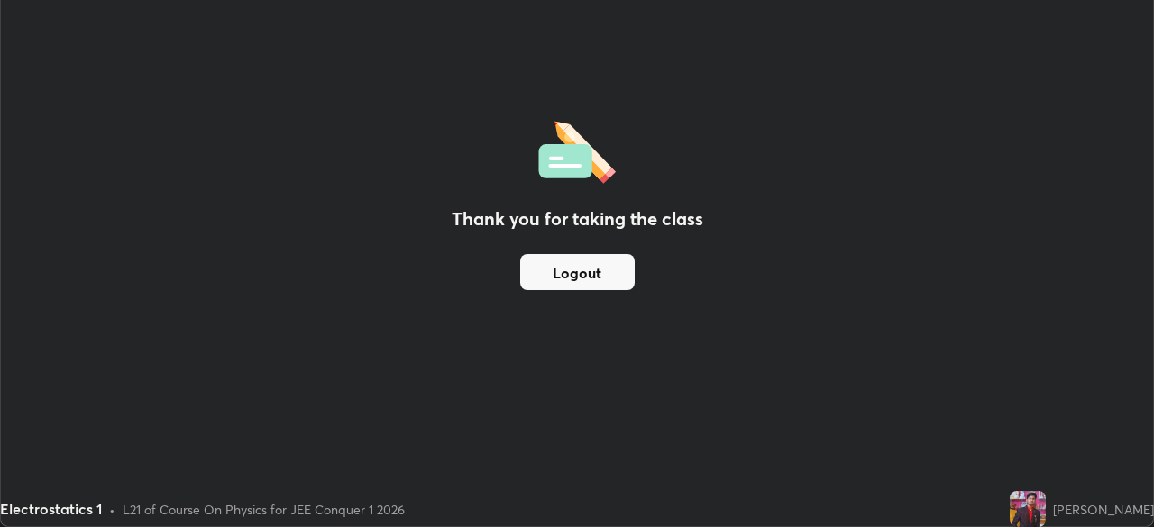
scroll to position [89640, 89013]
